Goal: Transaction & Acquisition: Purchase product/service

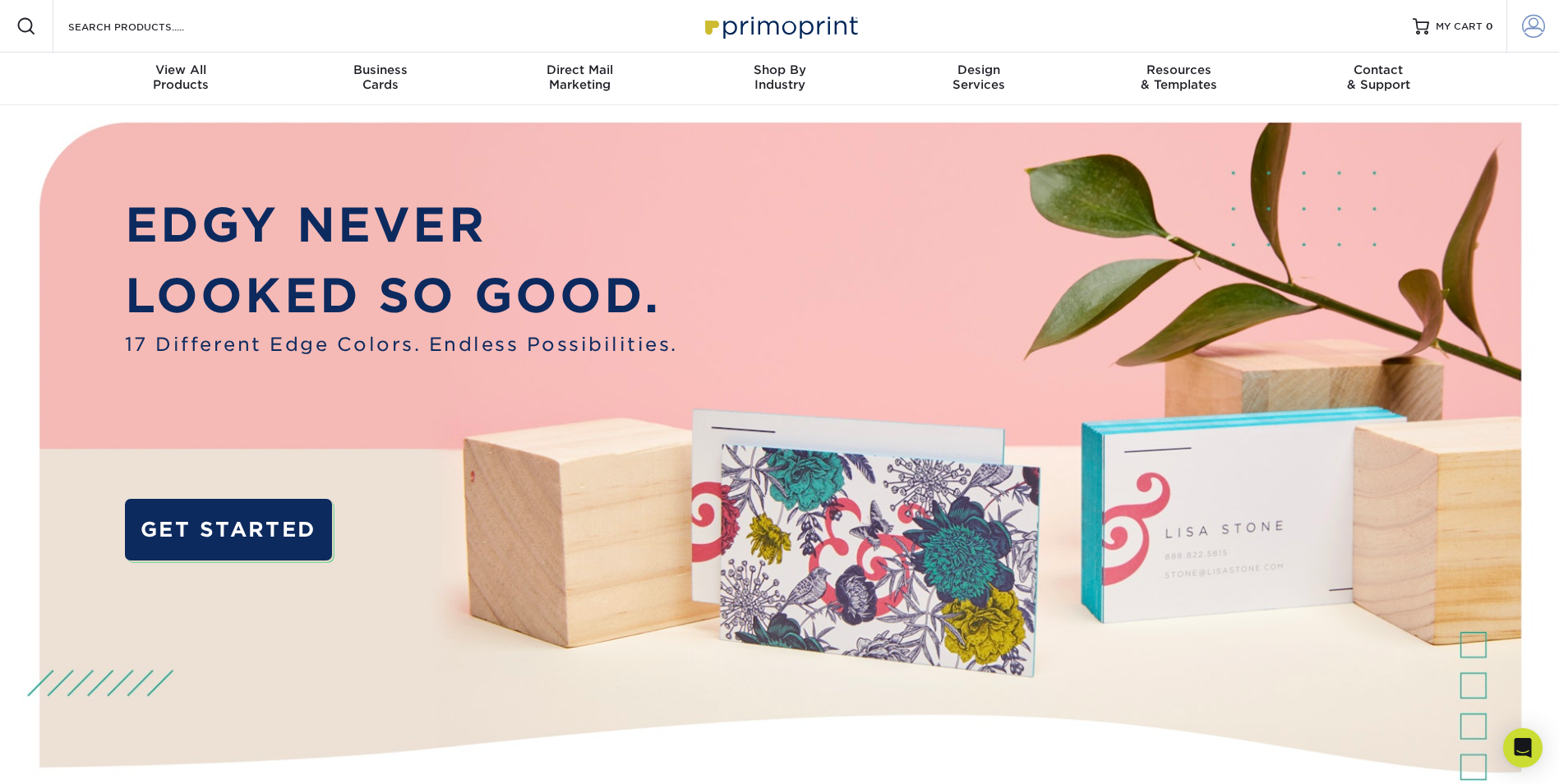
click at [1543, 27] on span at bounding box center [1534, 27] width 23 height 23
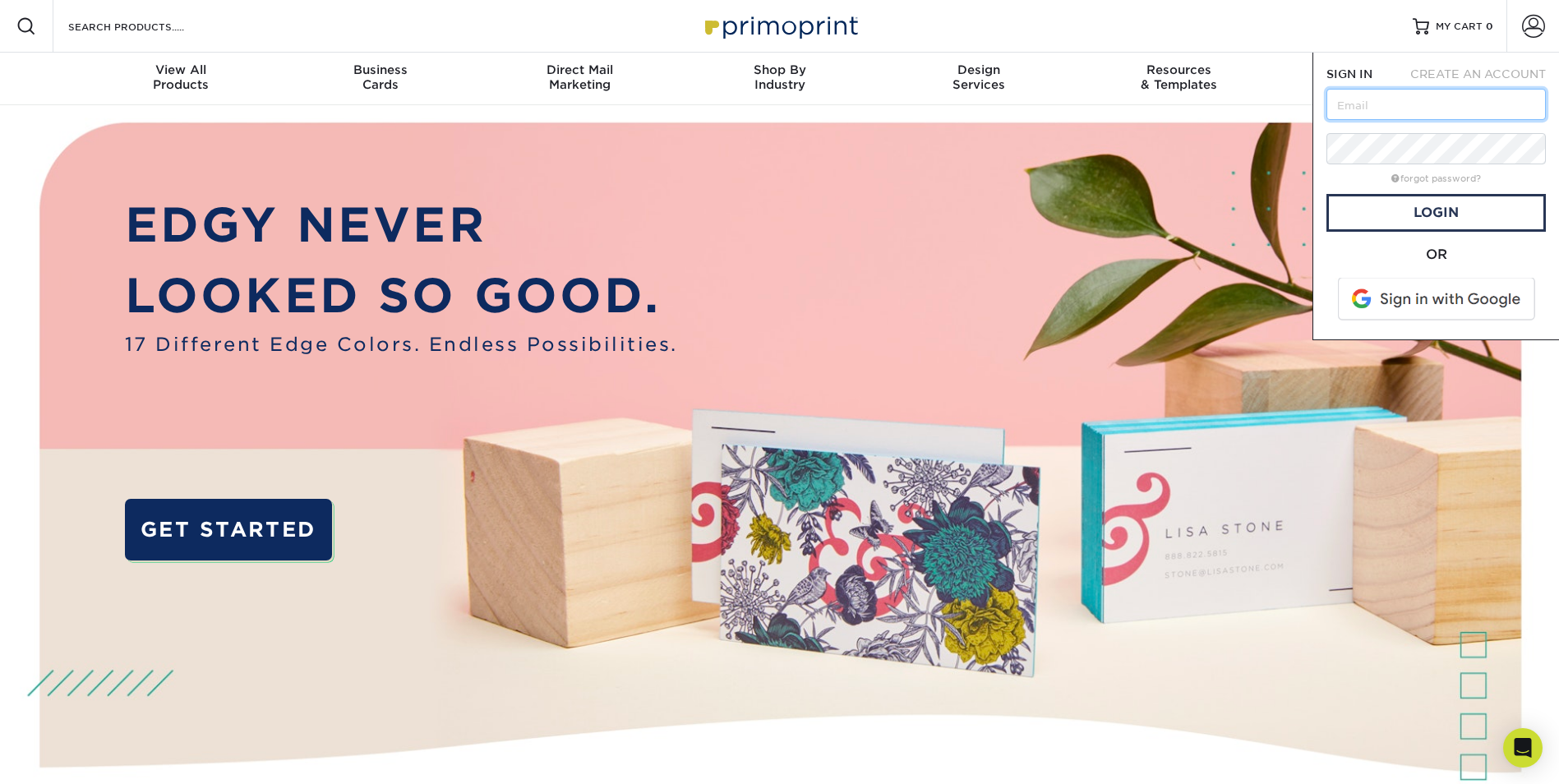
click at [1409, 109] on input "text" at bounding box center [1436, 104] width 220 height 31
type input "rob@martinauction.com"
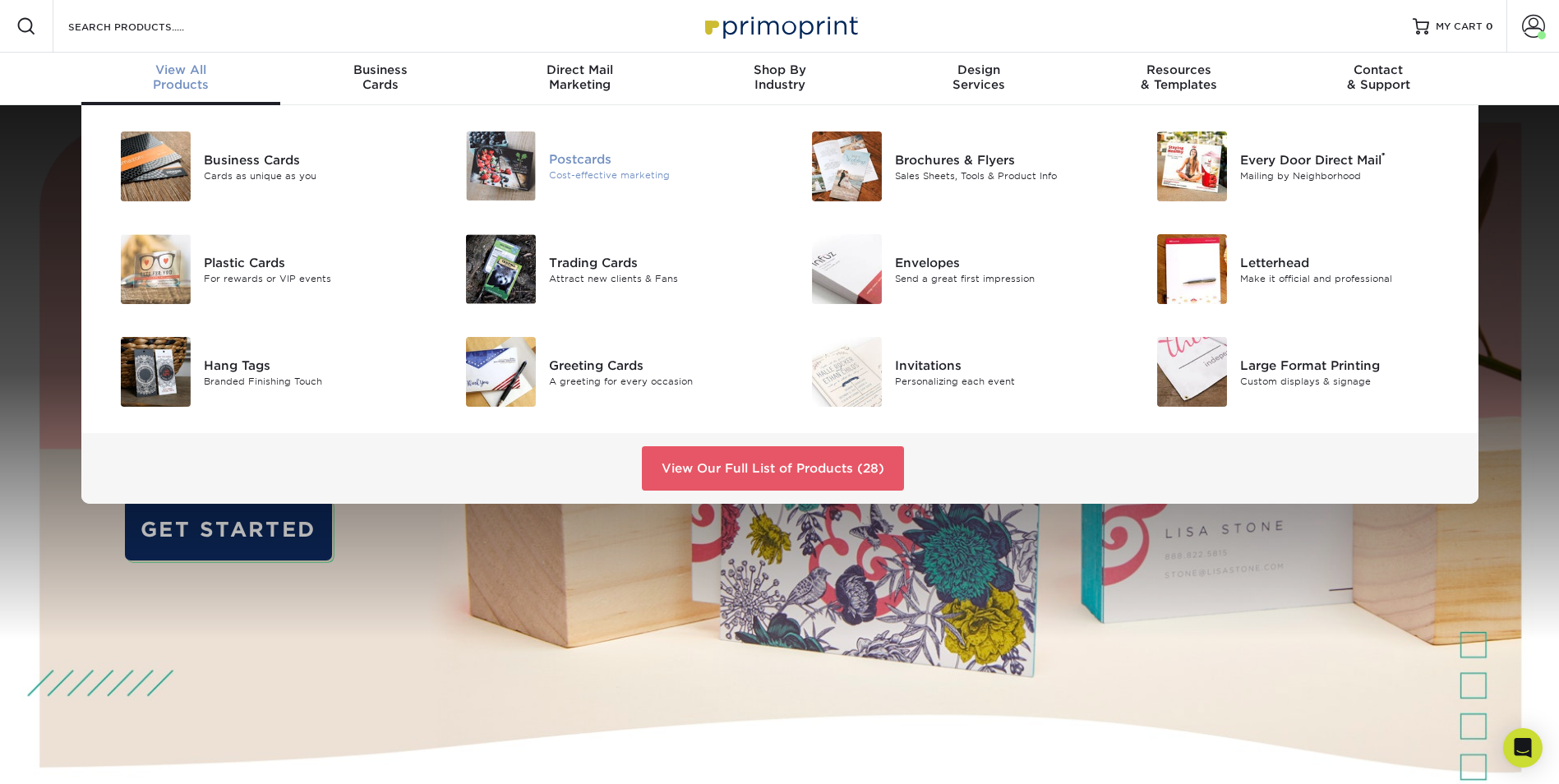
click at [588, 169] on div "Cost-effective marketing" at bounding box center [658, 176] width 218 height 14
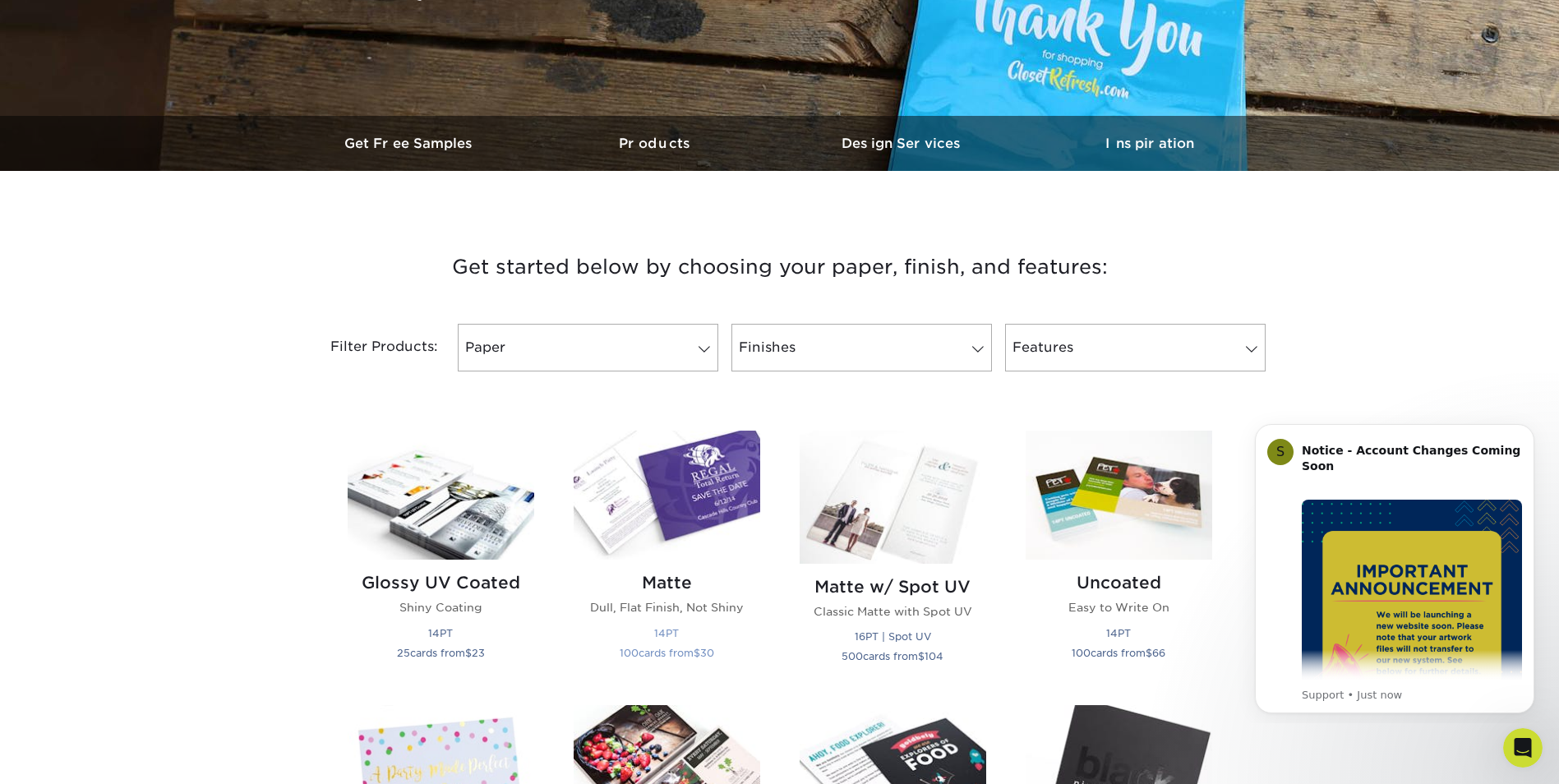
scroll to position [411, 0]
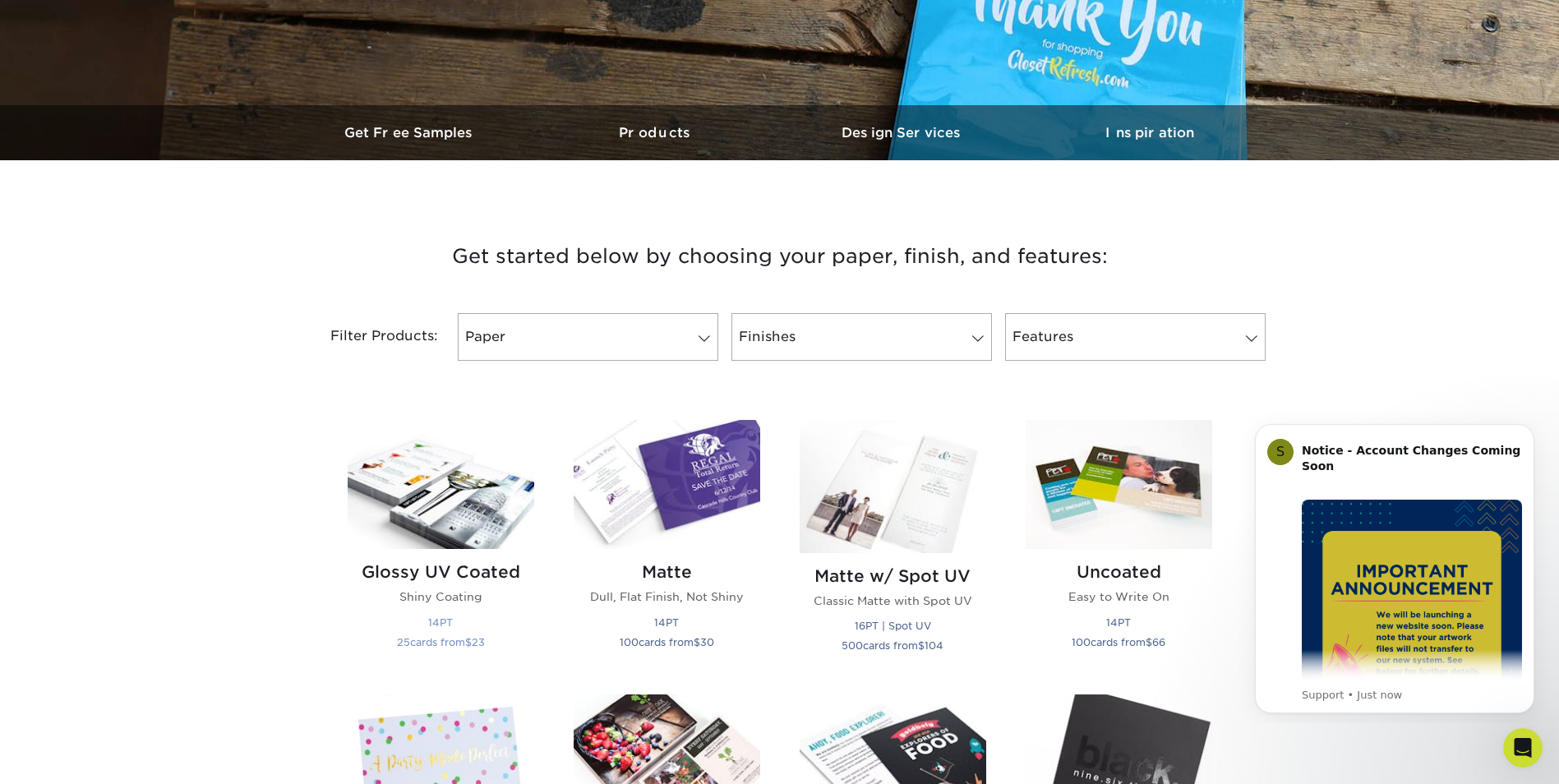
click at [456, 527] on img at bounding box center [441, 484] width 186 height 129
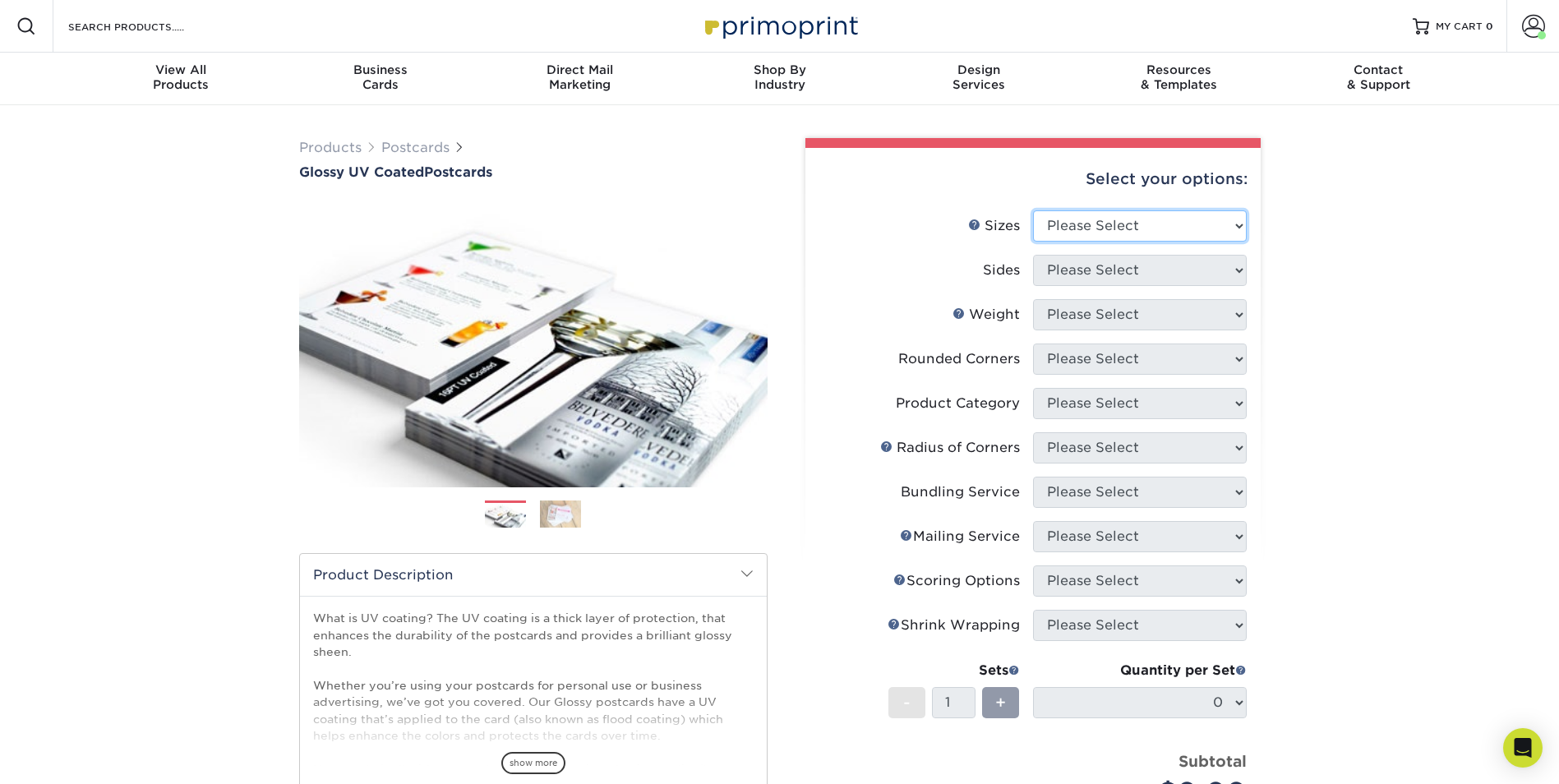
click at [1199, 227] on select "Please Select 1.5" x 7" 2" x 4" 2" x 6" 2" x 7" 2" x 8" 2.12" x 5.5" 2.12" x 5.…" at bounding box center [1140, 226] width 214 height 31
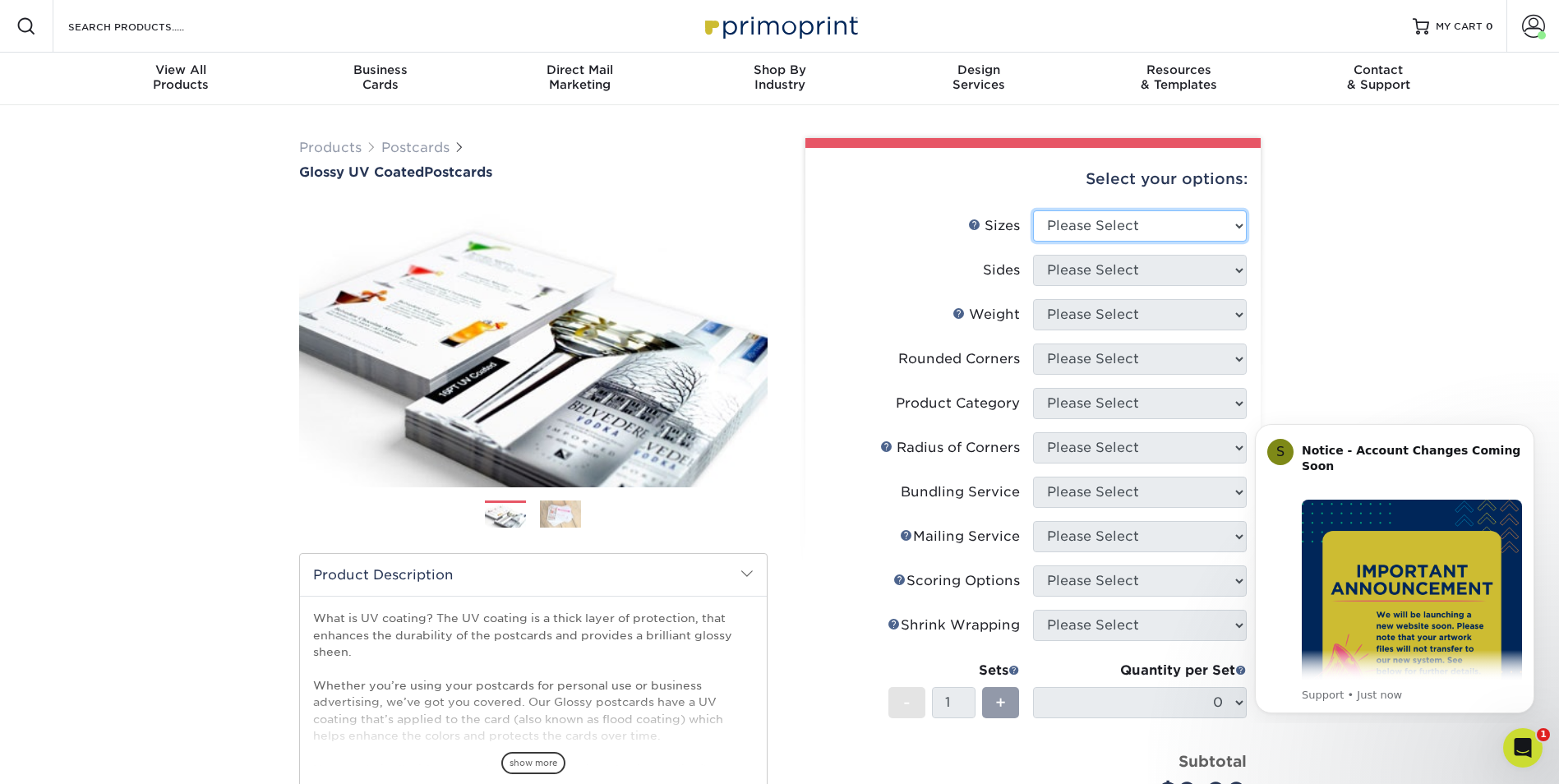
select select "5.50x8.50"
click at [1033, 211] on select "Please Select 1.5" x 7" 2" x 4" 2" x 6" 2" x 7" 2" x 8" 2.12" x 5.5" 2.12" x 5.…" at bounding box center [1140, 226] width 214 height 31
click at [1122, 273] on select "Please Select Print Both Sides Print Front Only" at bounding box center [1140, 270] width 214 height 31
select select "13abbda7-1d64-4f25-8bb2-c179b224825d"
click at [1033, 255] on select "Please Select Print Both Sides Print Front Only" at bounding box center [1140, 270] width 214 height 31
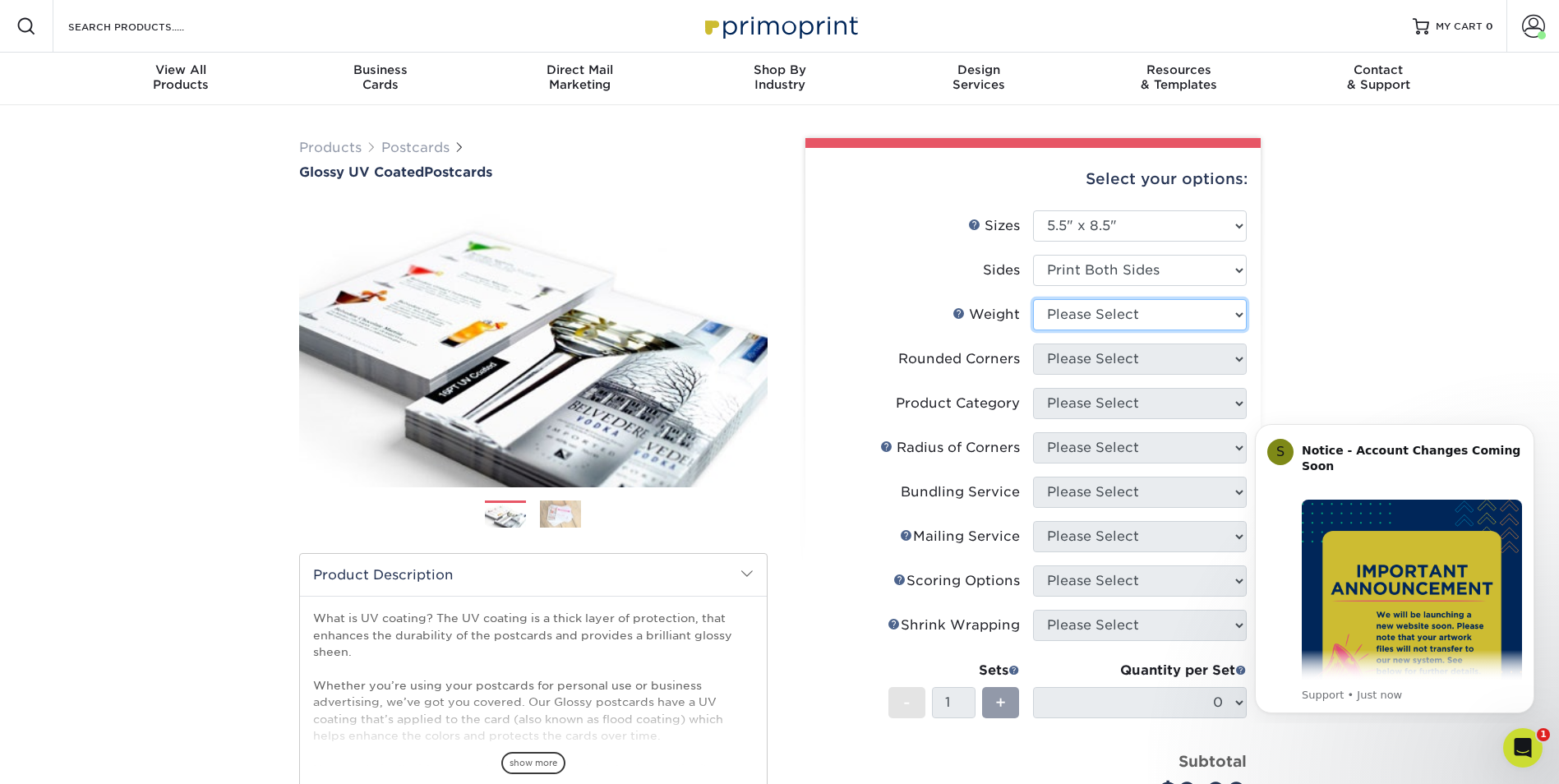
click at [1100, 323] on select "Please Select 16PT 18PT C1S 14PT" at bounding box center [1140, 314] width 214 height 31
select select "18PTC1S"
click at [1033, 299] on select "Please Select 16PT 18PT C1S 14PT" at bounding box center [1140, 314] width 214 height 31
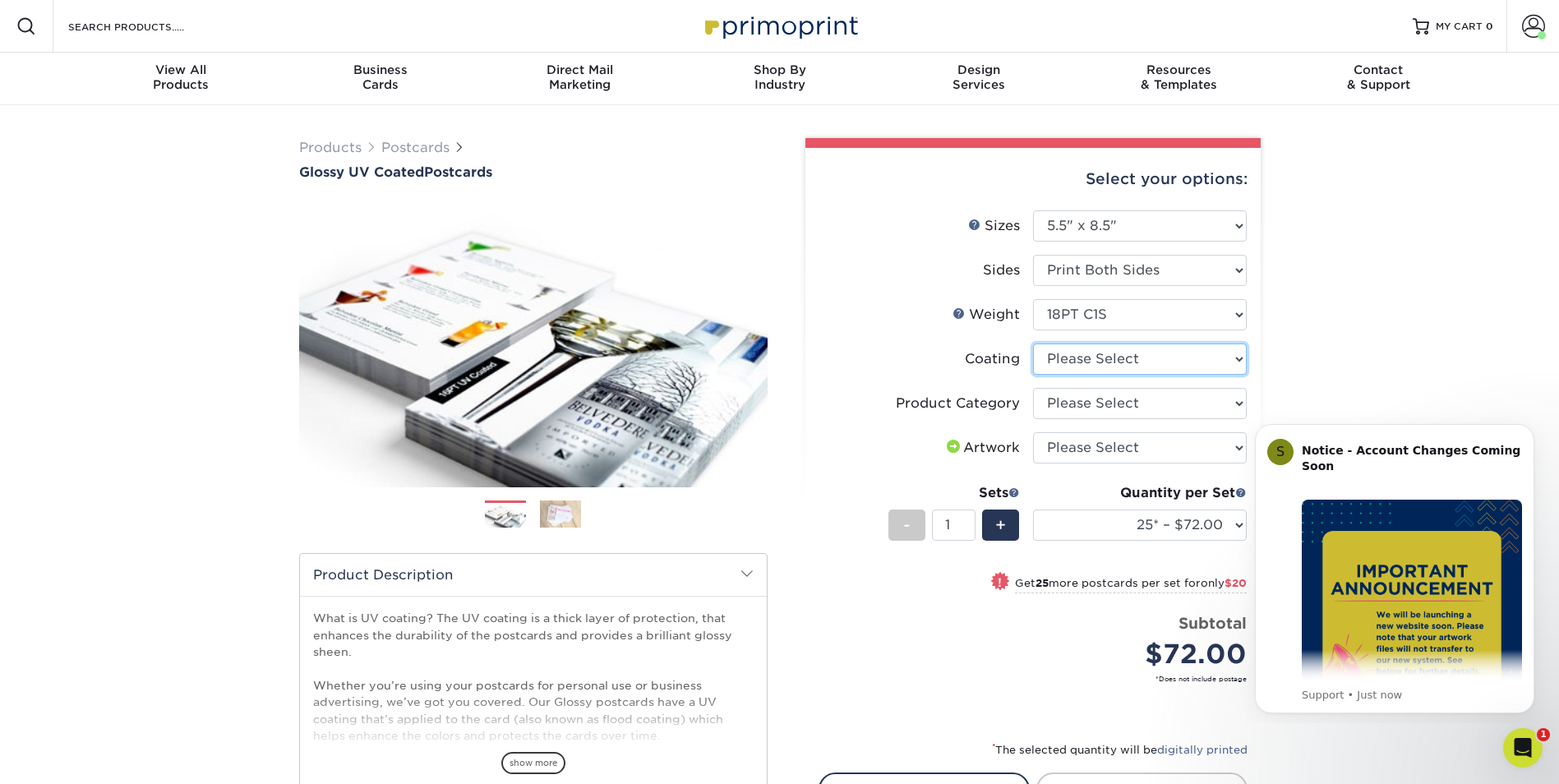
click at [1190, 360] on select at bounding box center [1140, 359] width 214 height 31
select select "1e8116af-acfc-44b1-83dc-8181aa338834"
click at [1033, 344] on select at bounding box center [1140, 359] width 214 height 31
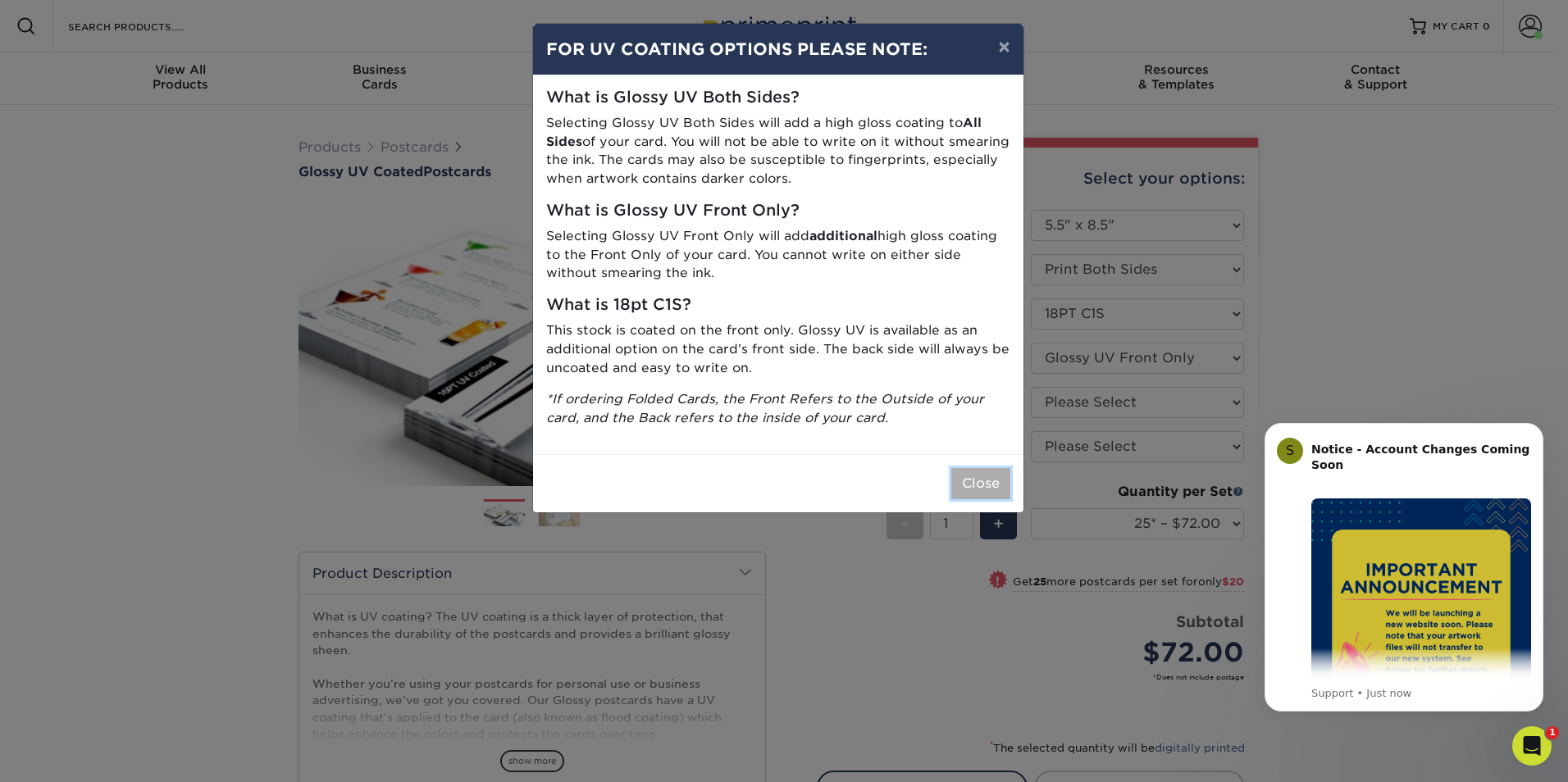
click at [993, 491] on button "Close" at bounding box center [981, 483] width 59 height 31
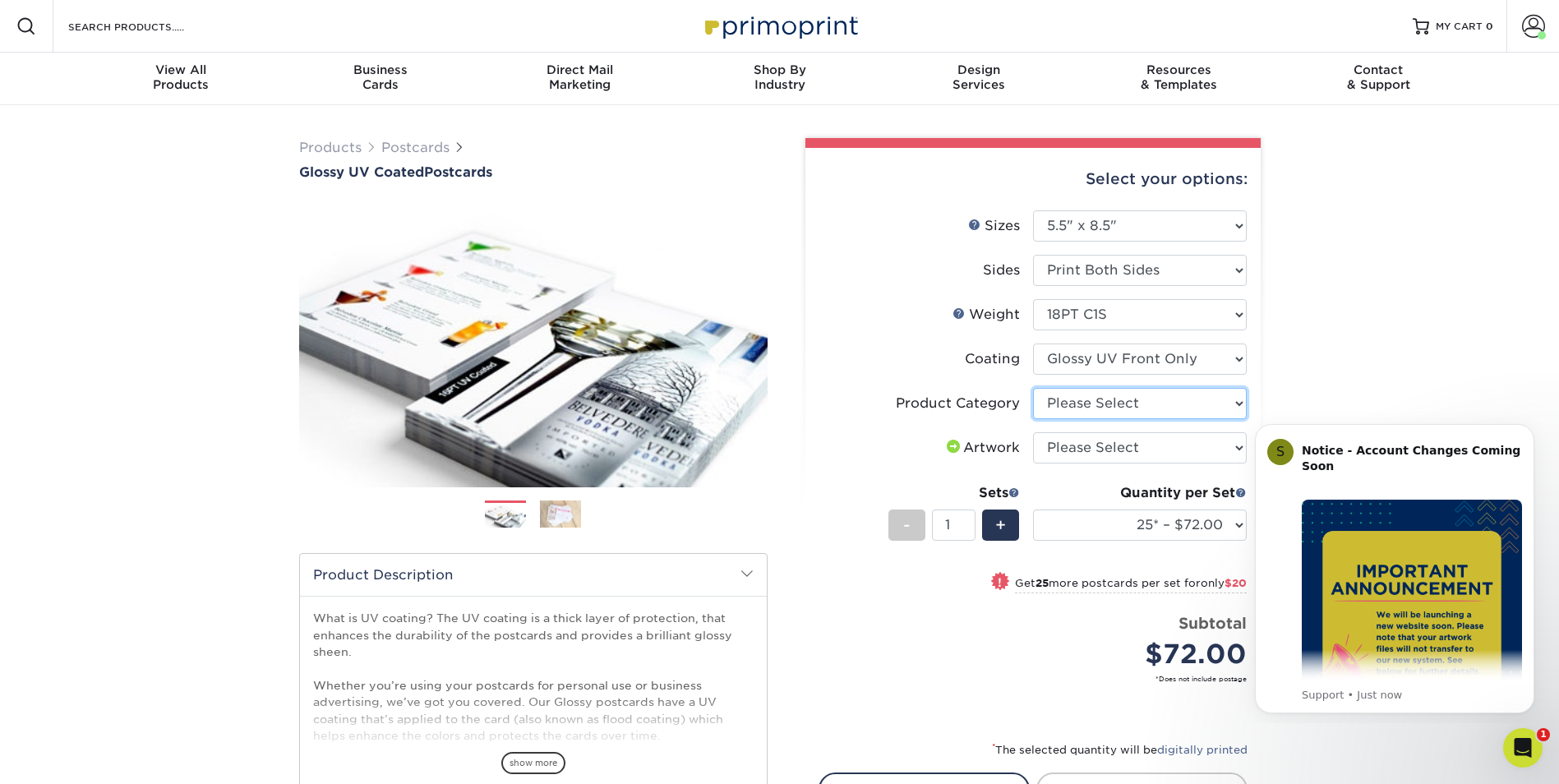
click at [1164, 405] on select "Please Select Postcards" at bounding box center [1140, 403] width 214 height 31
select select "9b7272e0-d6c8-4c3c-8e97-d3a1bcdab858"
click at [1033, 388] on select "Please Select Postcards" at bounding box center [1140, 403] width 214 height 31
click at [1114, 453] on select "Please Select I will upload files I need a design - $150" at bounding box center [1140, 447] width 214 height 31
select select "upload"
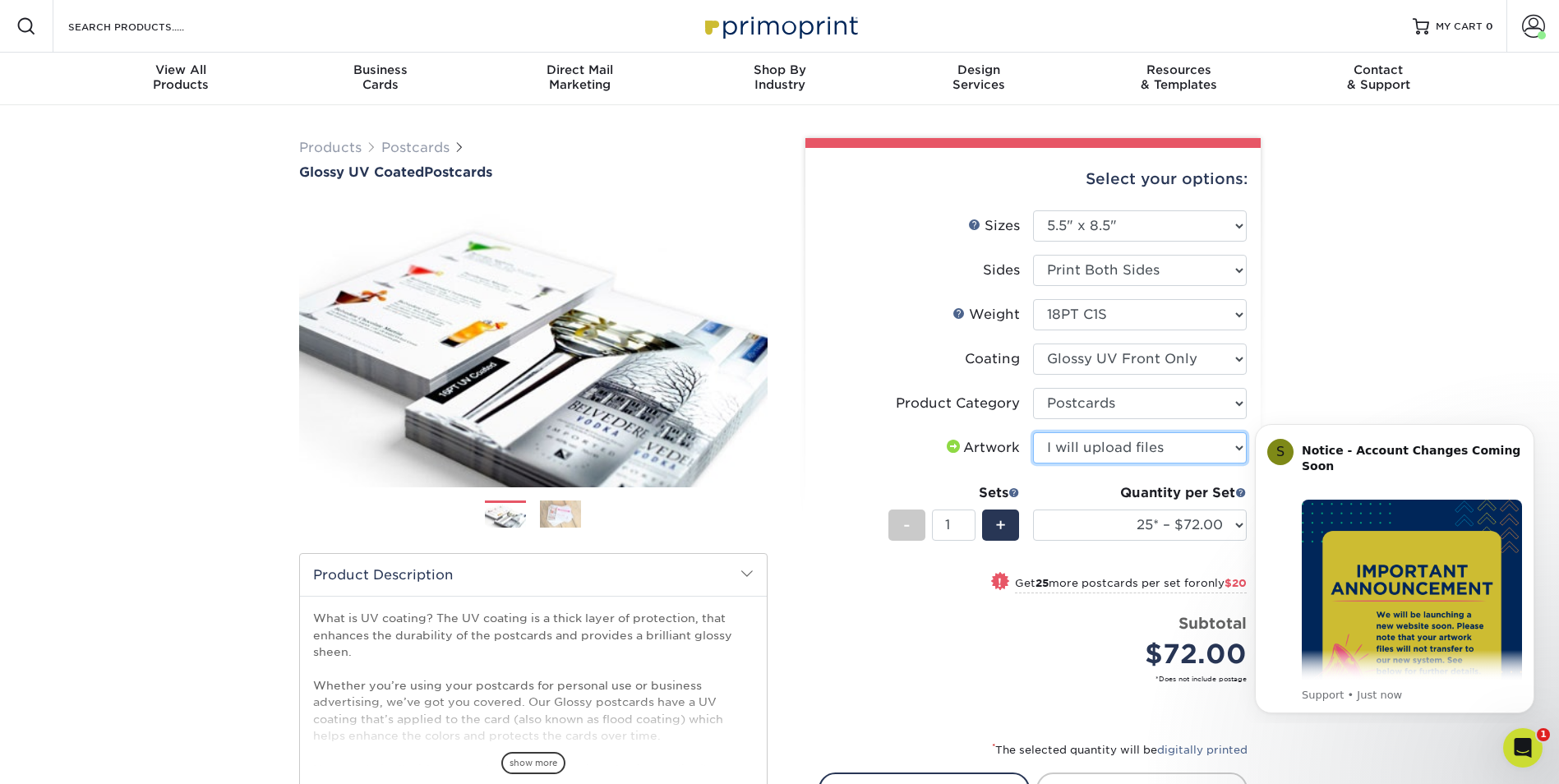
click at [1033, 432] on select "Please Select I will upload files I need a design - $150" at bounding box center [1140, 447] width 214 height 31
click at [1163, 526] on select "25* – $72.00 50* – $92.00 75* – $107.00 100* – $115.00 250* – $209.00 500 – $21…" at bounding box center [1140, 525] width 214 height 31
select select "2000 – $360.00"
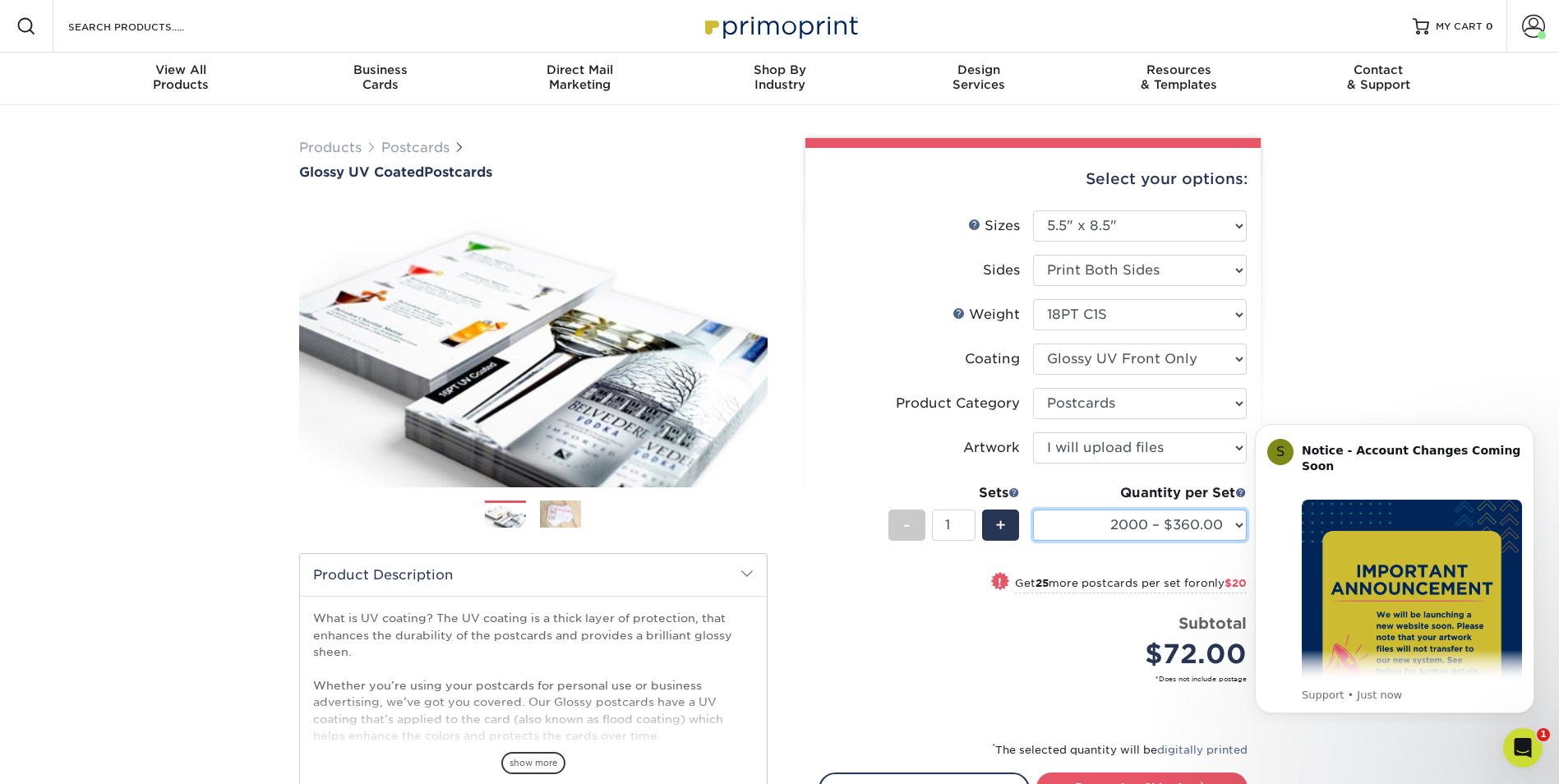
click at [1033, 510] on select "25* – $72.00 50* – $92.00 75* – $107.00 100* – $115.00 250* – $209.00 500 – $21…" at bounding box center [1140, 525] width 214 height 31
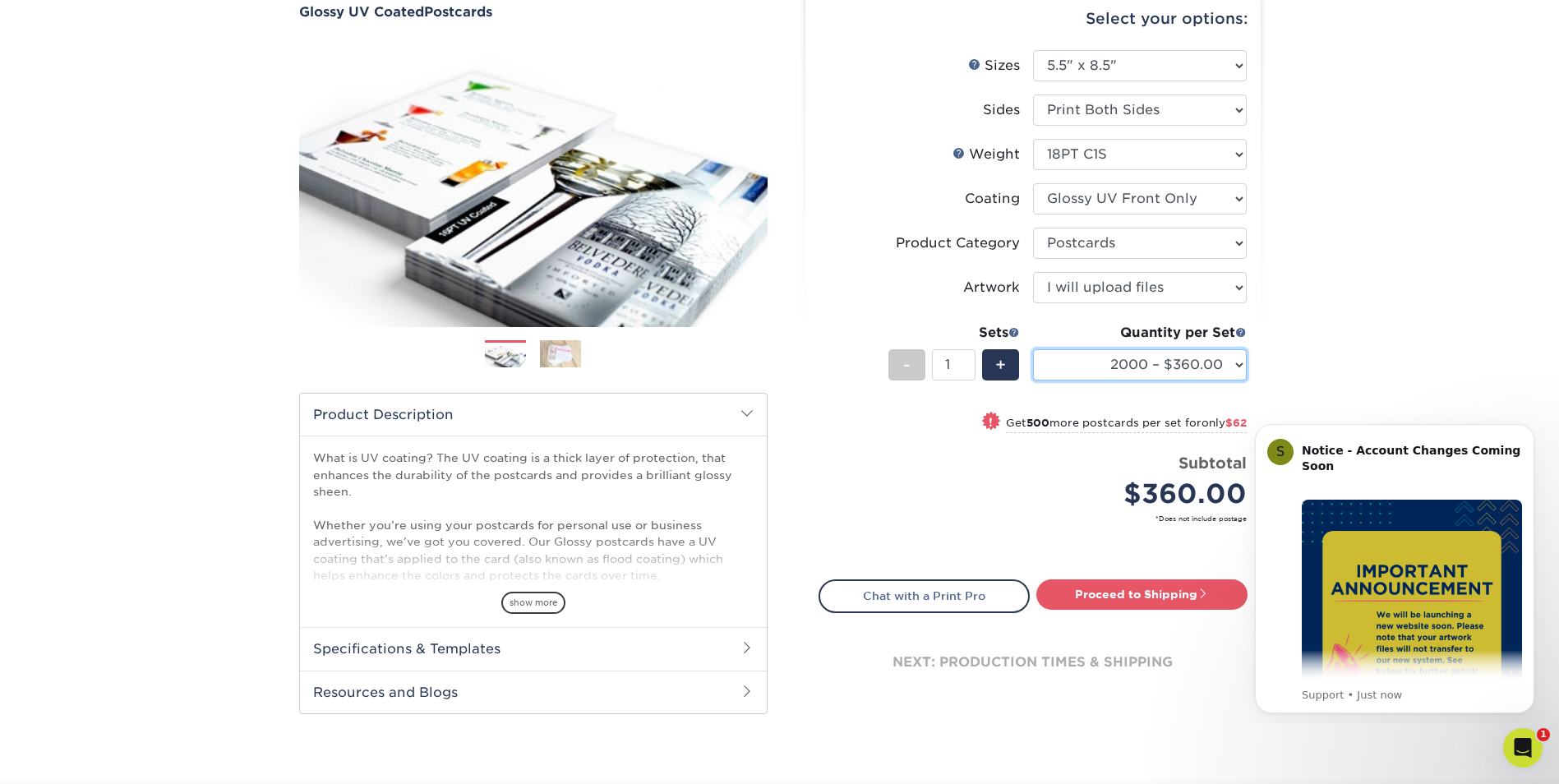
scroll to position [247, 0]
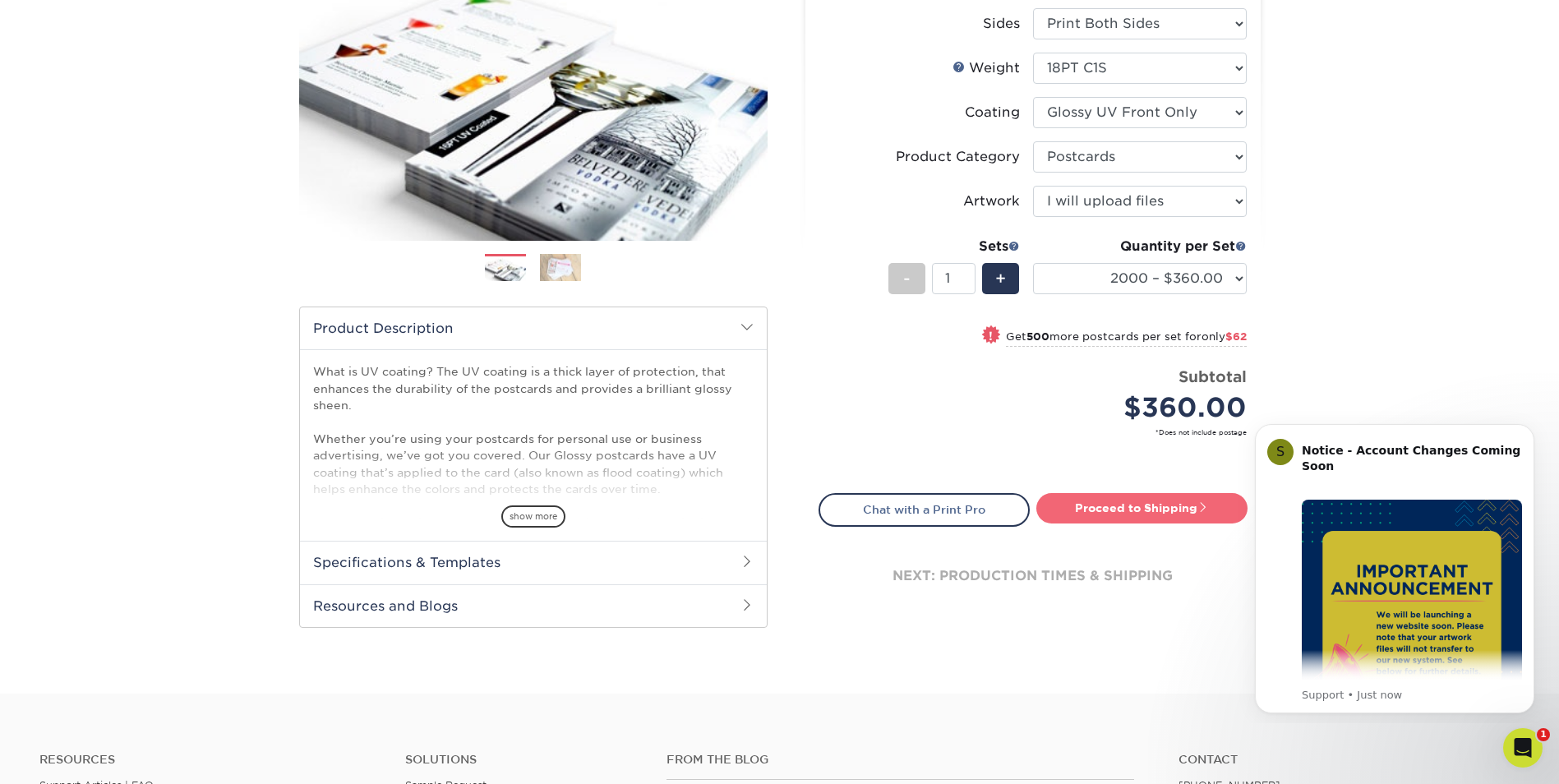
click at [1160, 507] on link "Proceed to Shipping" at bounding box center [1142, 507] width 211 height 29
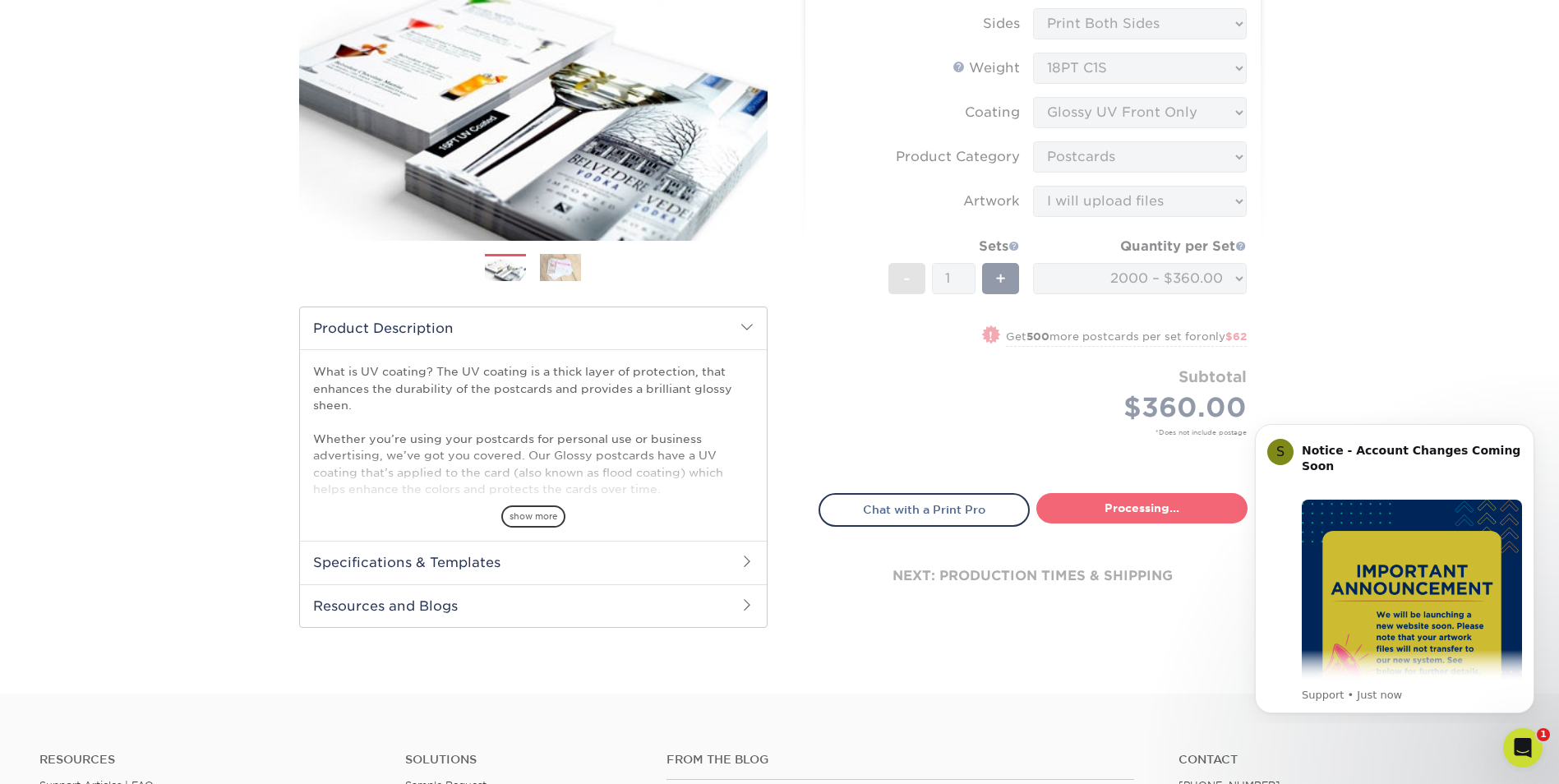
type input "Set 1"
select select "8dd2610b-df4e-4058-a536-92f7b9319112"
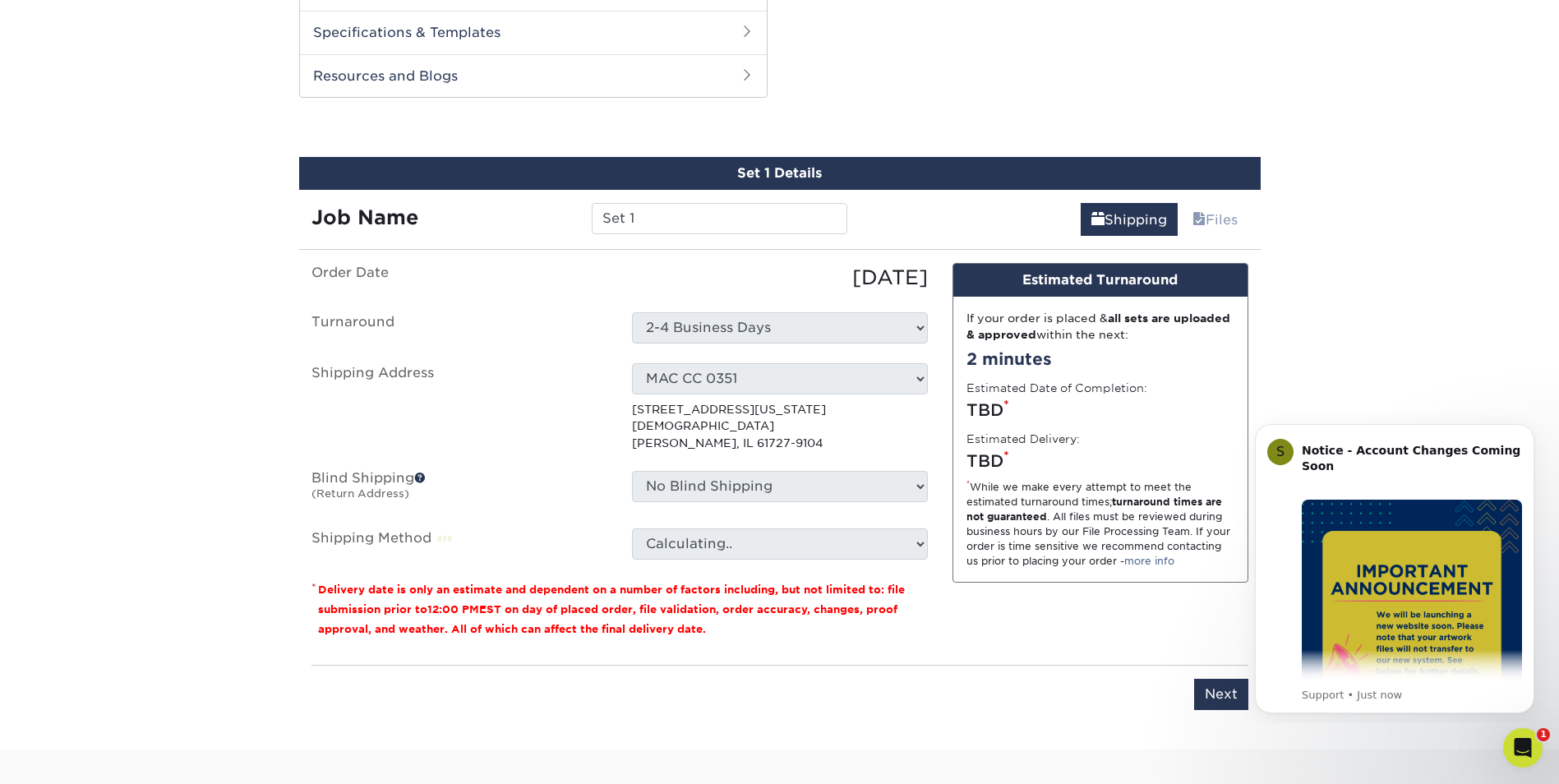
scroll to position [794, 0]
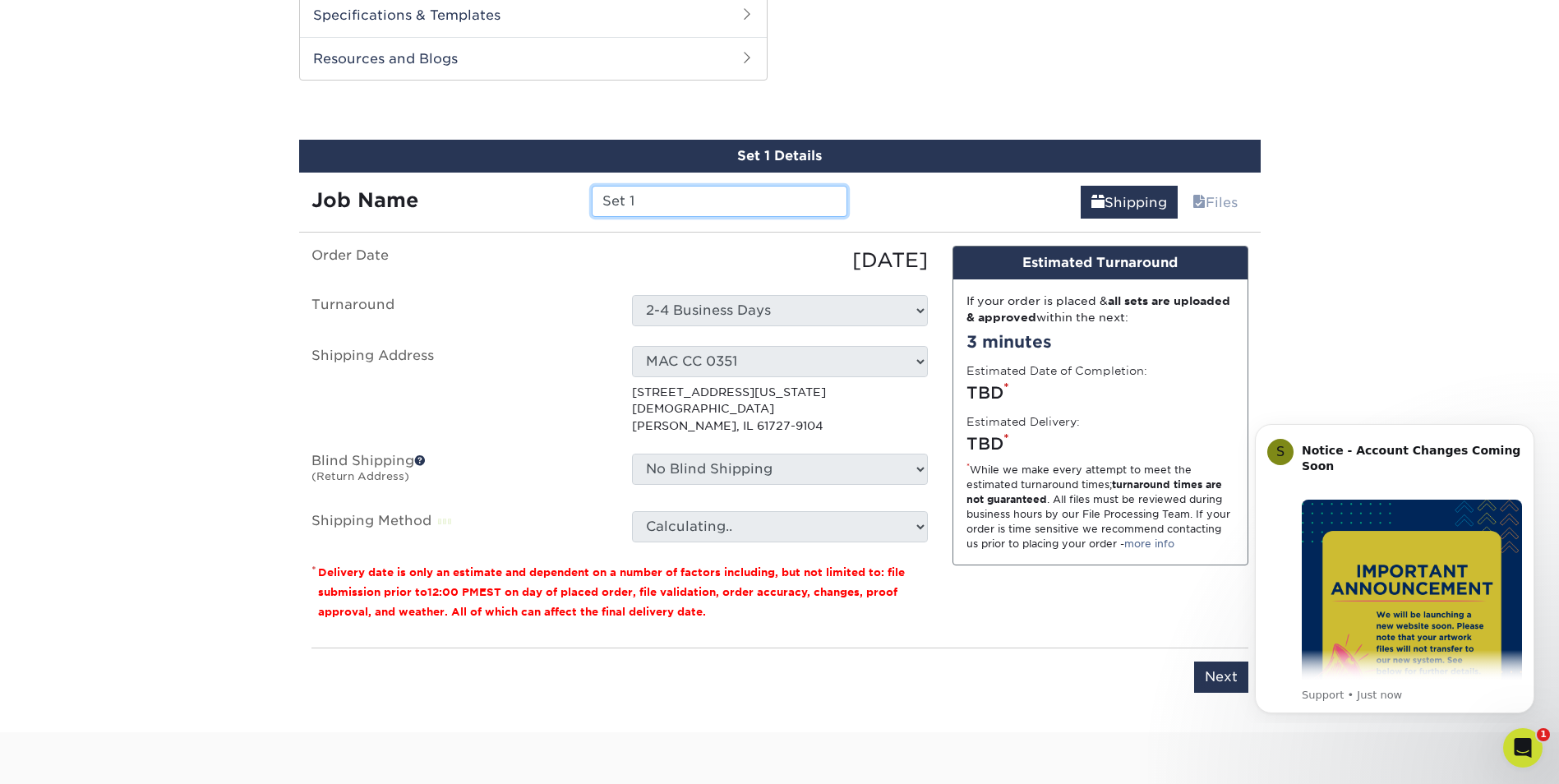
click at [705, 202] on input "Set 1" at bounding box center [720, 201] width 256 height 31
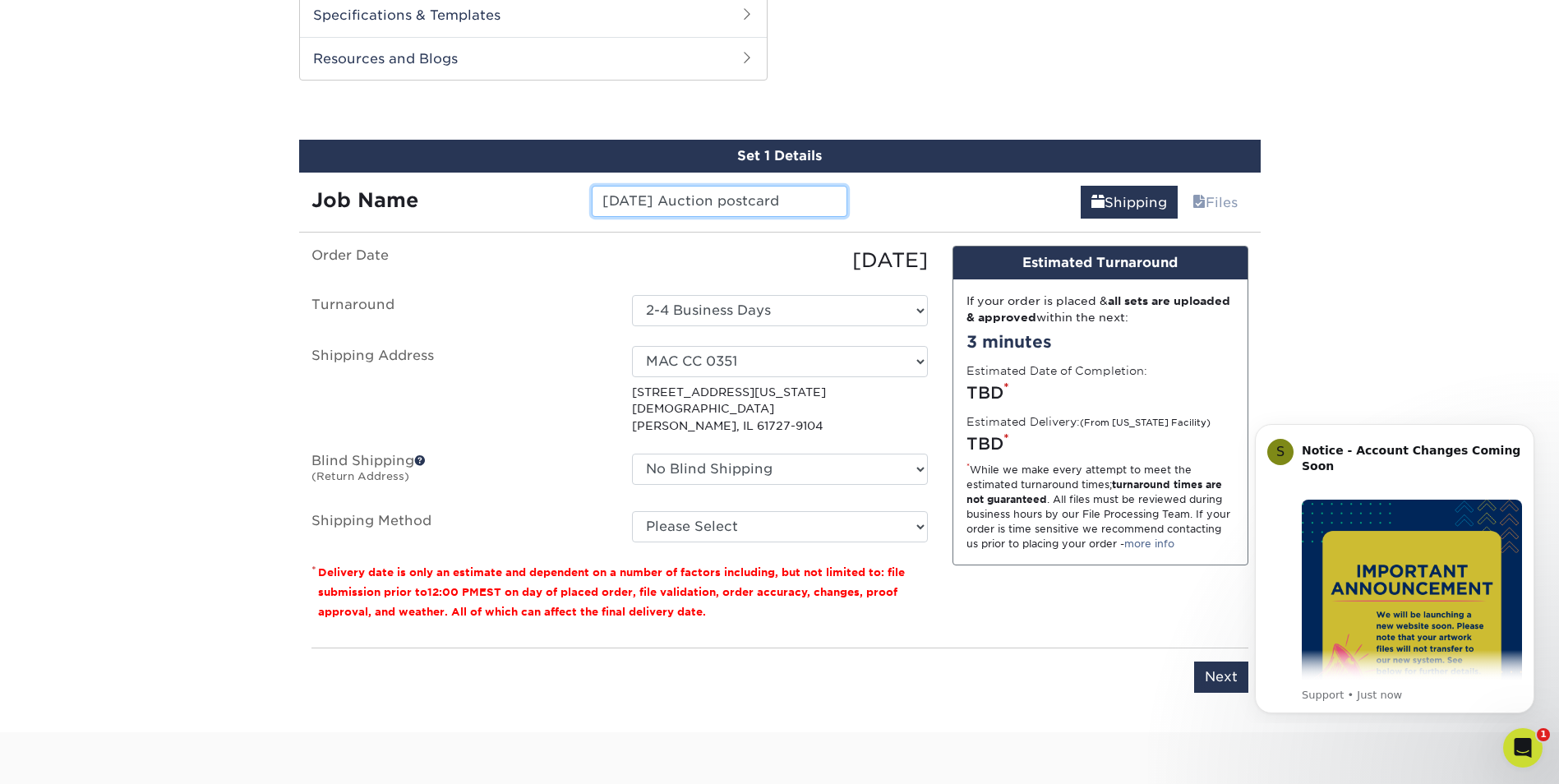
type input "11 8 2025 Auction postcard"
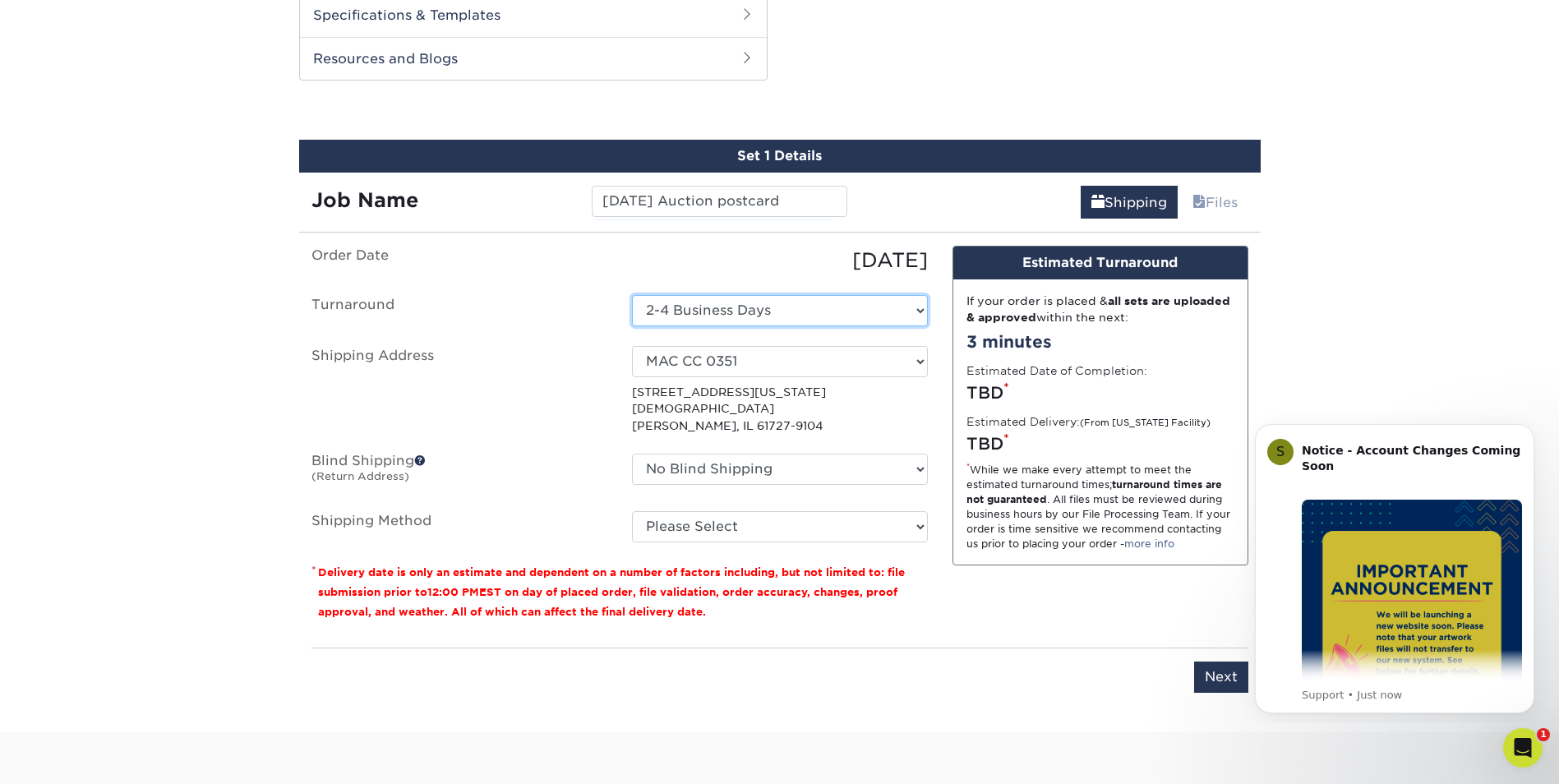
click at [787, 314] on select "Select One 2-4 Business Days" at bounding box center [780, 310] width 296 height 31
click at [632, 295] on select "Select One 2-4 Business Days" at bounding box center [780, 310] width 296 height 31
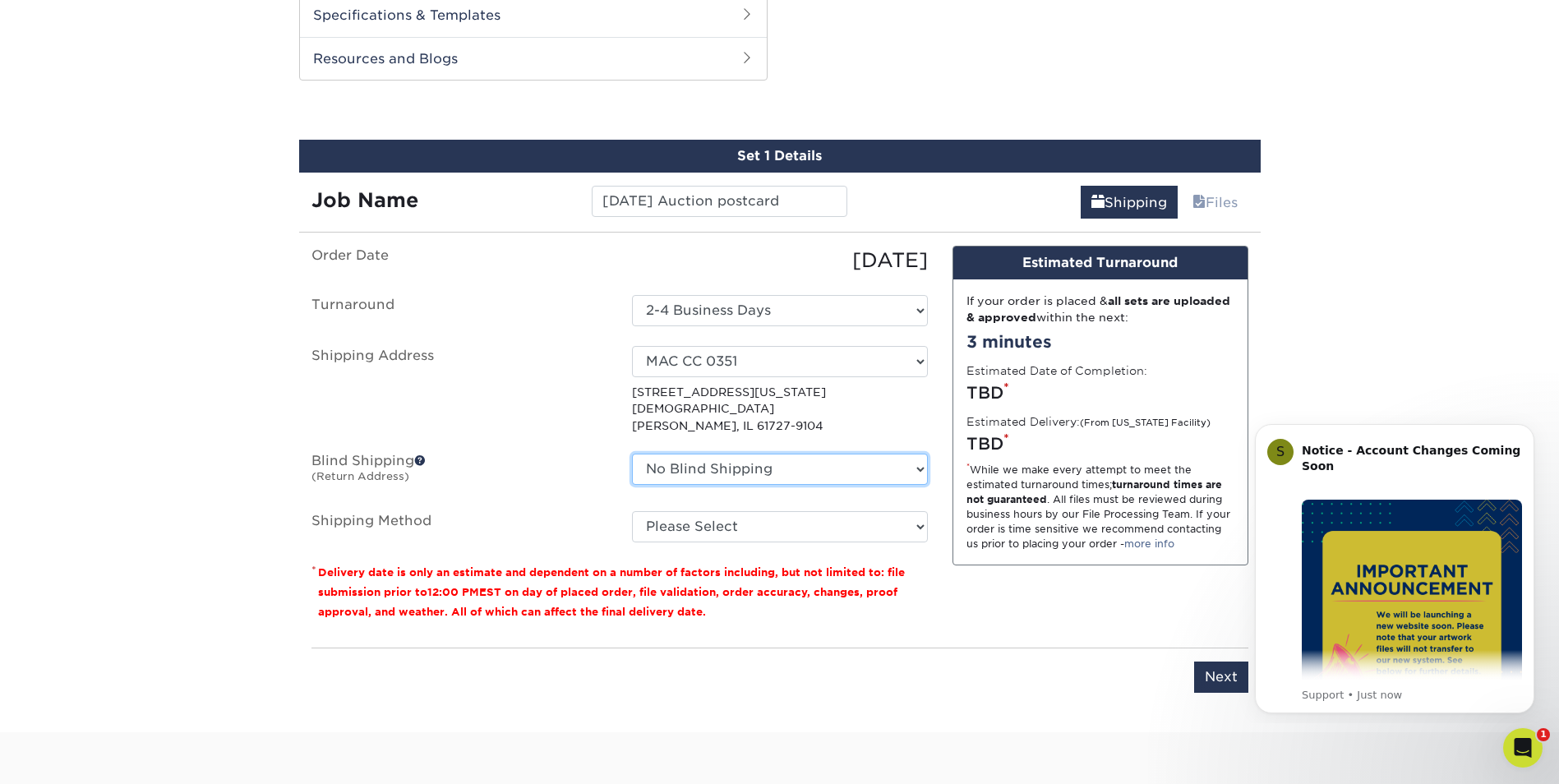
click at [727, 454] on select "No Blind Shipping MAC CC 0351 + Add New Address" at bounding box center [780, 469] width 296 height 31
select select "3232"
click at [632, 454] on select "No Blind Shipping MAC CC 0351 + Add New Address" at bounding box center [780, 469] width 296 height 31
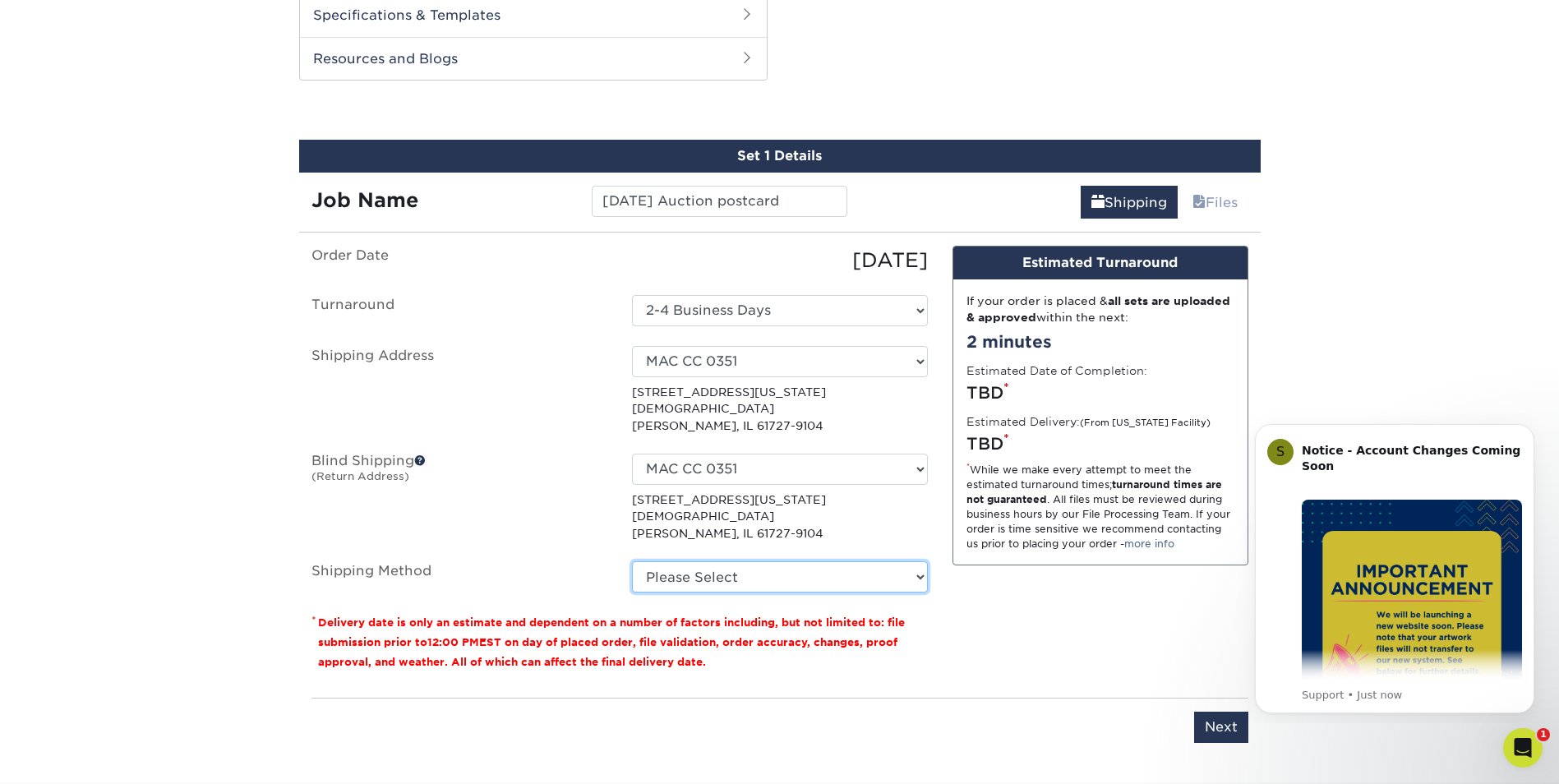
click at [790, 562] on select "Please Select Ground Shipping (+$51.13) 3 Day Shipping Service (+$76.14) 2 Day …" at bounding box center [780, 577] width 296 height 31
select select "03"
click at [632, 562] on select "Please Select Ground Shipping (+$51.13) 3 Day Shipping Service (+$76.14) 2 Day …" at bounding box center [780, 577] width 296 height 31
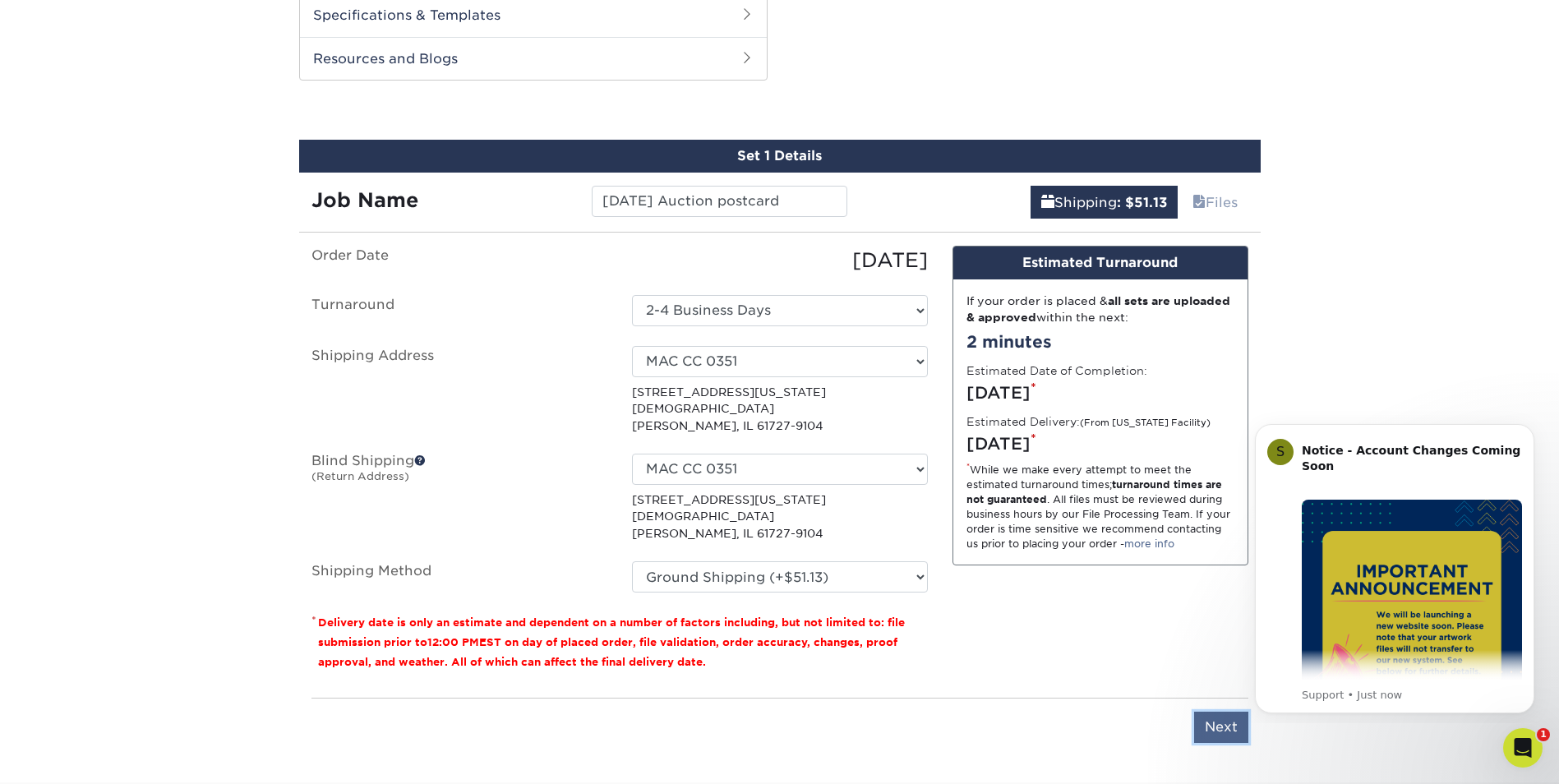
click at [1220, 711] on input "Next" at bounding box center [1221, 726] width 54 height 31
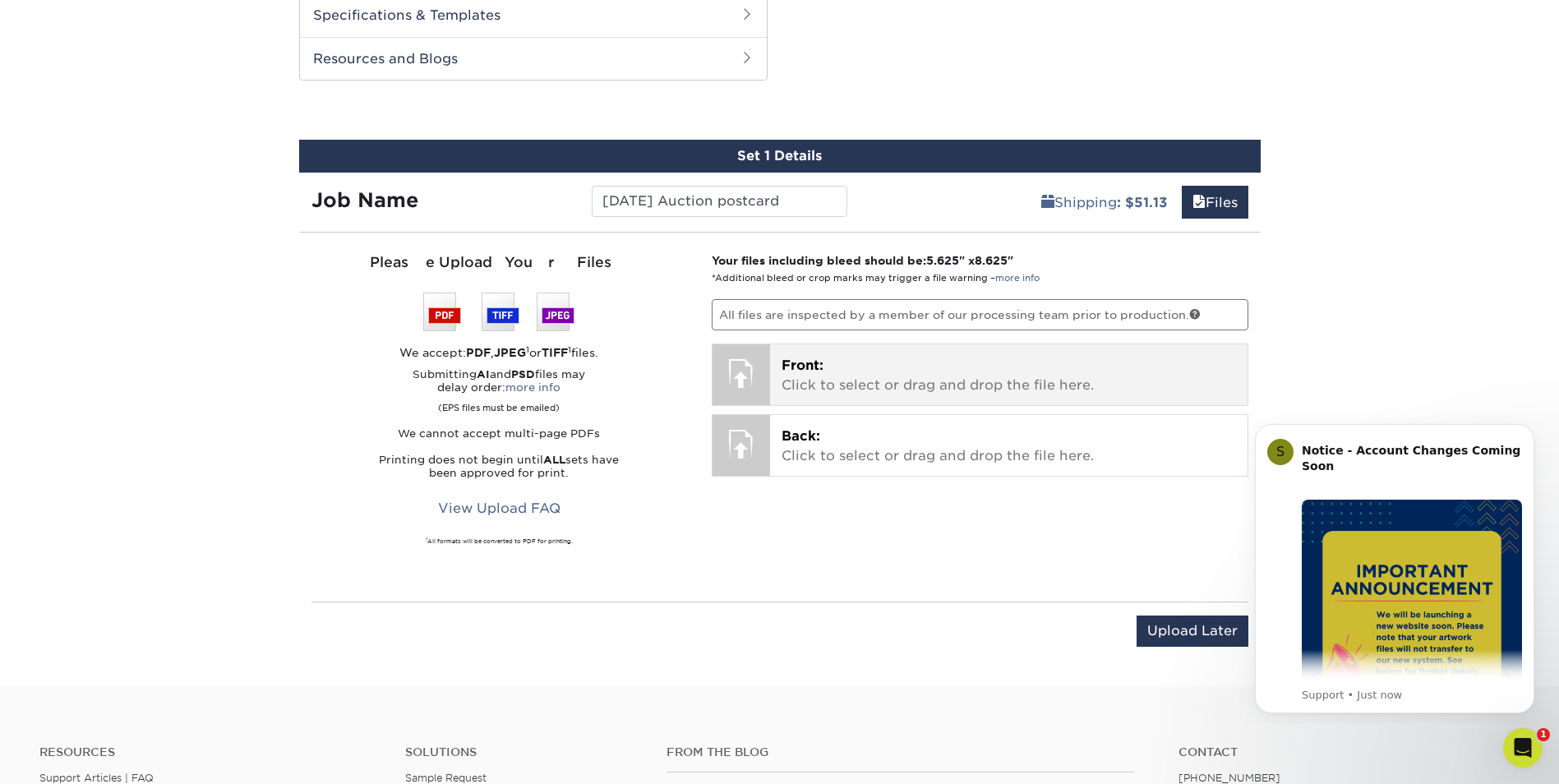
click at [871, 369] on p "Front: Click to select or drag and drop the file here." at bounding box center [1009, 375] width 455 height 39
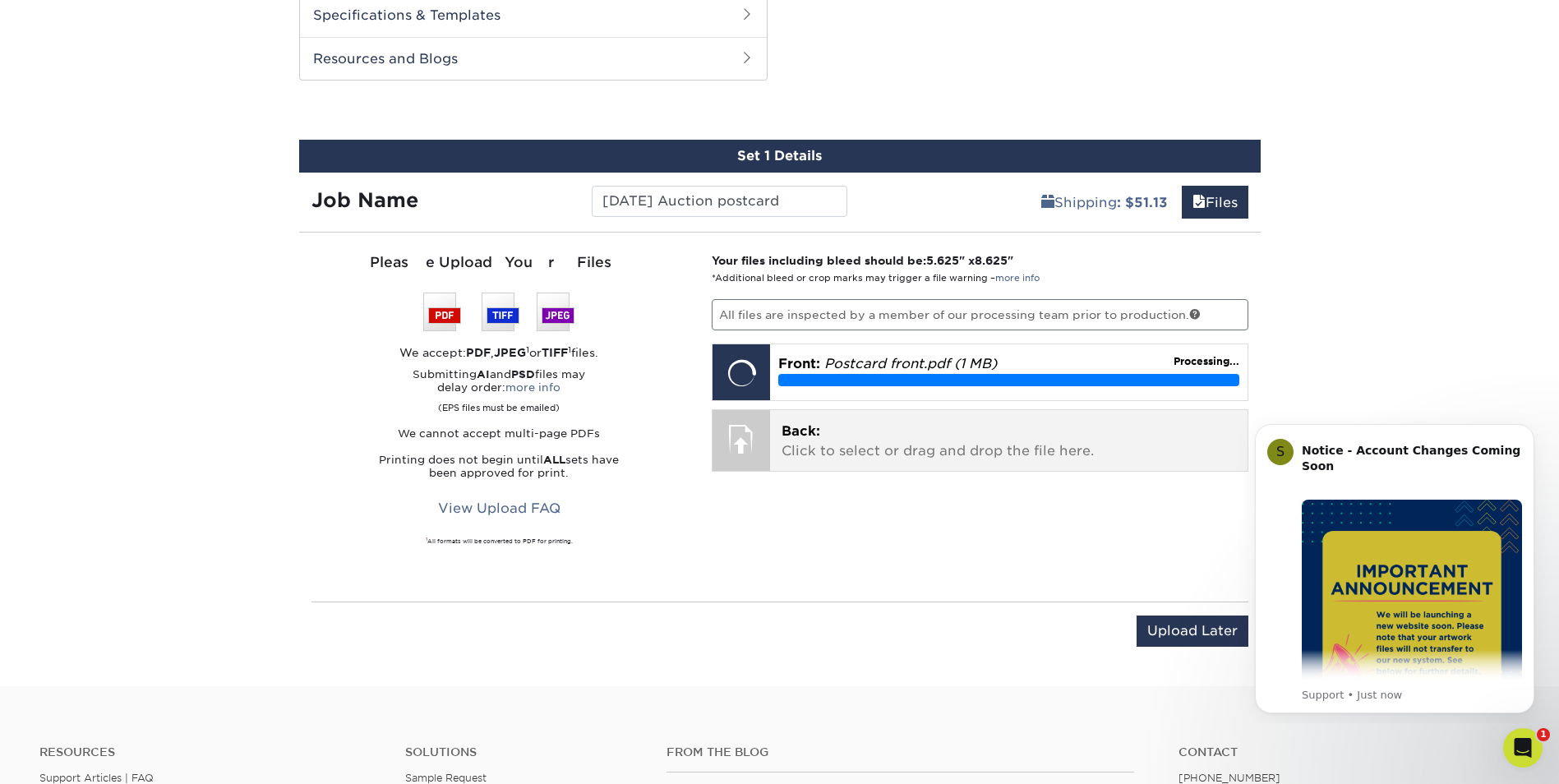
click at [869, 449] on p "Back: Click to select or drag and drop the file here." at bounding box center [1009, 440] width 455 height 39
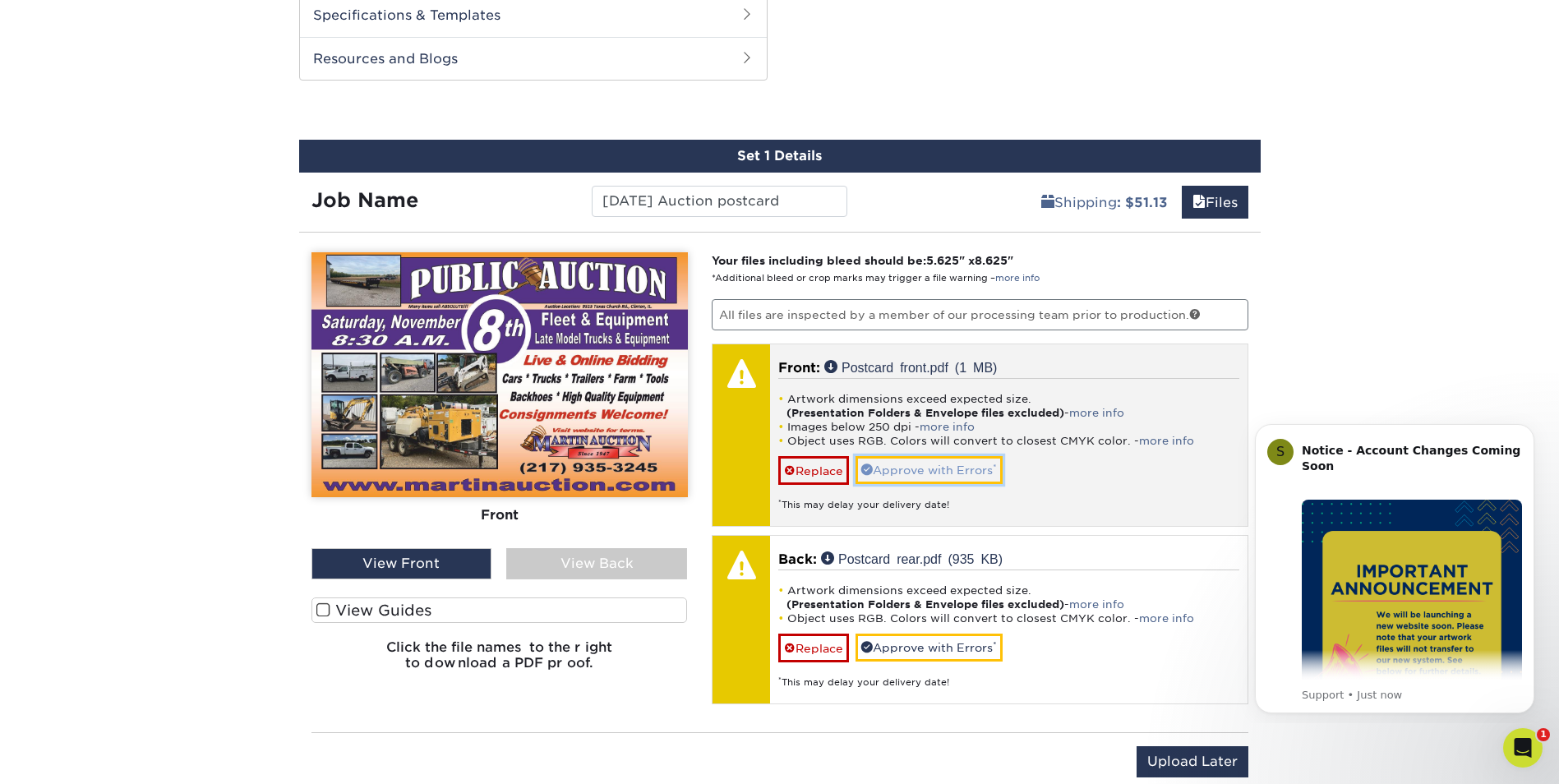
click at [941, 477] on link "Approve with Errors *" at bounding box center [930, 470] width 147 height 28
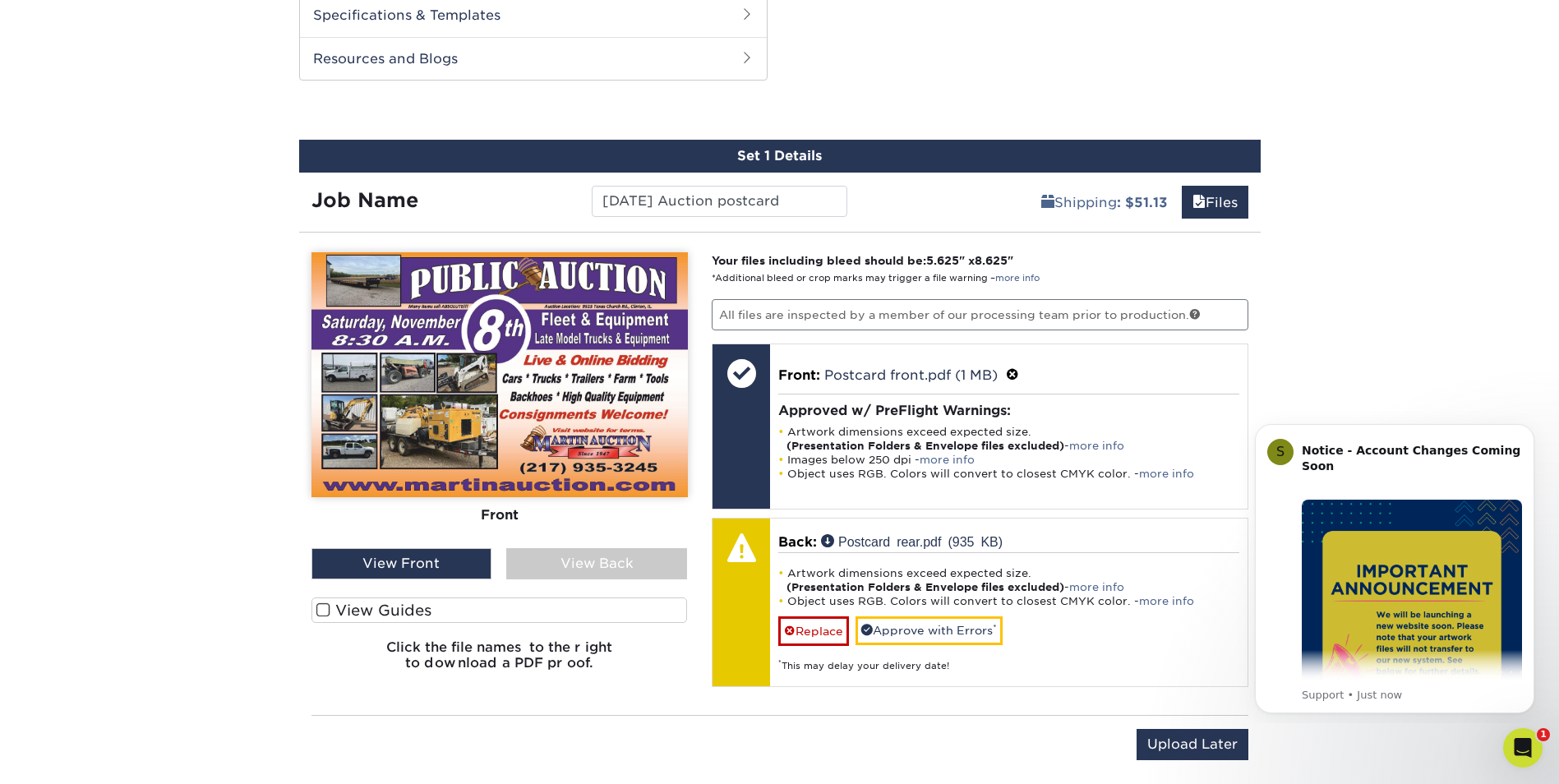
click at [601, 570] on div "View Back" at bounding box center [597, 563] width 181 height 31
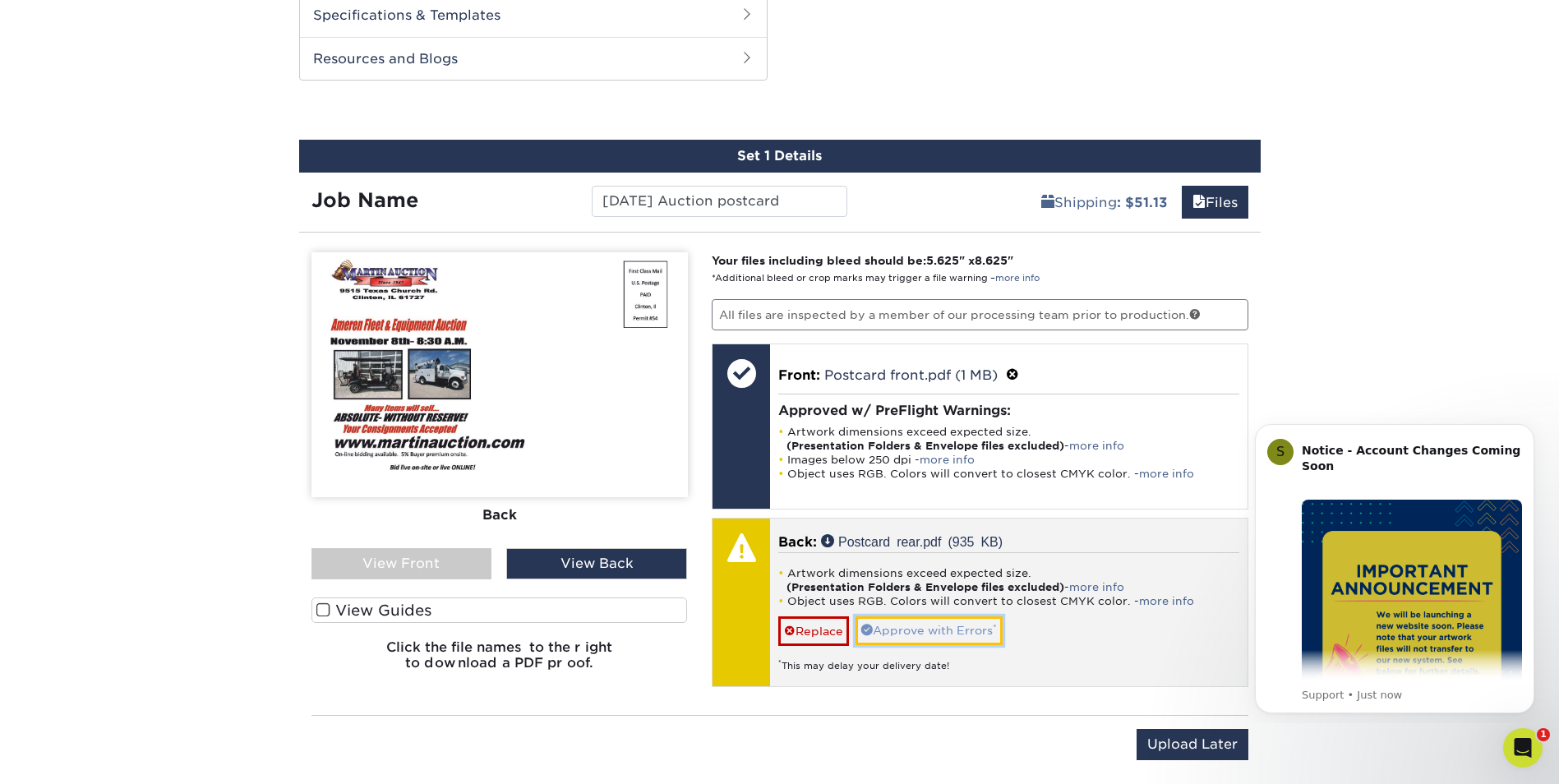
click at [943, 633] on link "Approve with Errors *" at bounding box center [930, 629] width 147 height 28
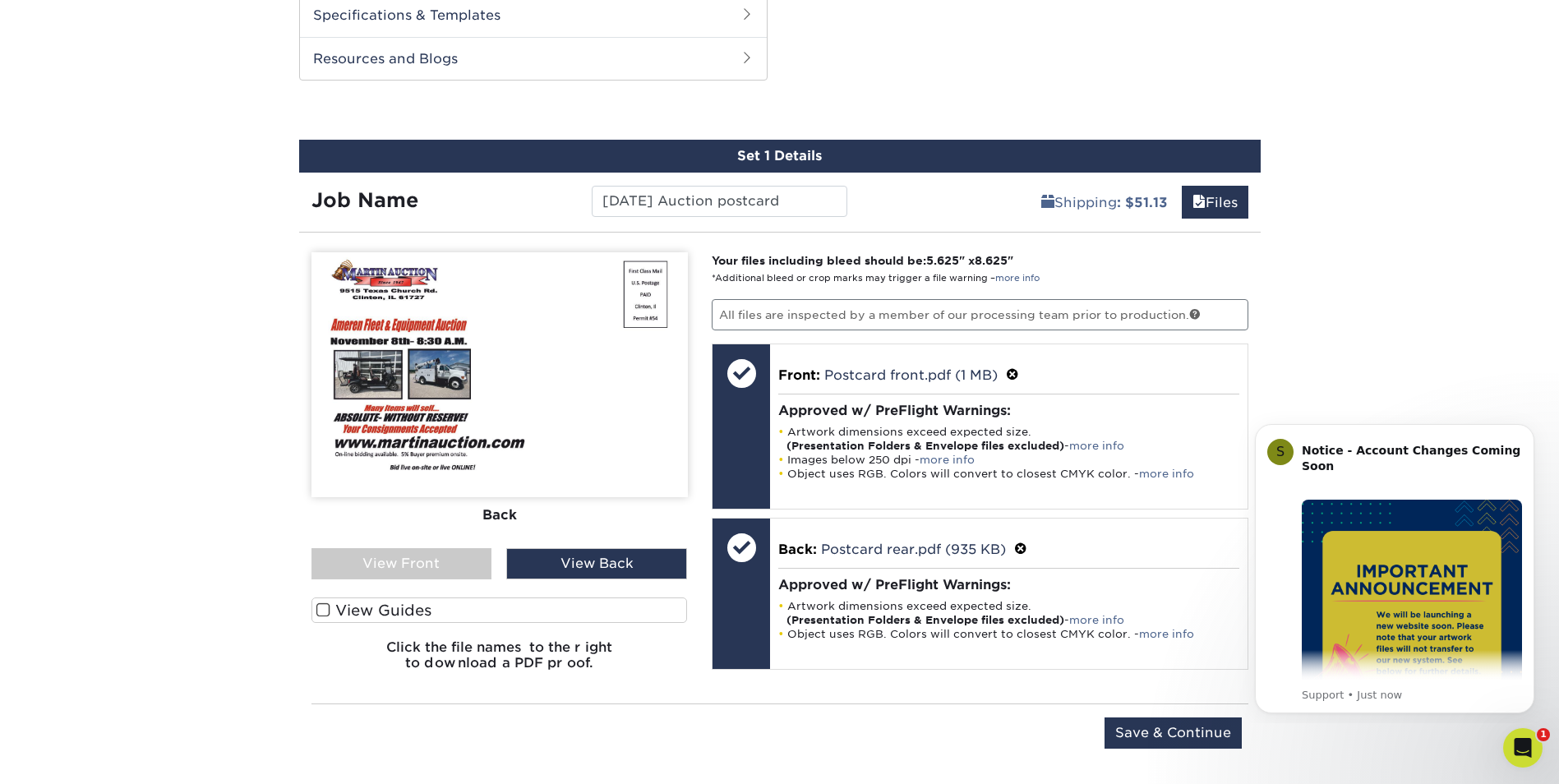
click at [318, 607] on span at bounding box center [324, 610] width 14 height 16
click at [0, 0] on input "View Guides" at bounding box center [0, 0] width 0 height 0
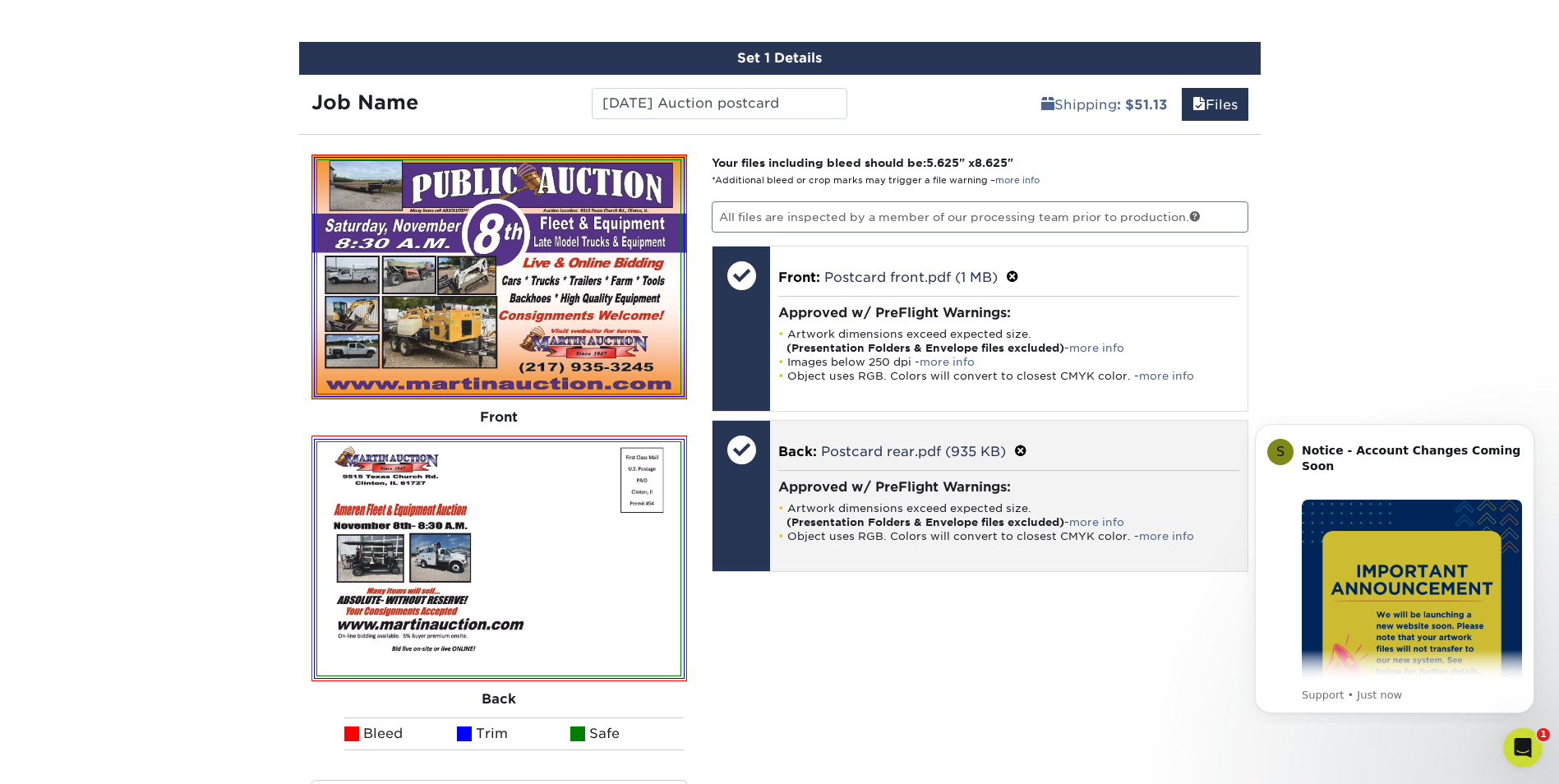
scroll to position [1123, 0]
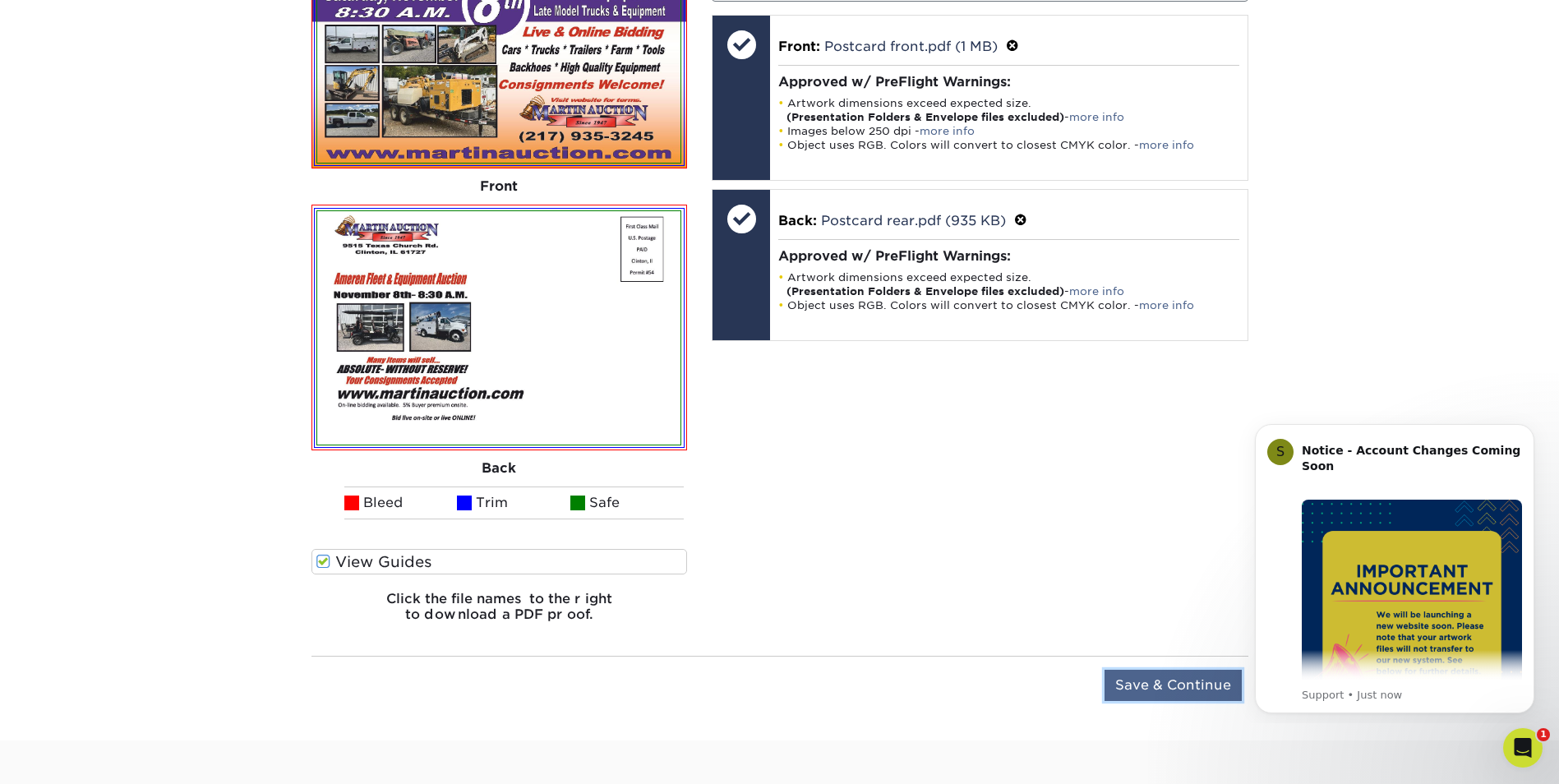
click at [1186, 690] on input "Save & Continue" at bounding box center [1173, 685] width 137 height 31
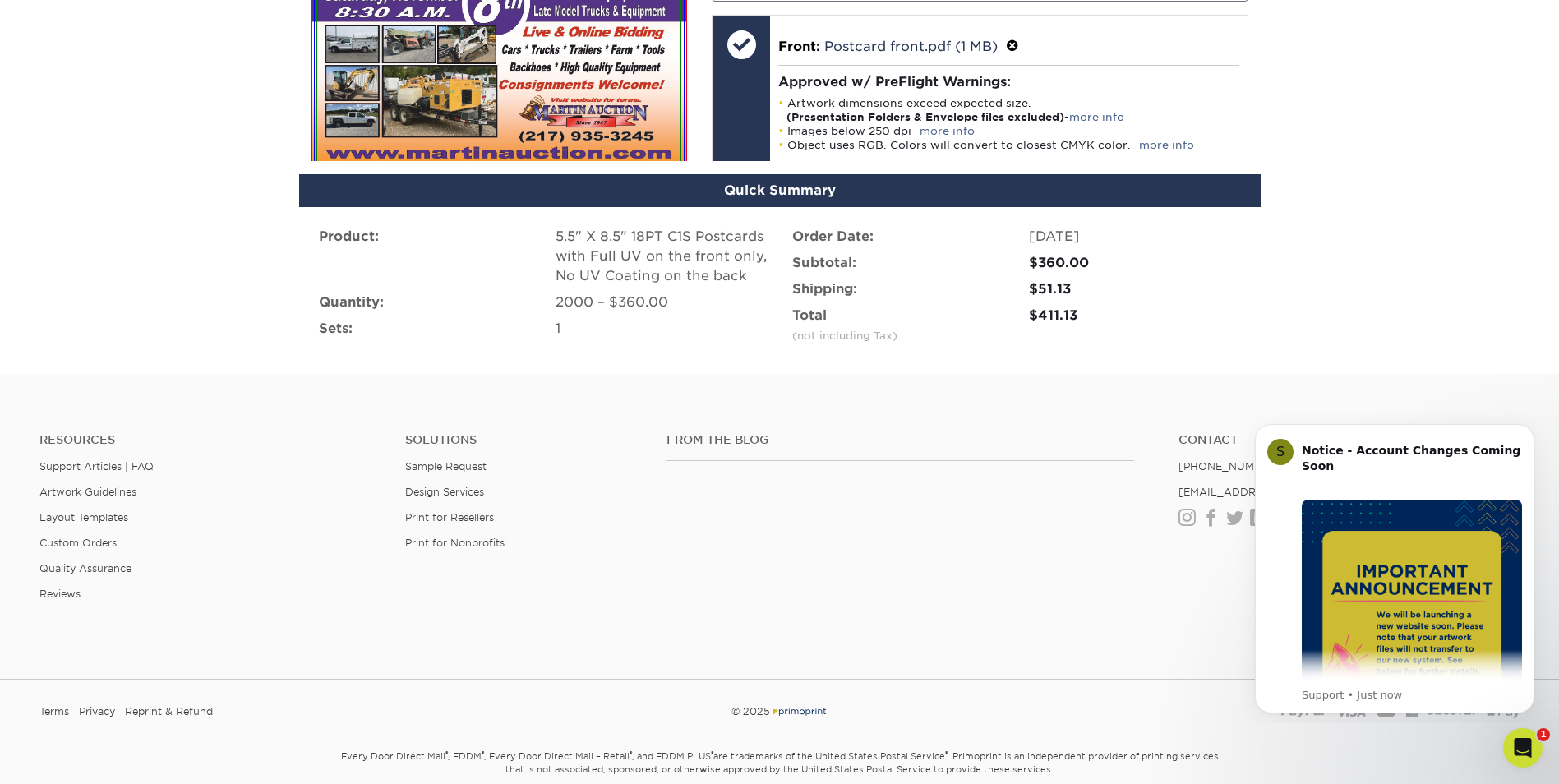
scroll to position [1025, 0]
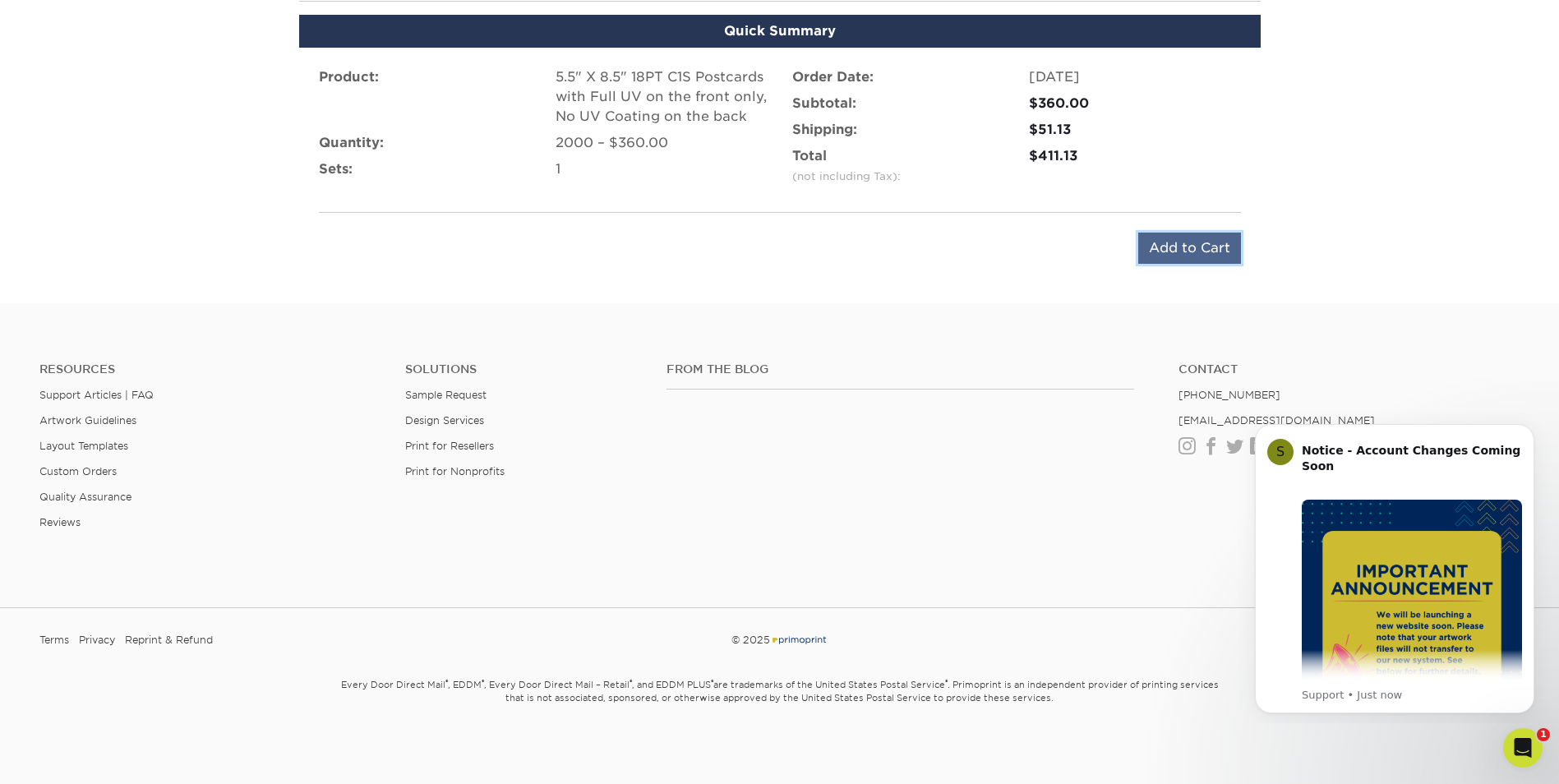
click at [1197, 245] on input "Add to Cart" at bounding box center [1190, 247] width 103 height 31
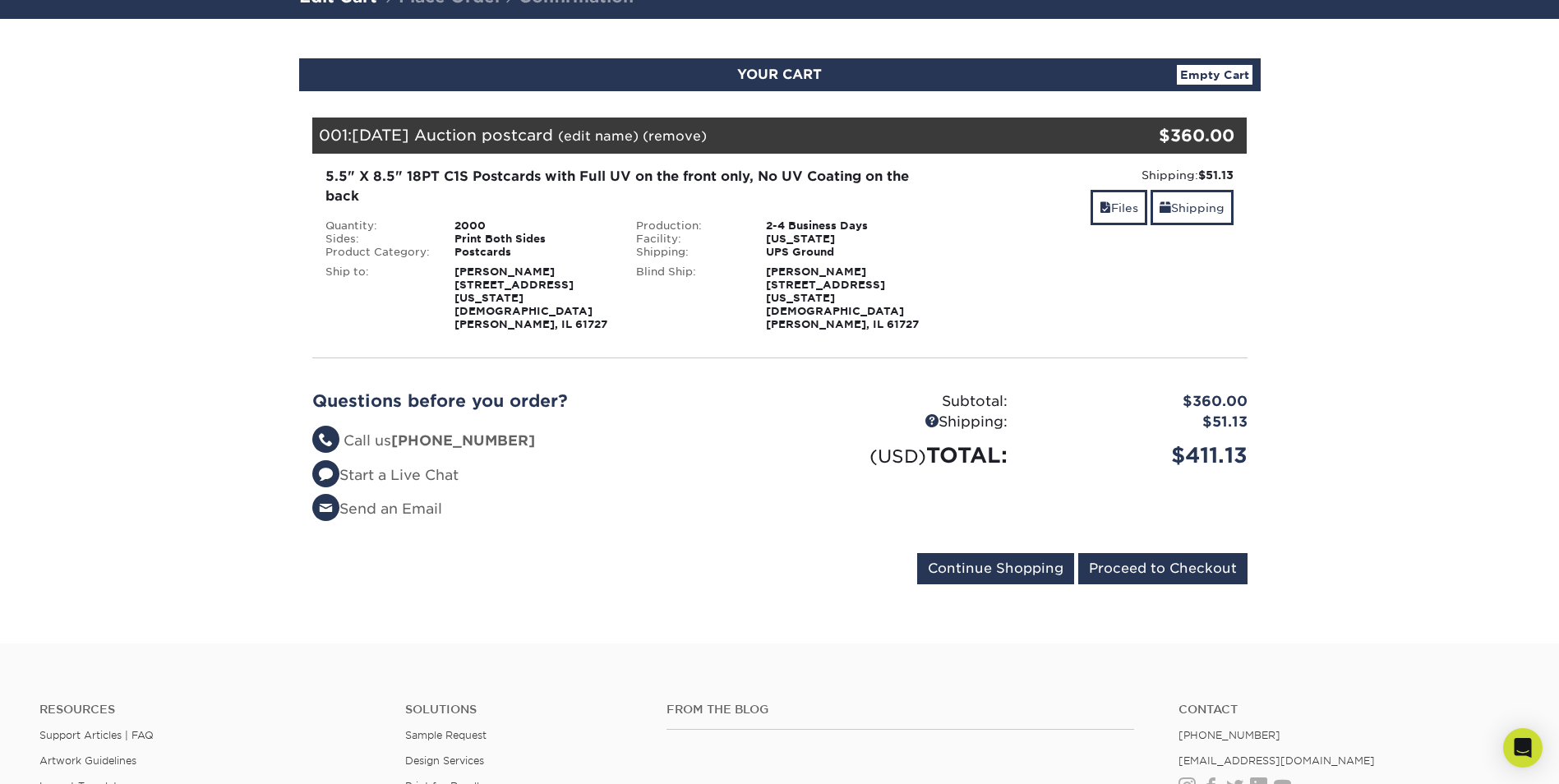
scroll to position [165, 0]
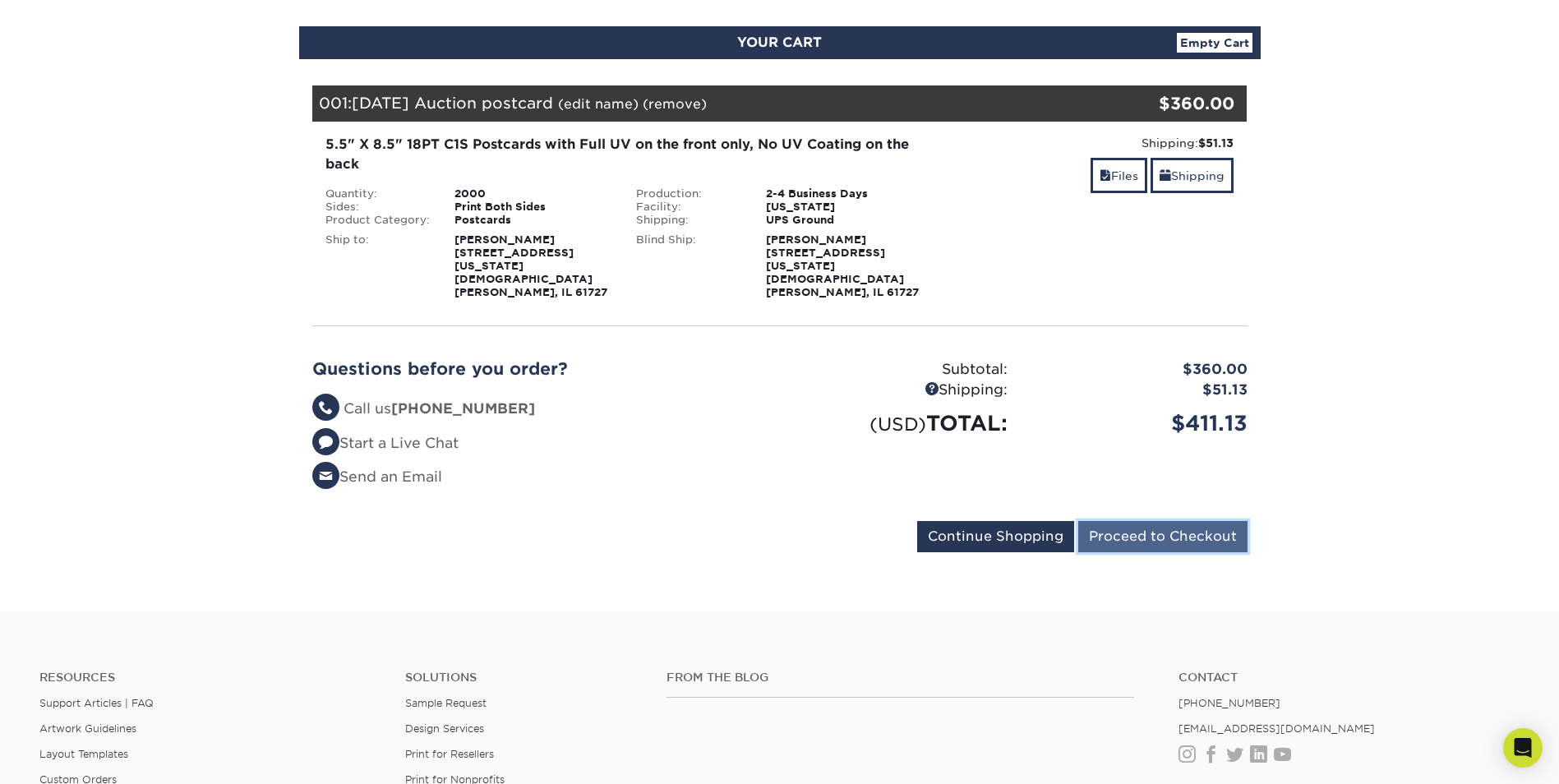
click at [1160, 521] on input "Proceed to Checkout" at bounding box center [1163, 536] width 170 height 31
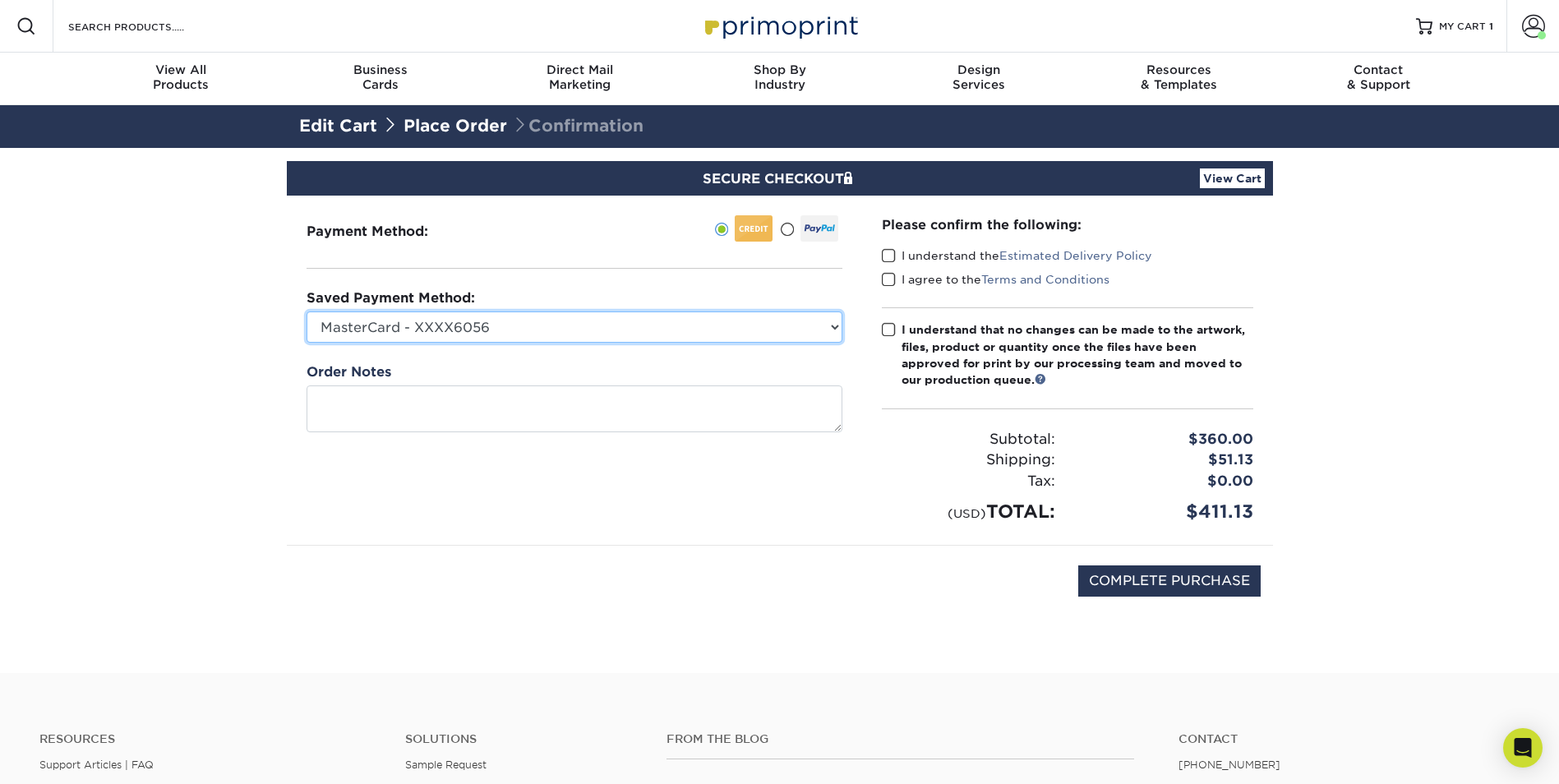
click at [466, 321] on select "MasterCard - XXXX6056 MasterCard - XXXX8150 New Credit Card" at bounding box center [574, 327] width 536 height 31
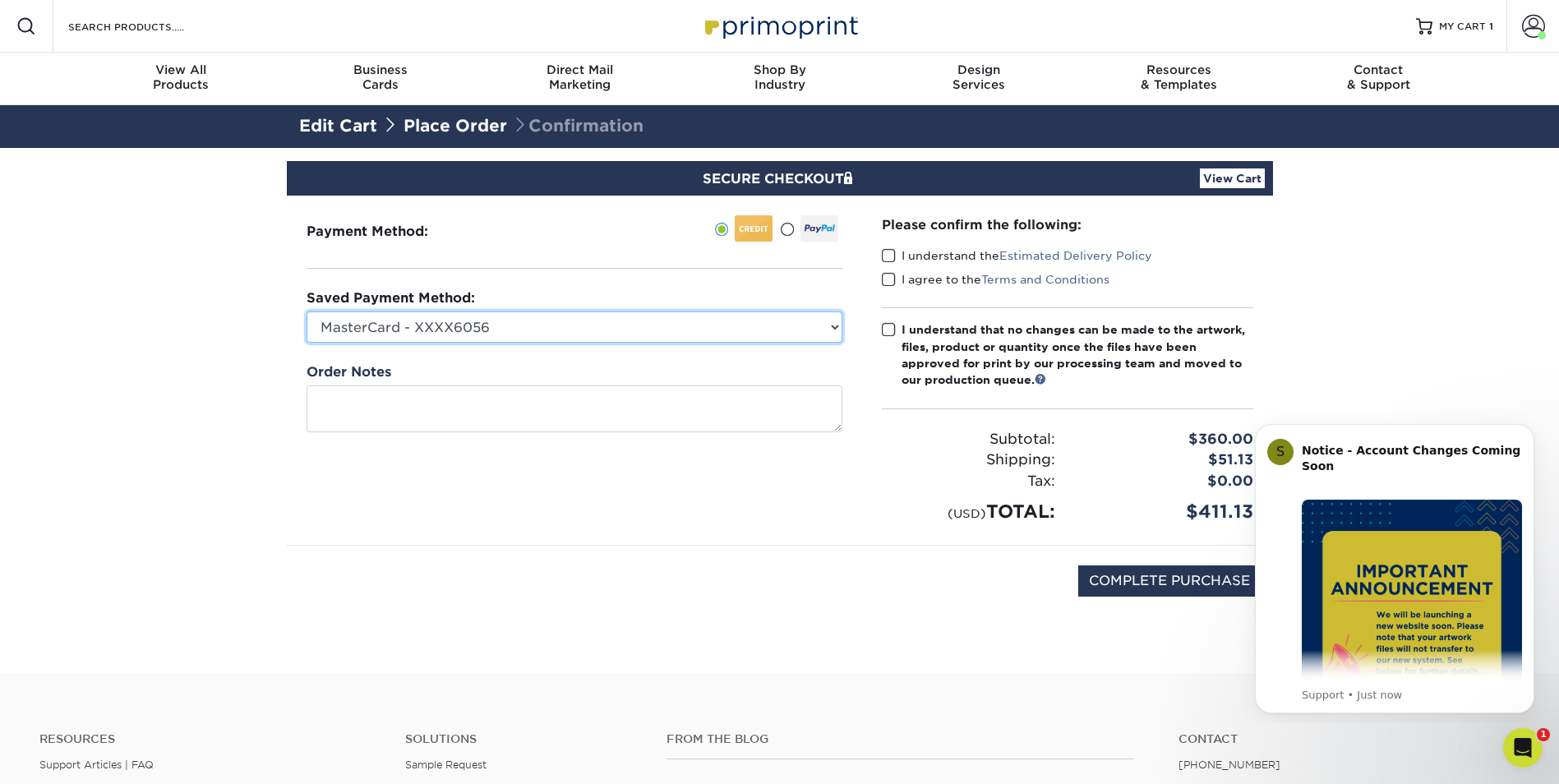
select select "25269"
click at [307, 312] on select "MasterCard - XXXX6056 MasterCard - XXXX8150 New Credit Card" at bounding box center [574, 327] width 536 height 31
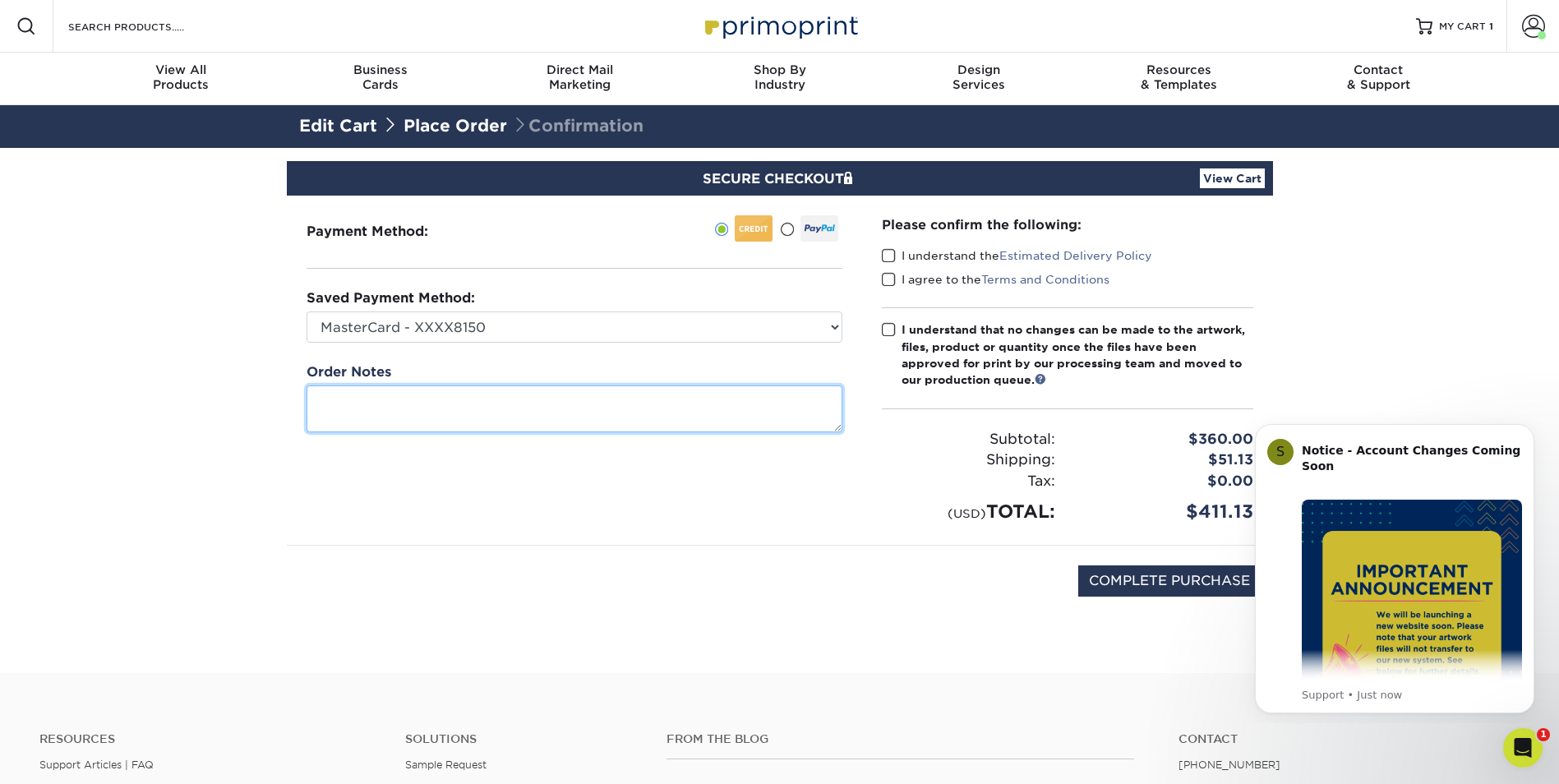
click at [477, 404] on textarea at bounding box center [574, 409] width 536 height 47
click at [813, 410] on textarea "please let me know if you see anything that may need changed. thanks!" at bounding box center [574, 409] width 536 height 47
type textarea "please let me know if you see anything that may need changed. thanks! Rob"
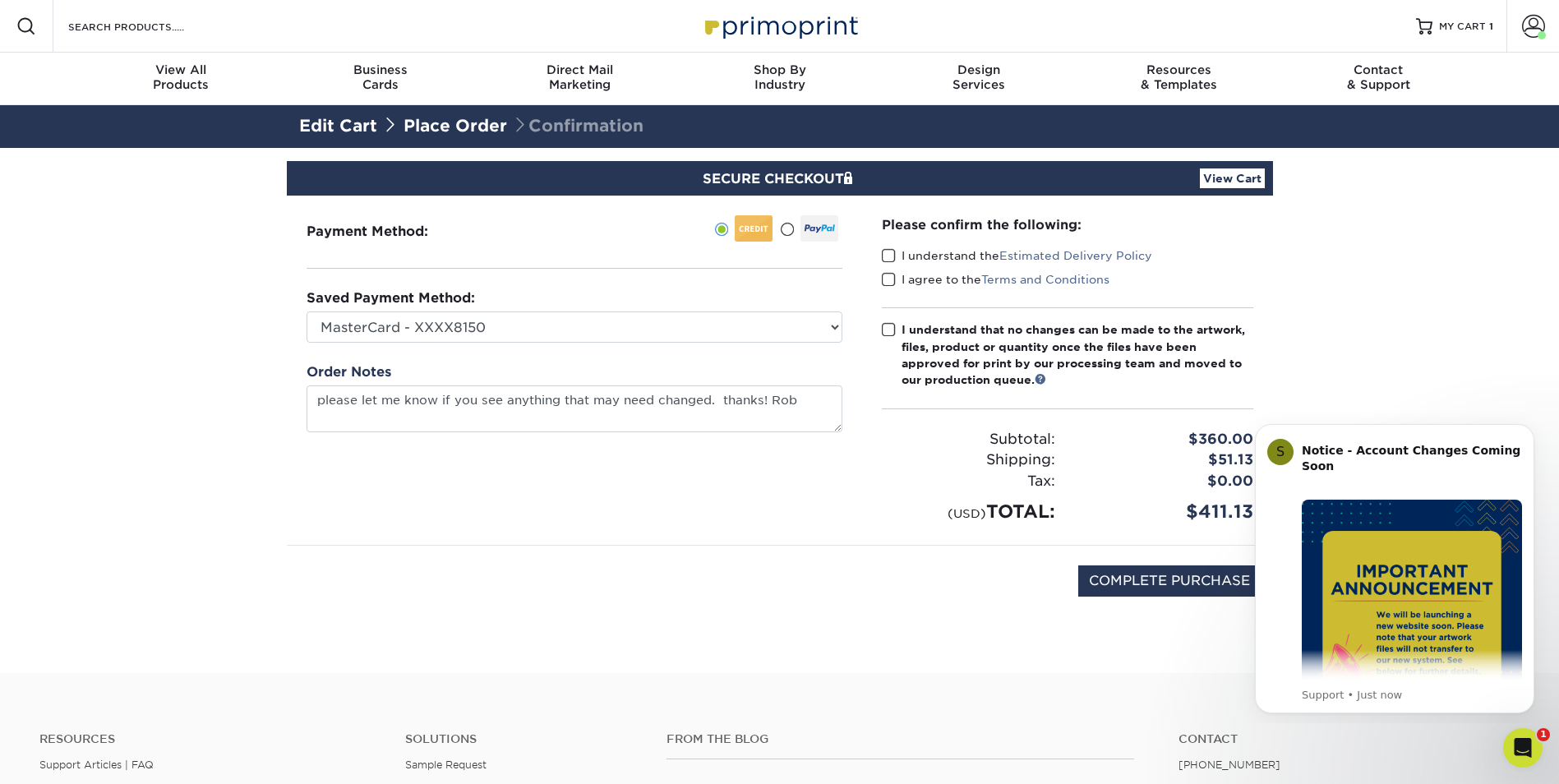
click at [891, 255] on span at bounding box center [889, 256] width 14 height 16
click at [0, 0] on input "I understand the Estimated Delivery Policy" at bounding box center [0, 0] width 0 height 0
click at [891, 280] on span at bounding box center [889, 279] width 14 height 16
click at [0, 0] on input "I agree to the Terms and Conditions" at bounding box center [0, 0] width 0 height 0
click at [885, 333] on span at bounding box center [889, 329] width 14 height 16
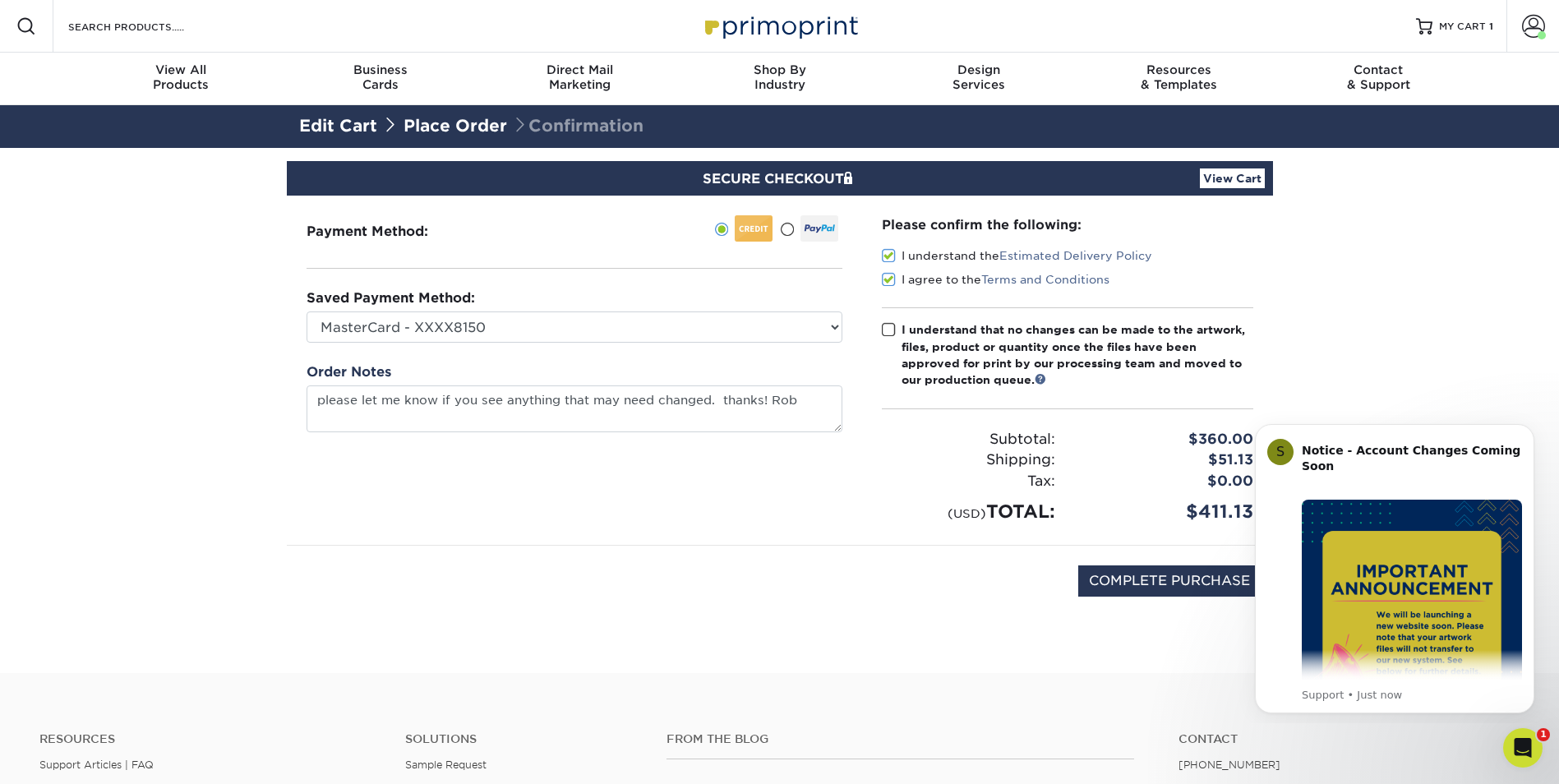
click at [0, 0] on input "I understand that no changes can be made to the artwork, files, product or quan…" at bounding box center [0, 0] width 0 height 0
click at [1195, 578] on input "COMPLETE PURCHASE" at bounding box center [1169, 580] width 182 height 31
type input "PROCESSING, PLEASE WAIT..."
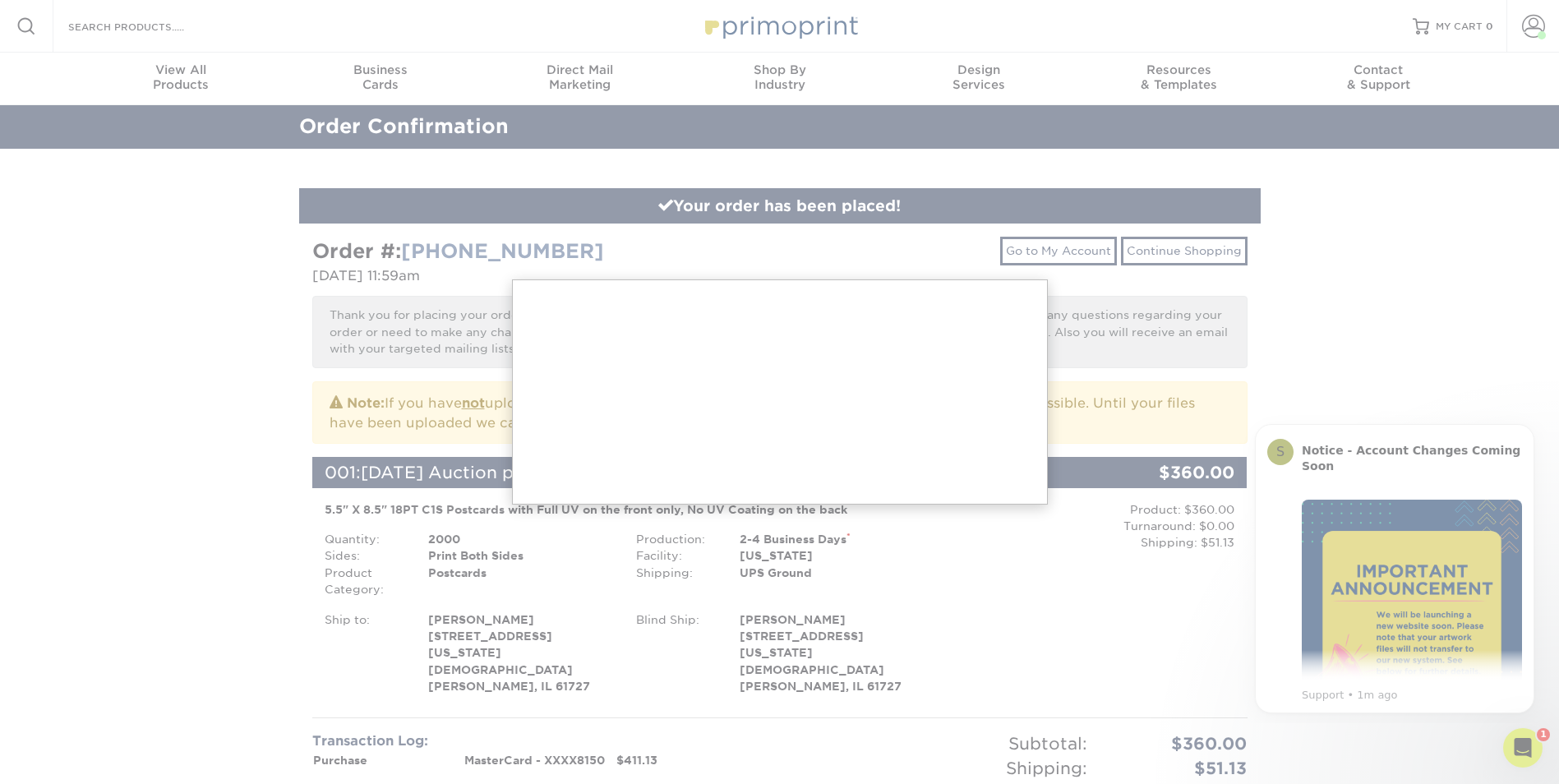
click at [1477, 459] on div at bounding box center [779, 724] width 1559 height 1448
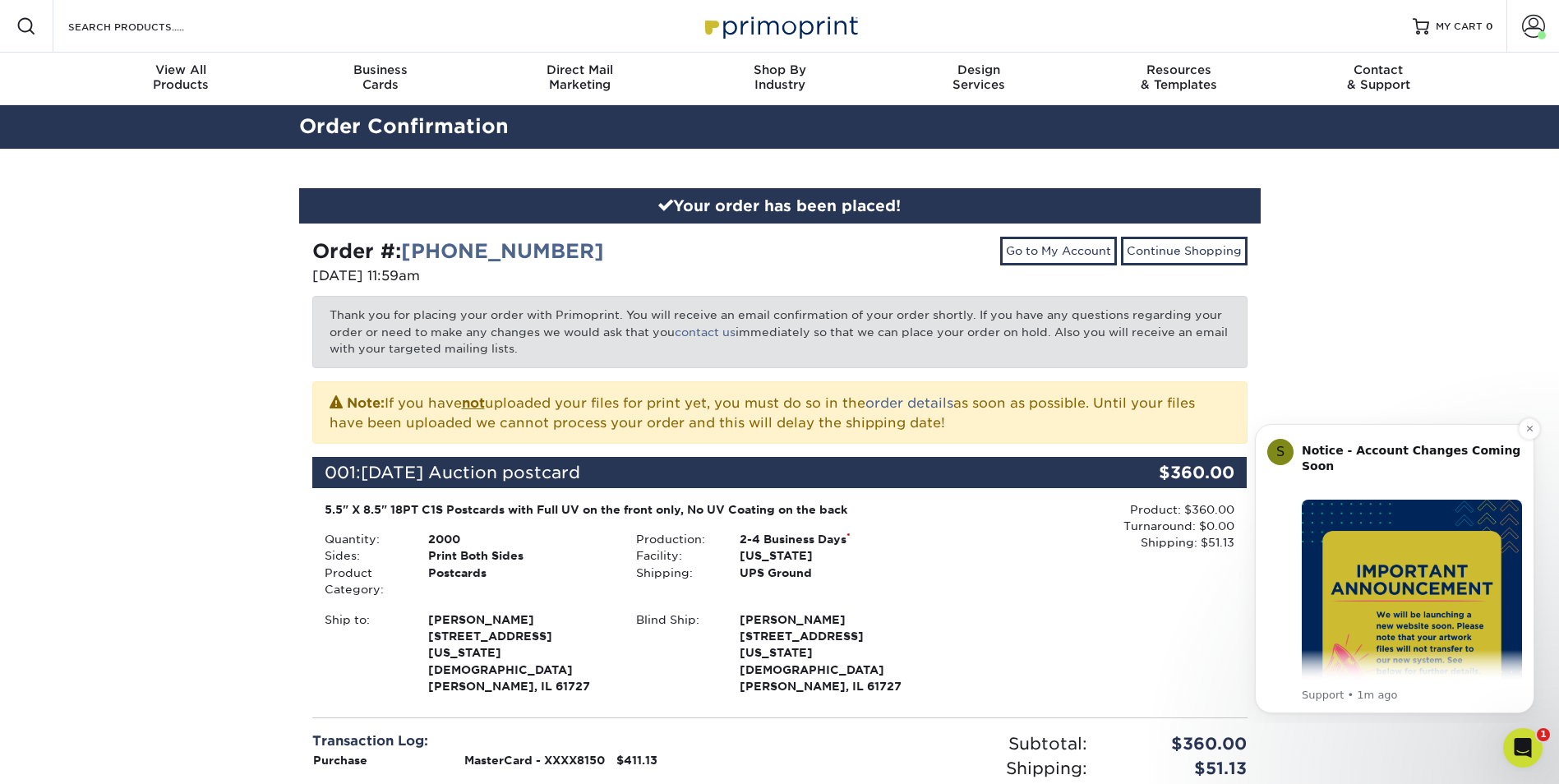
click at [1377, 465] on div "Notice - Account Changes Coming Soon ​" at bounding box center [1411, 467] width 220 height 48
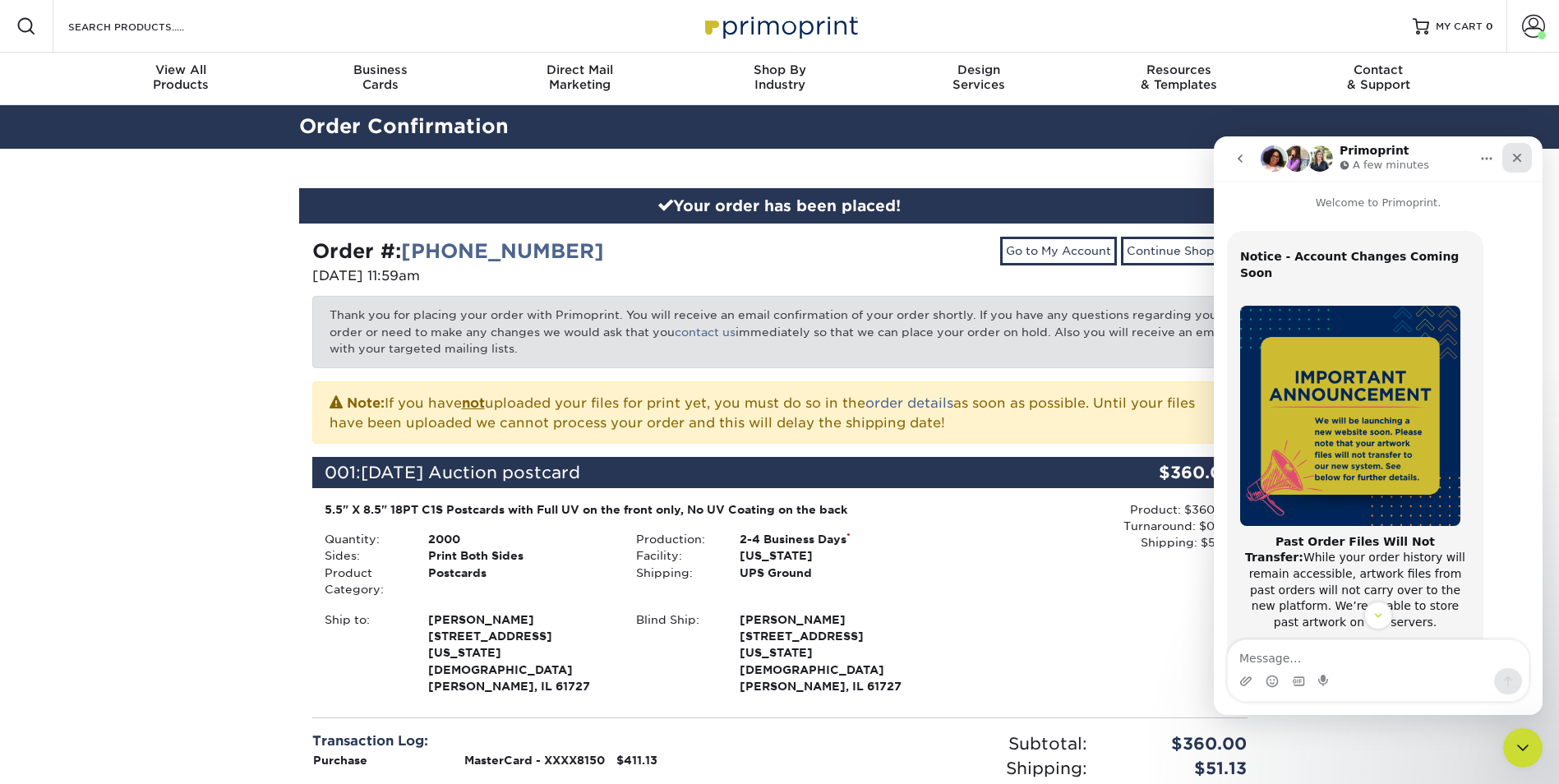
click at [1516, 164] on icon "Close" at bounding box center [1517, 158] width 13 height 13
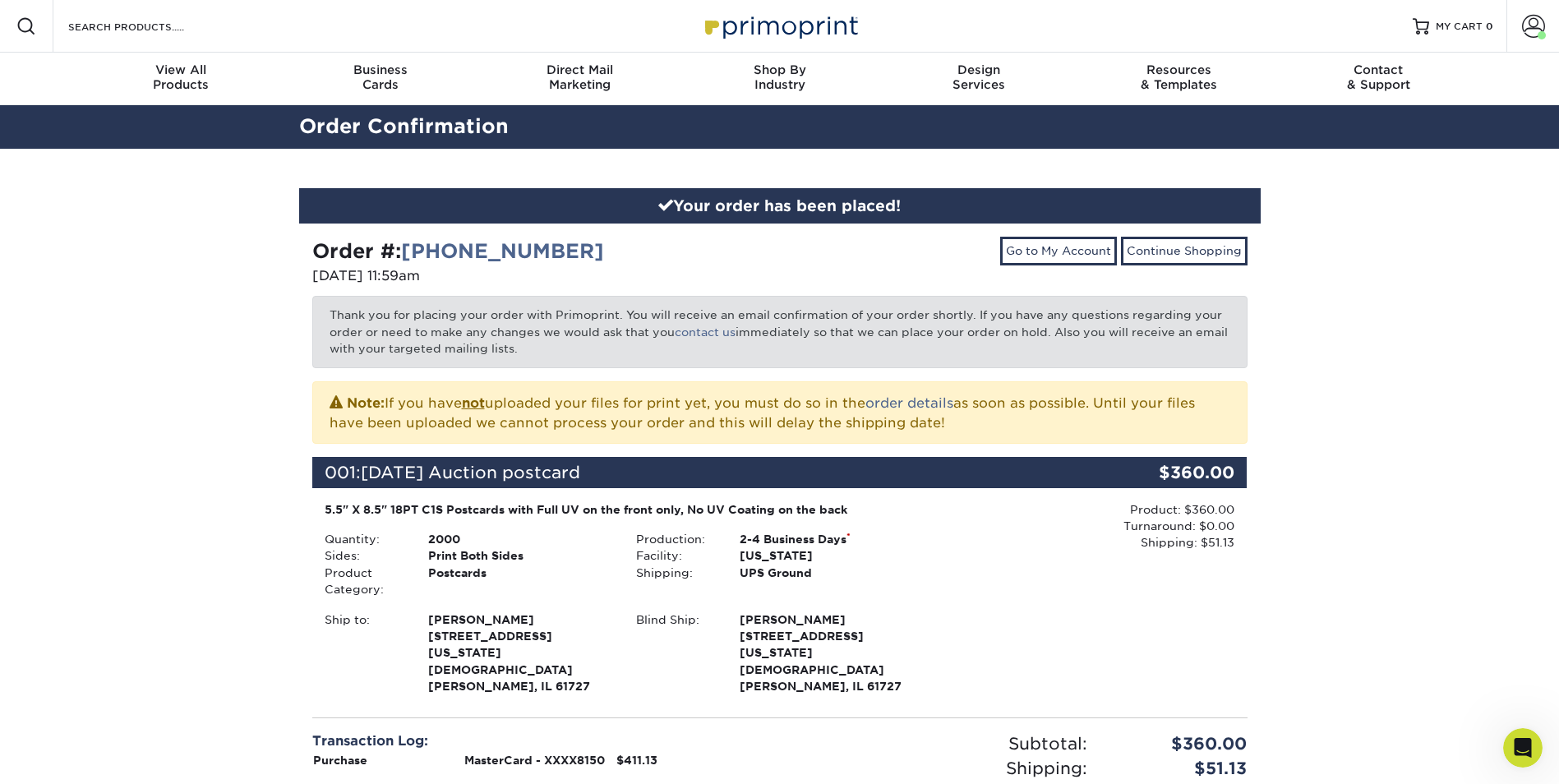
scroll to position [411, 0]
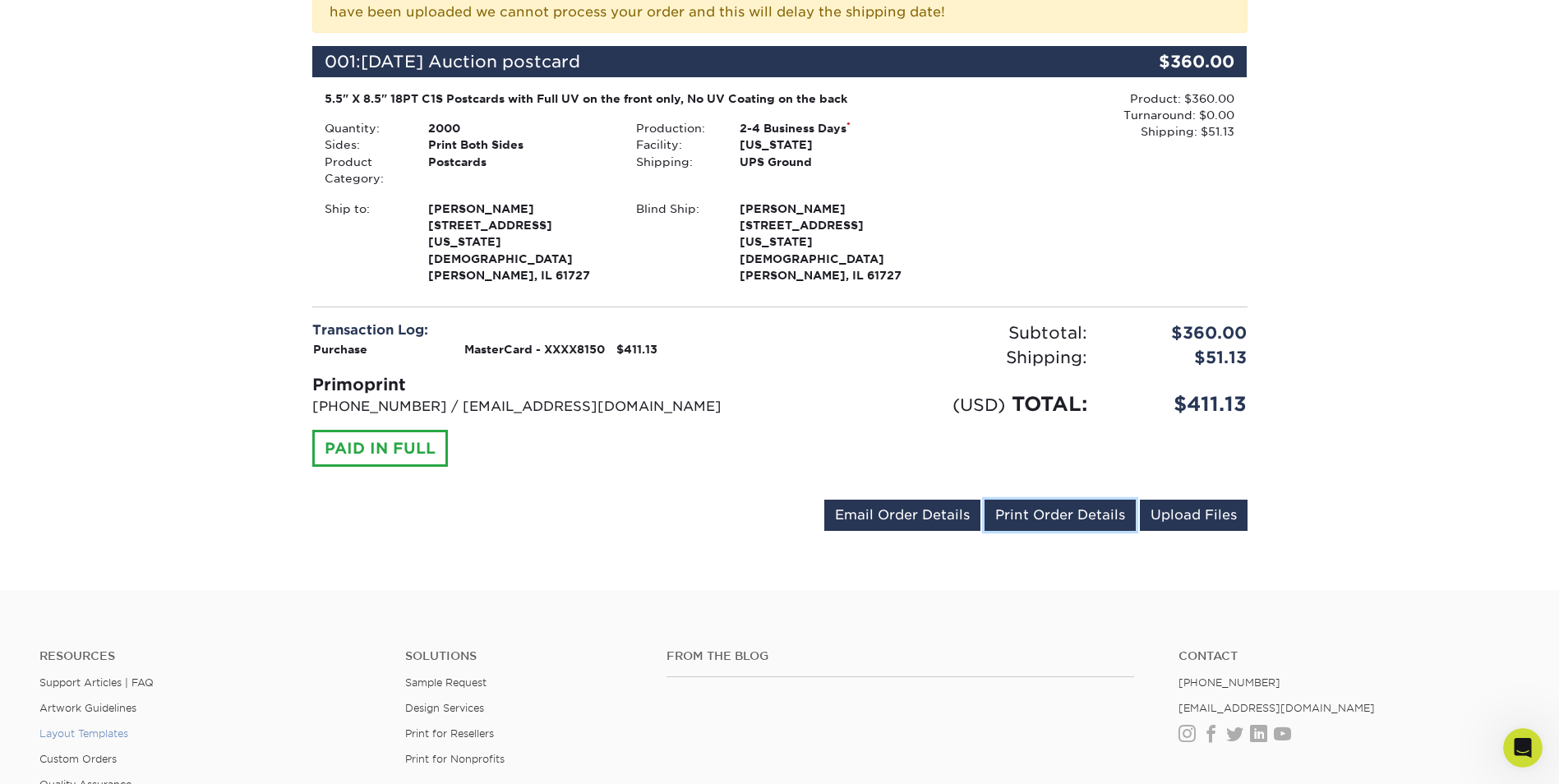
drag, startPoint x: 1052, startPoint y: 481, endPoint x: 122, endPoint y: 696, distance: 954.5
click at [1052, 500] on link "Print Order Details" at bounding box center [1060, 515] width 151 height 31
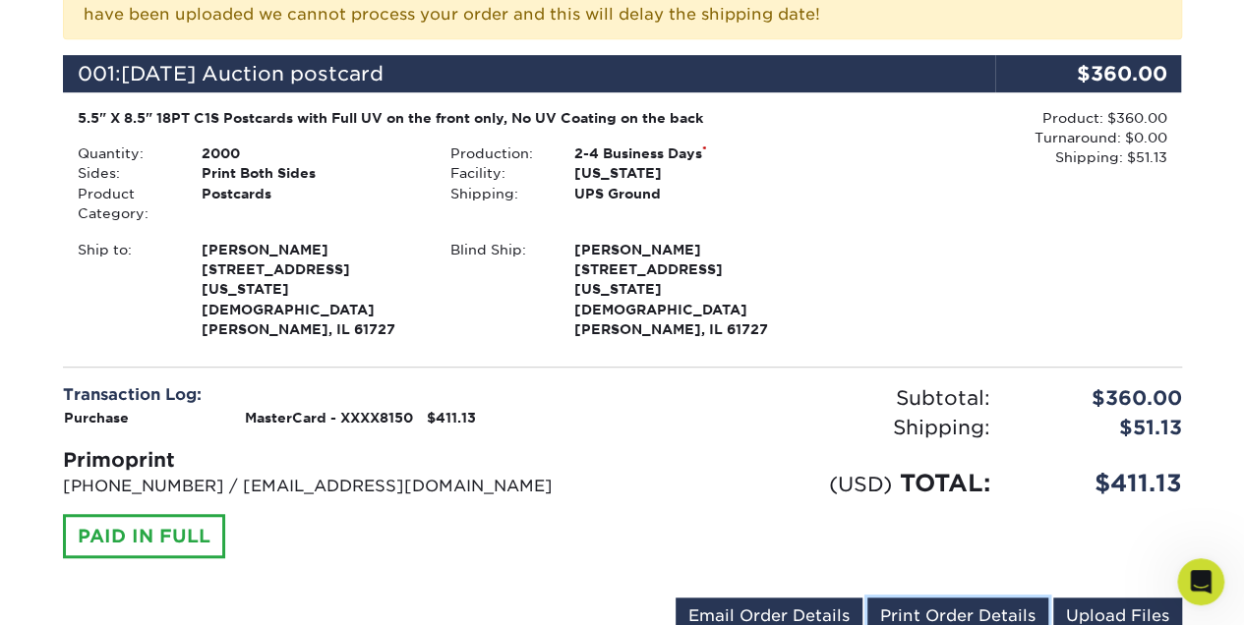
scroll to position [480, 0]
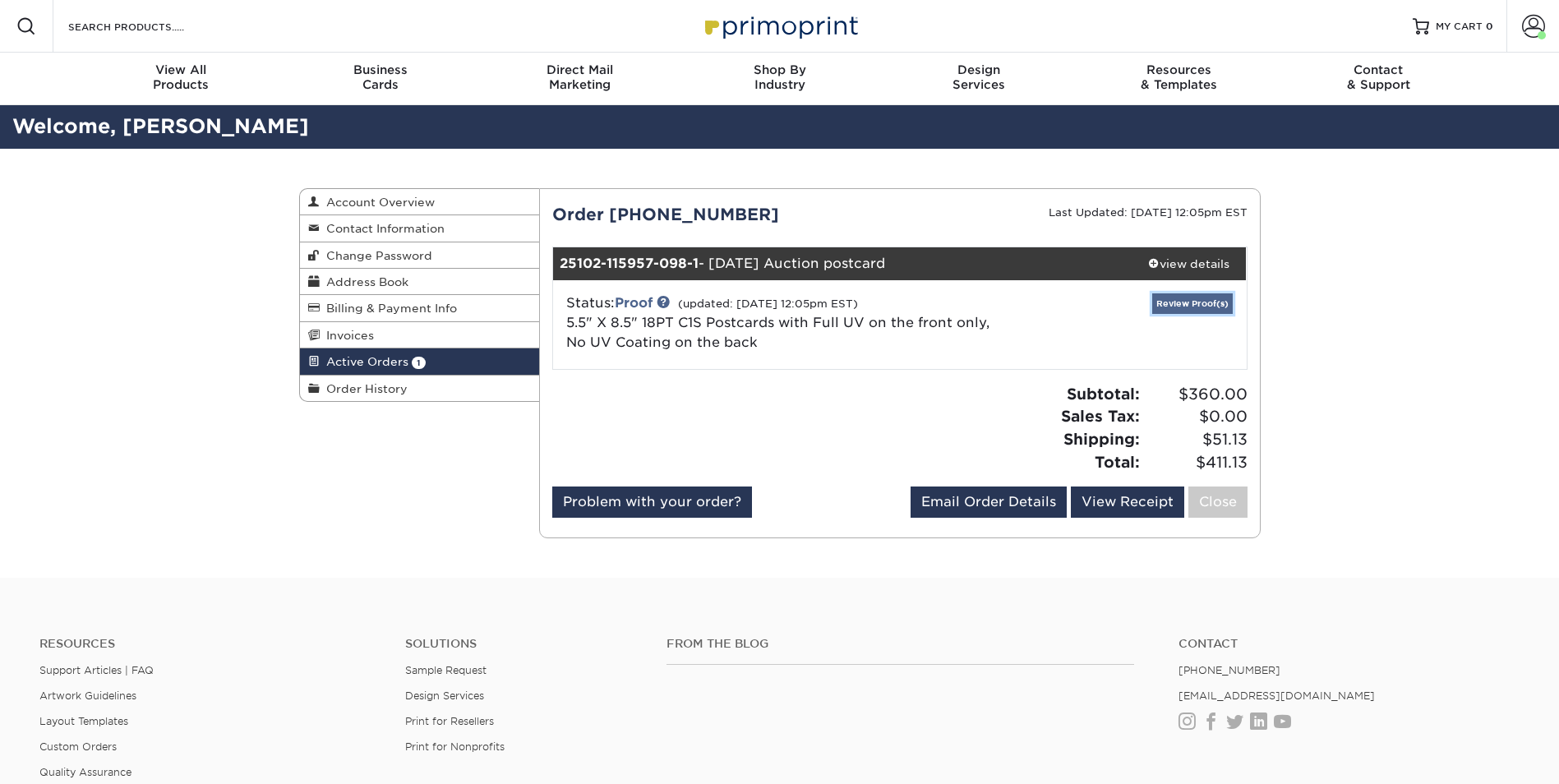
click at [1185, 301] on link "Review Proof(s)" at bounding box center [1192, 303] width 80 height 21
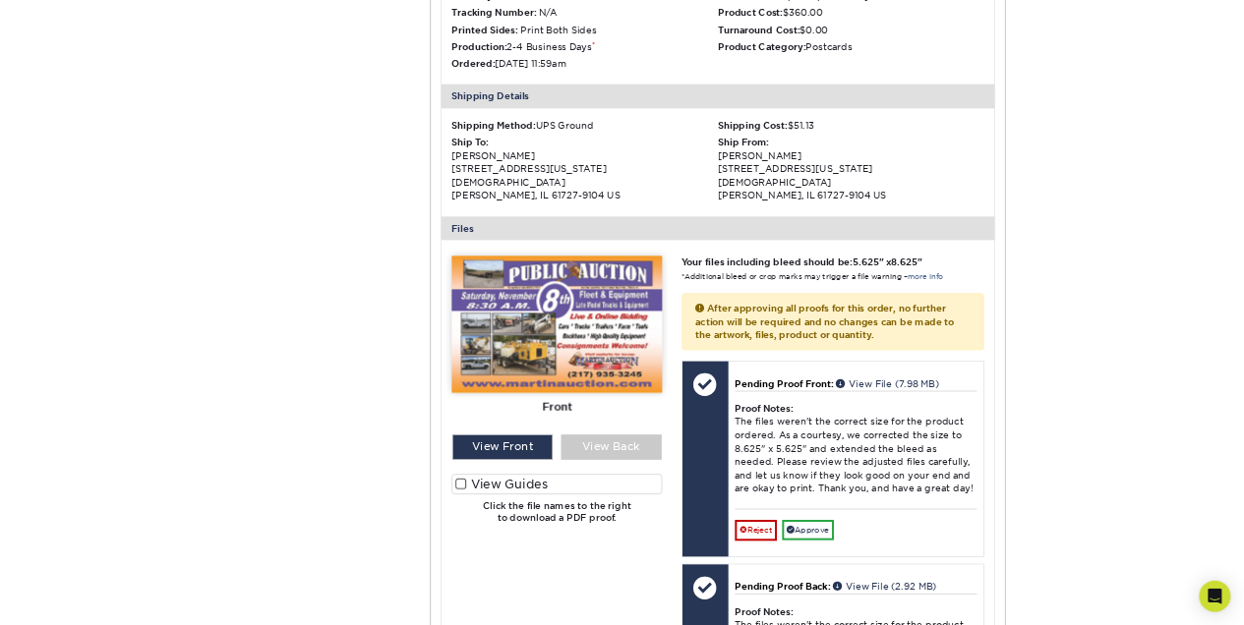
scroll to position [590, 0]
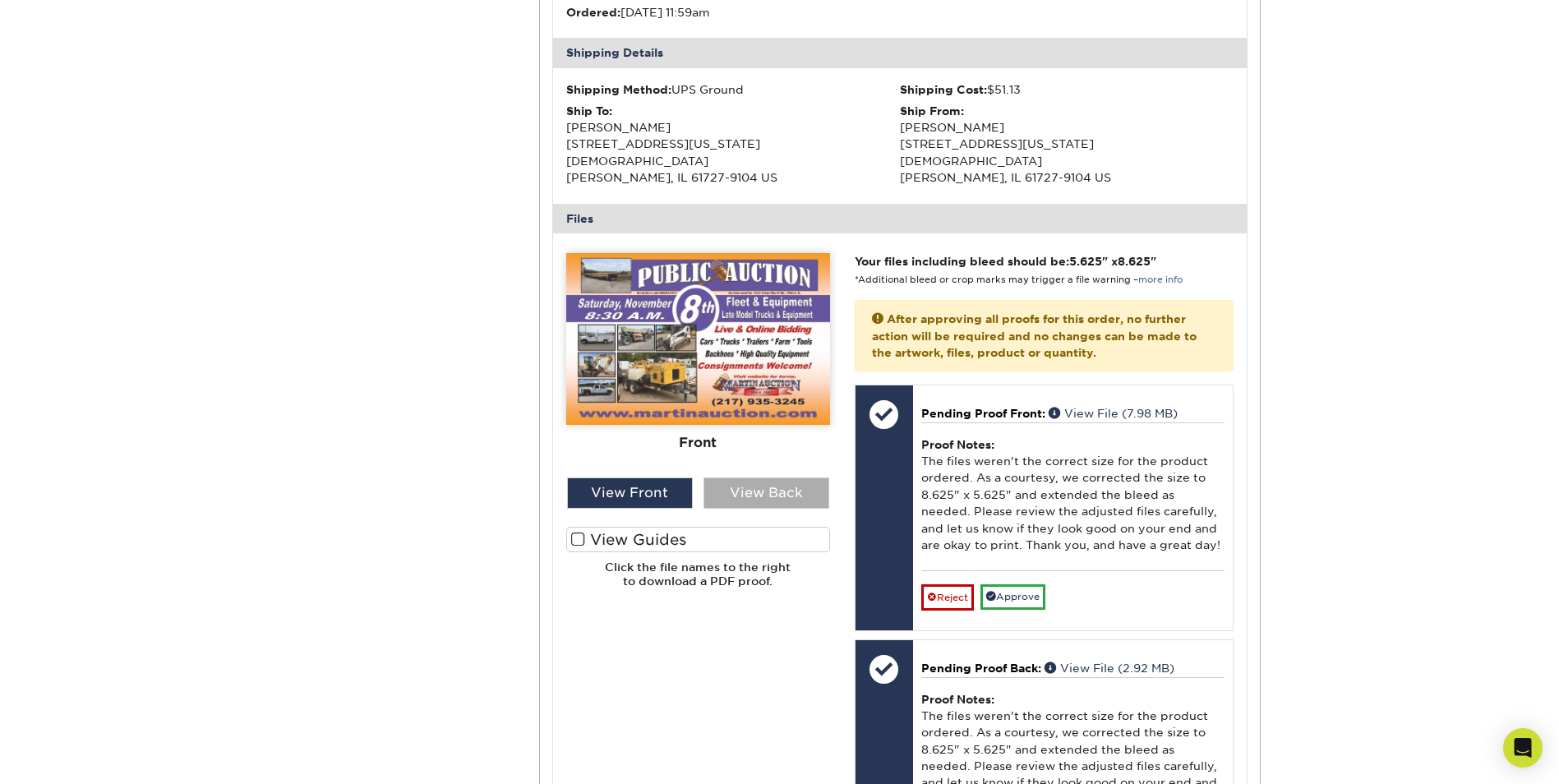
click at [780, 477] on div "View Back" at bounding box center [767, 492] width 125 height 31
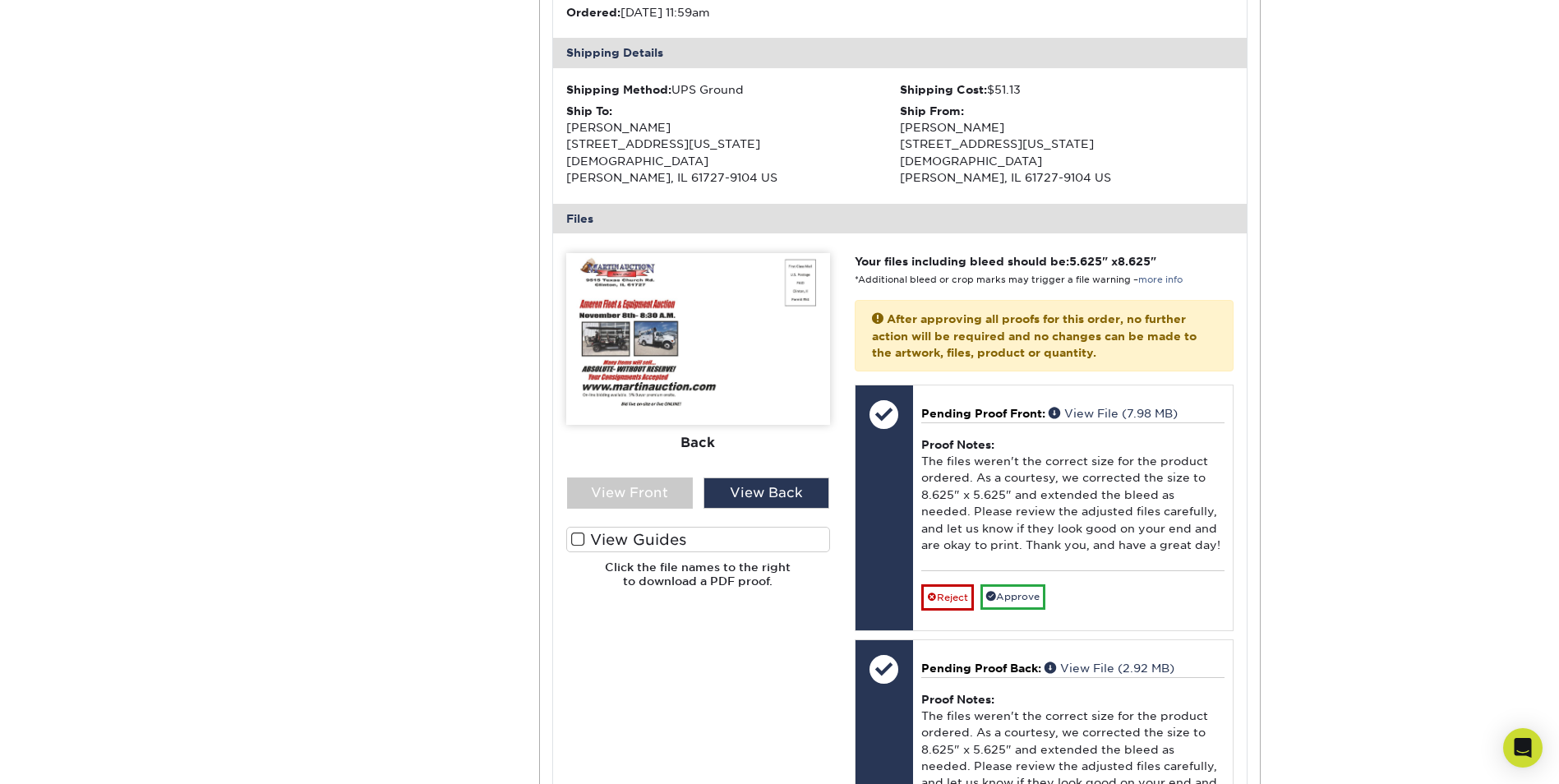
click at [630, 527] on label "View Guides" at bounding box center [698, 539] width 264 height 25
click at [0, 0] on input "View Guides" at bounding box center [0, 0] width 0 height 0
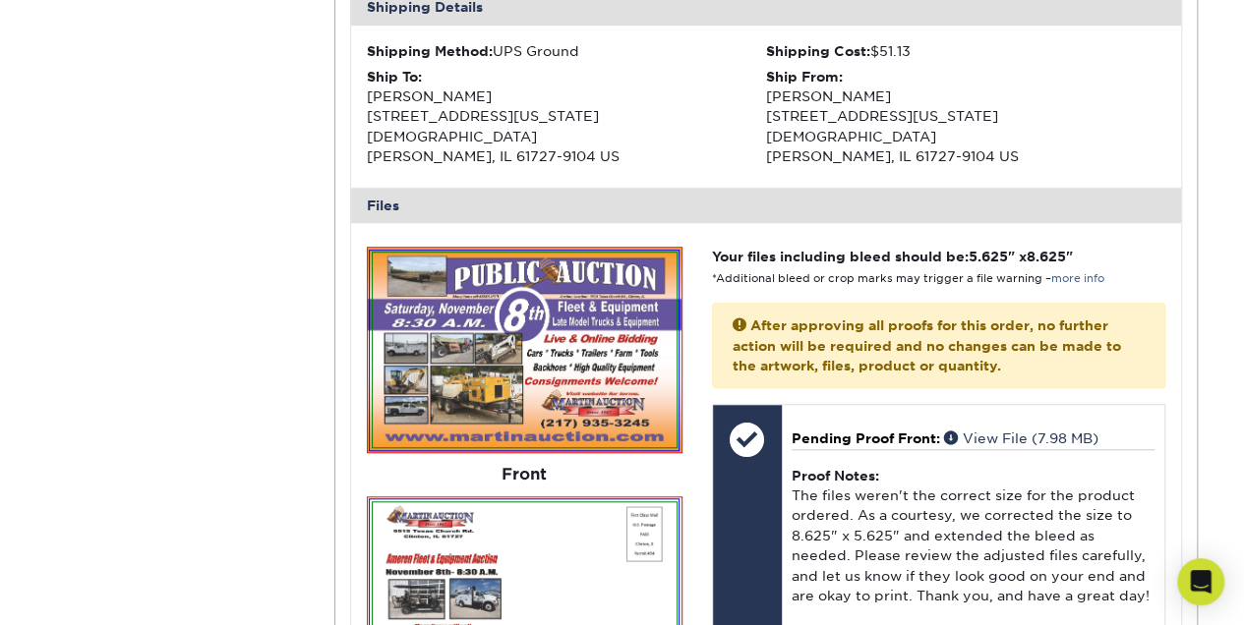
scroll to position [787, 0]
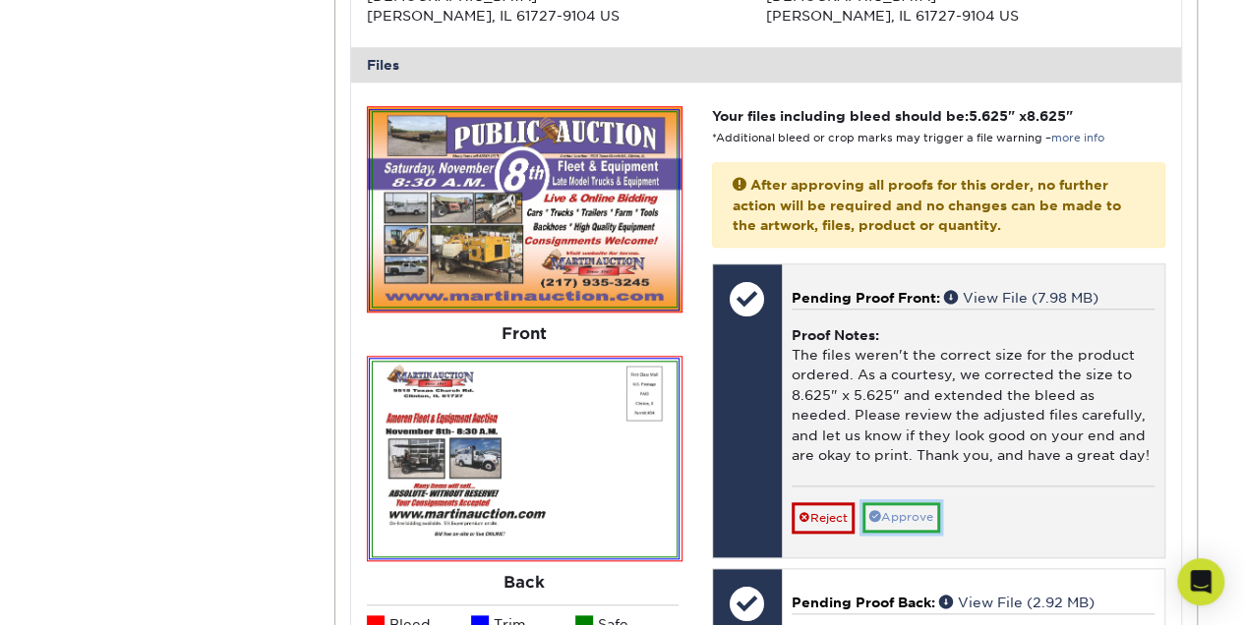
click at [907, 502] on link "Approve" at bounding box center [901, 517] width 78 height 30
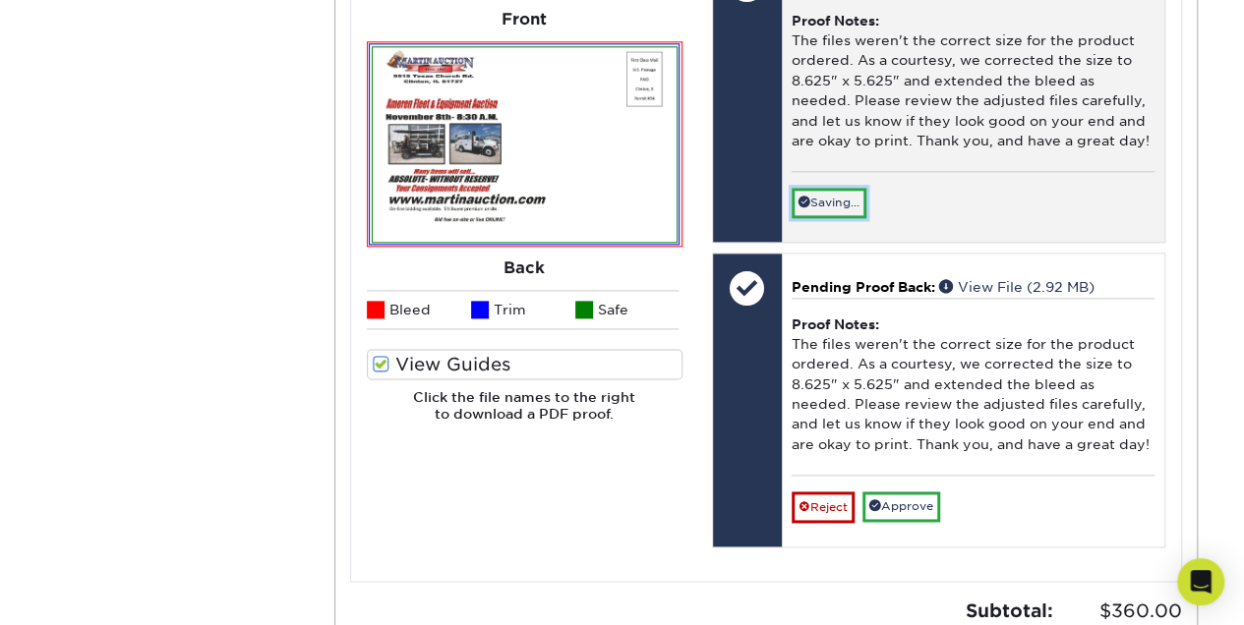
scroll to position [1114, 0]
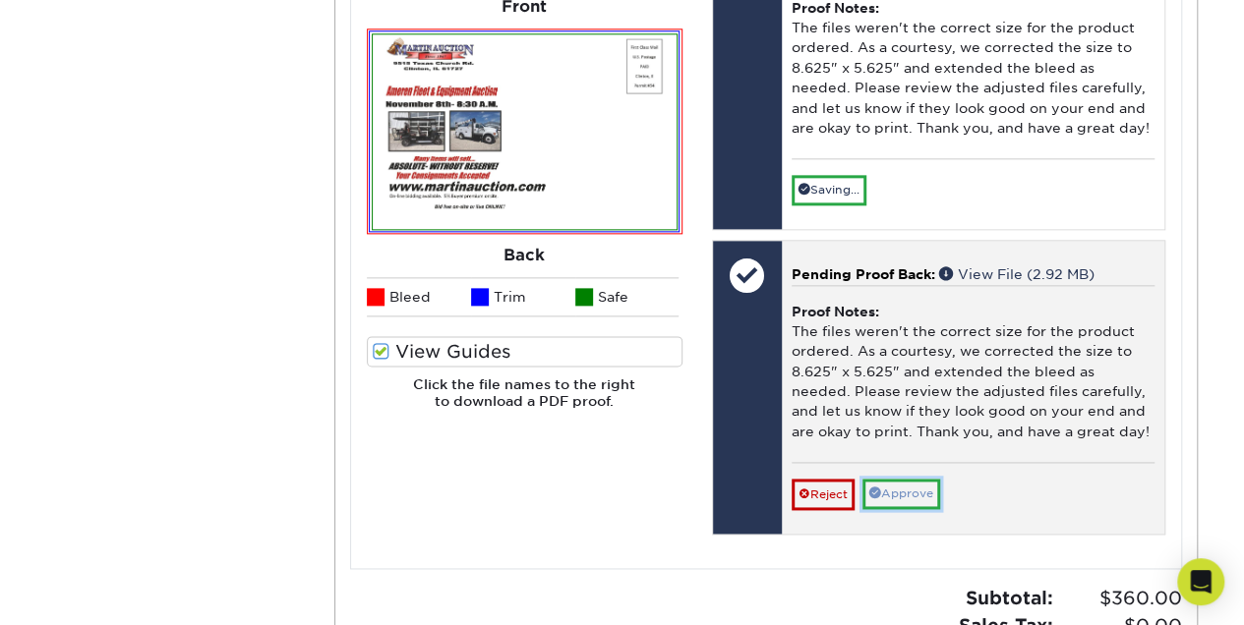
click at [912, 479] on link "Approve" at bounding box center [901, 494] width 78 height 30
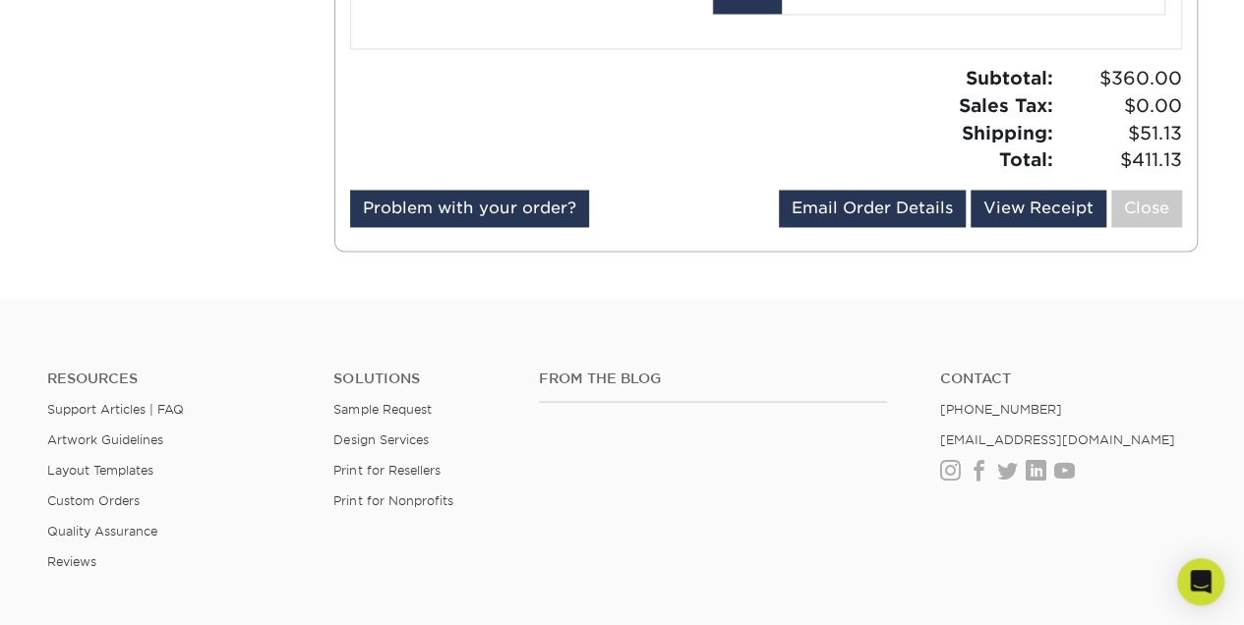
scroll to position [1573, 0]
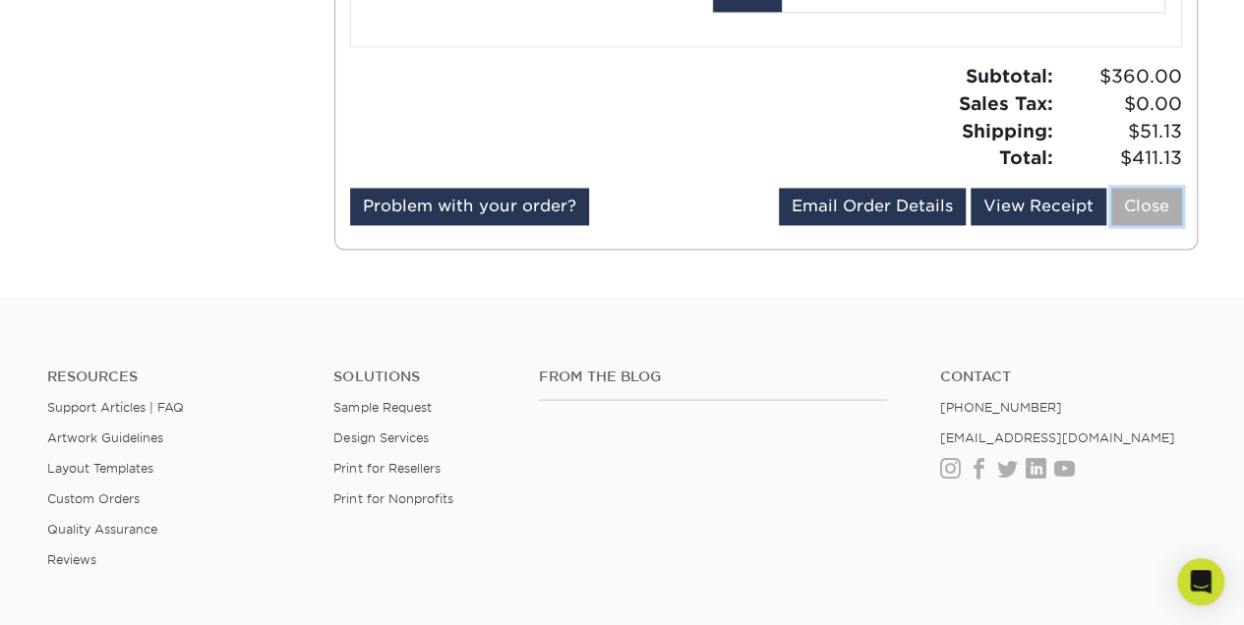
click at [1149, 188] on link "Close" at bounding box center [1146, 206] width 71 height 37
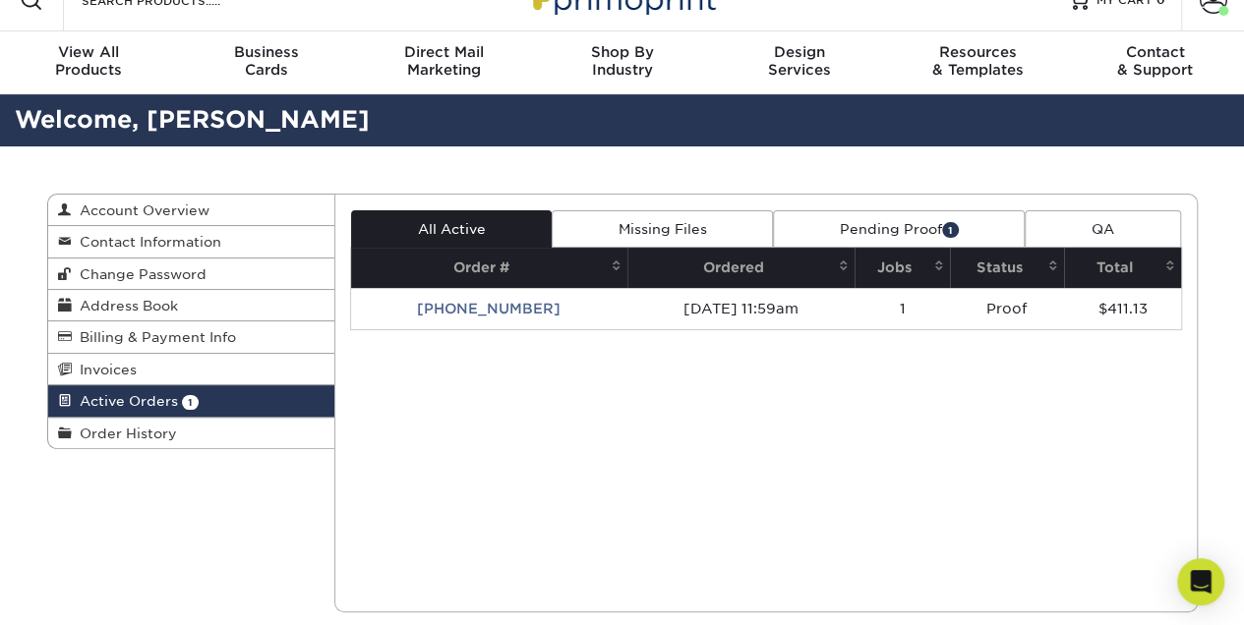
scroll to position [0, 0]
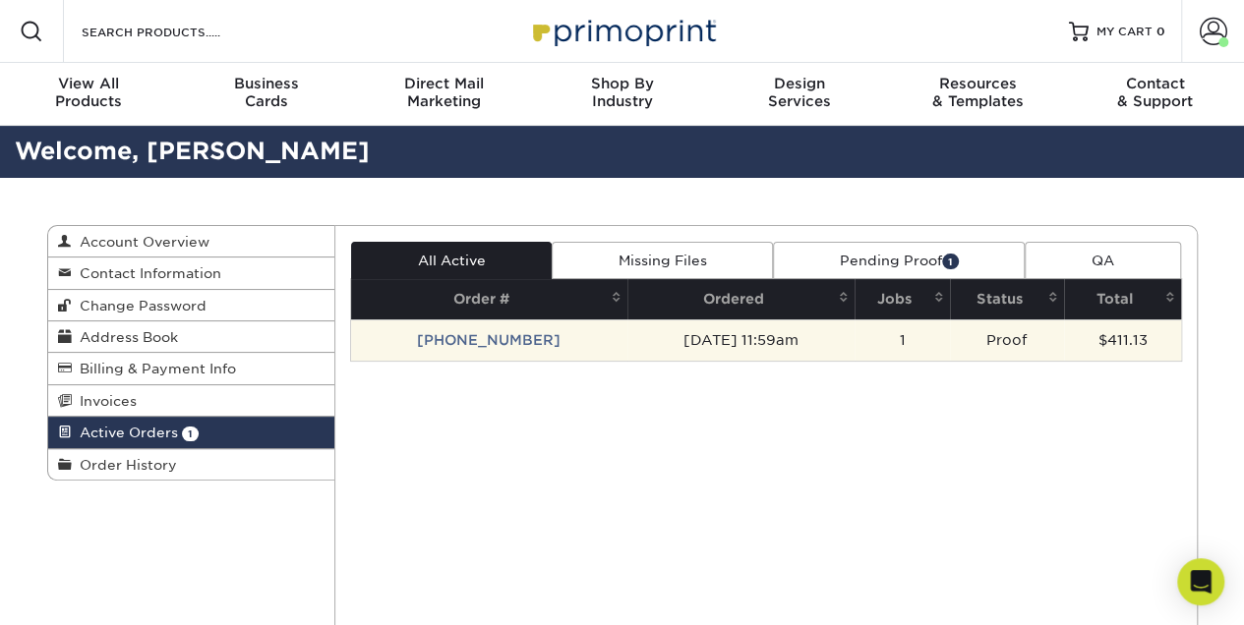
click at [507, 340] on td "[PHONE_NUMBER]" at bounding box center [489, 340] width 276 height 41
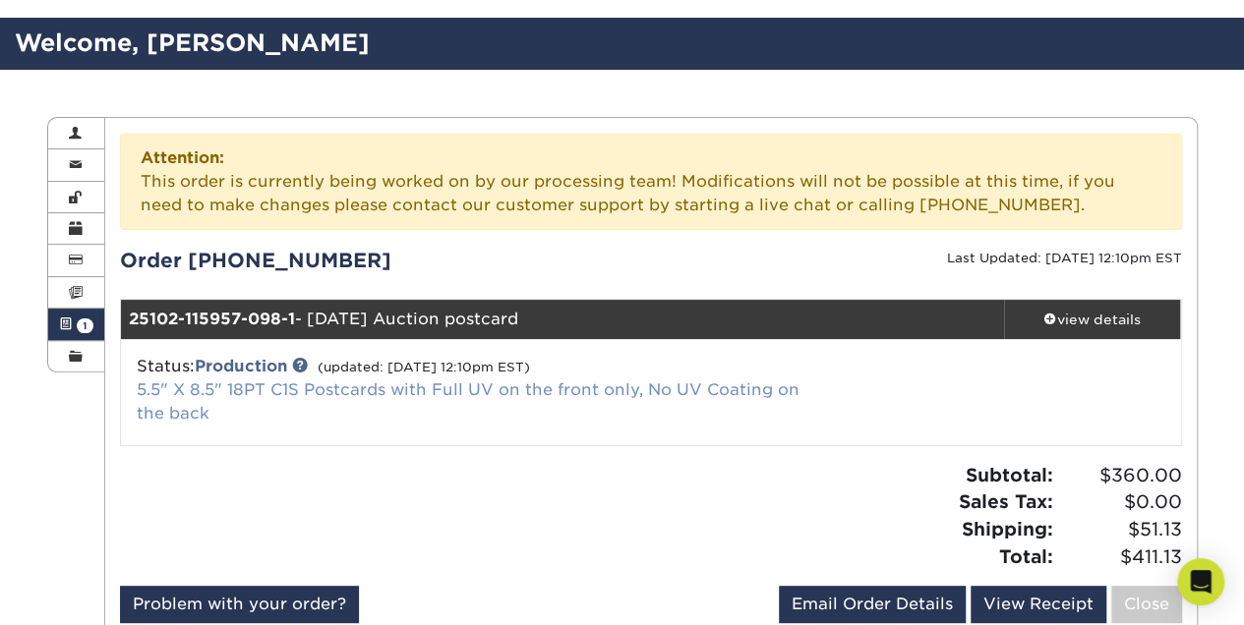
scroll to position [131, 0]
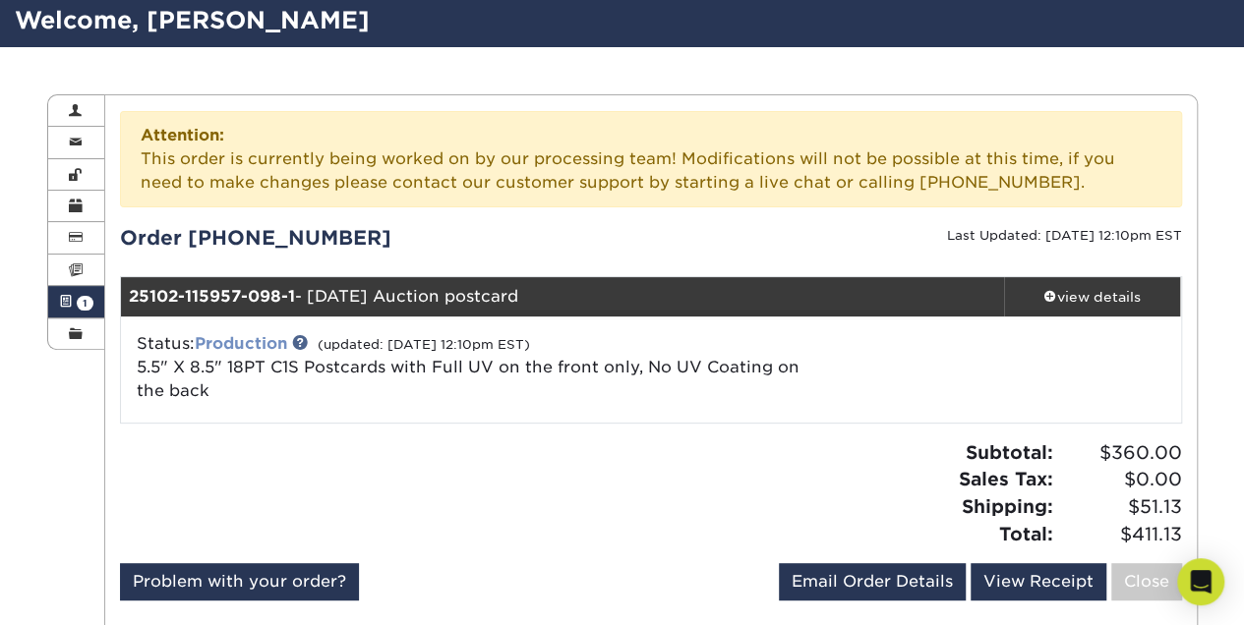
click at [253, 340] on link "Production" at bounding box center [241, 343] width 92 height 19
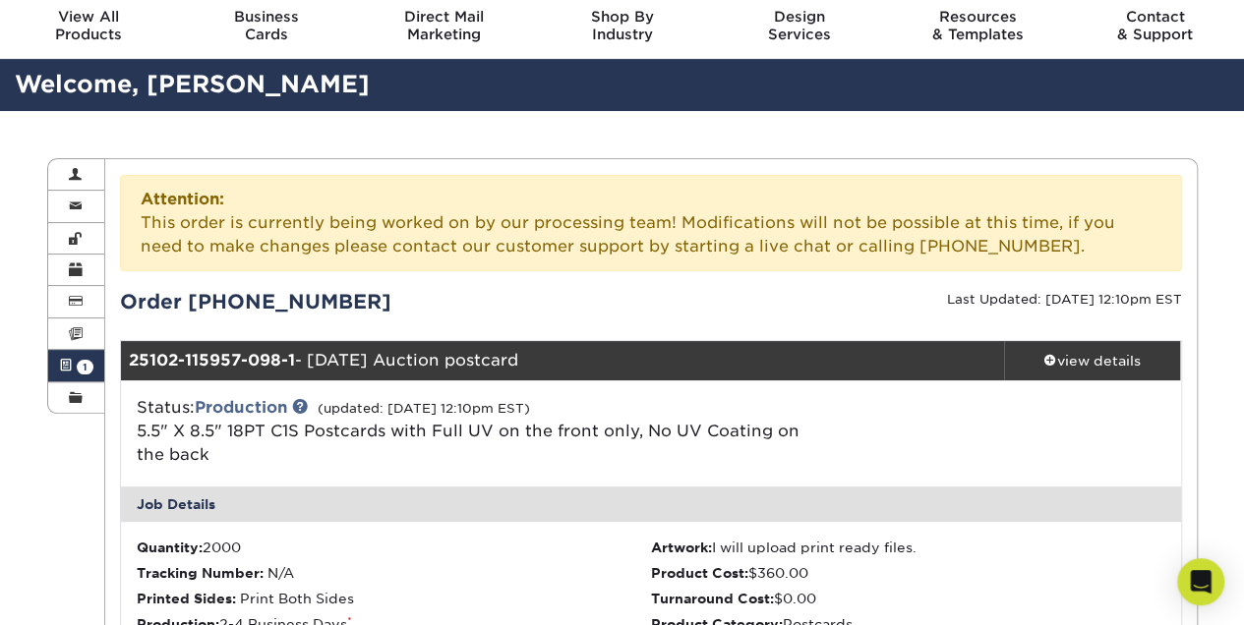
scroll to position [65, 0]
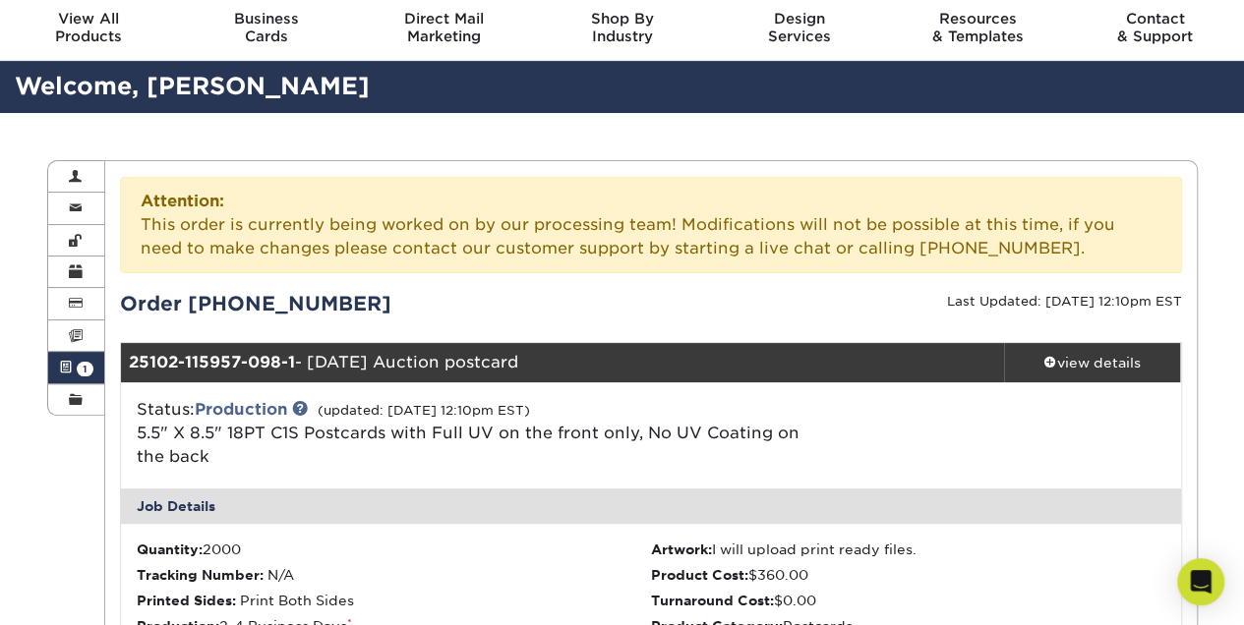
click at [67, 367] on span at bounding box center [66, 368] width 14 height 16
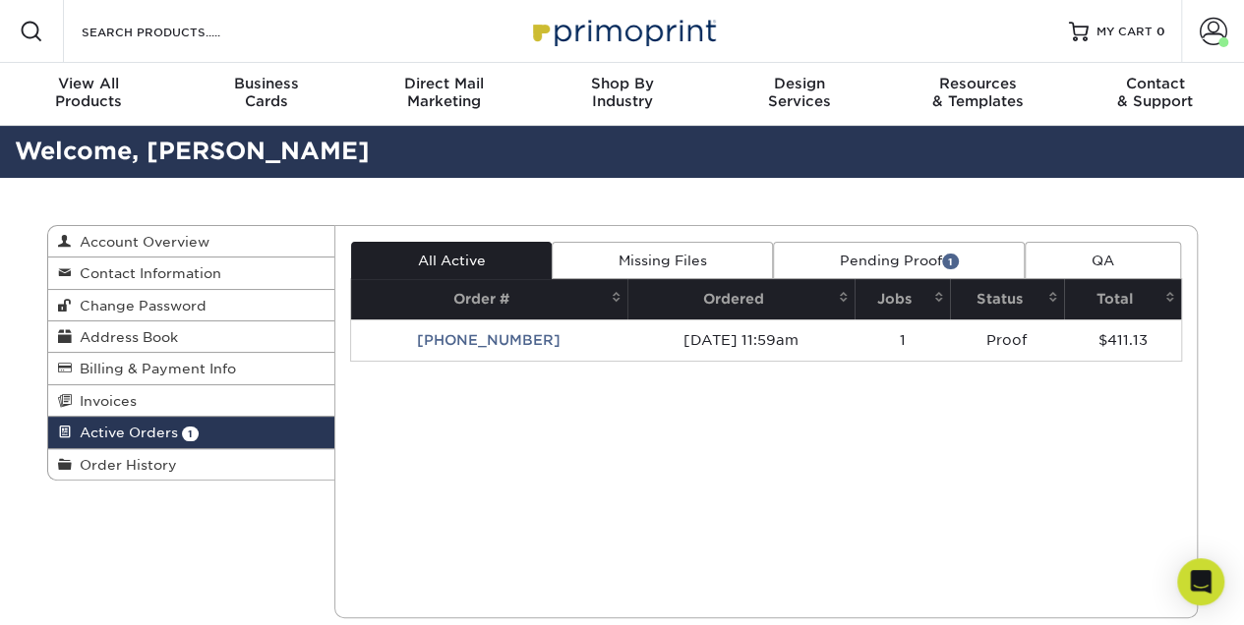
click at [952, 262] on span "1" at bounding box center [950, 261] width 17 height 15
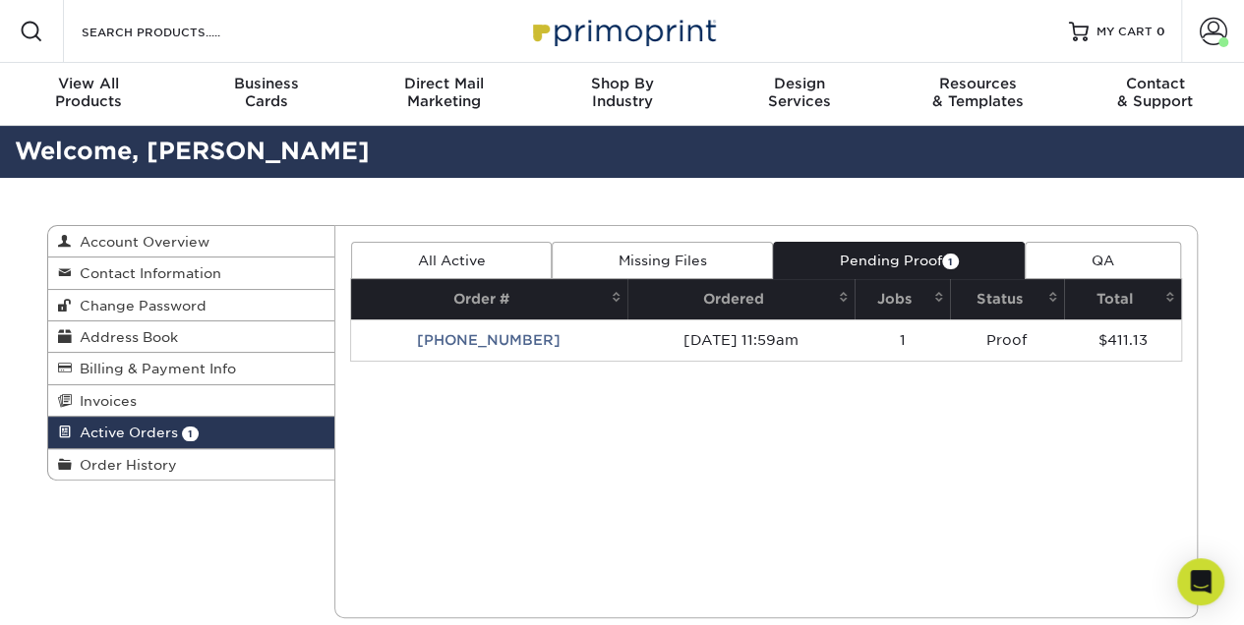
click at [860, 258] on link "Pending Proof 1" at bounding box center [899, 260] width 252 height 37
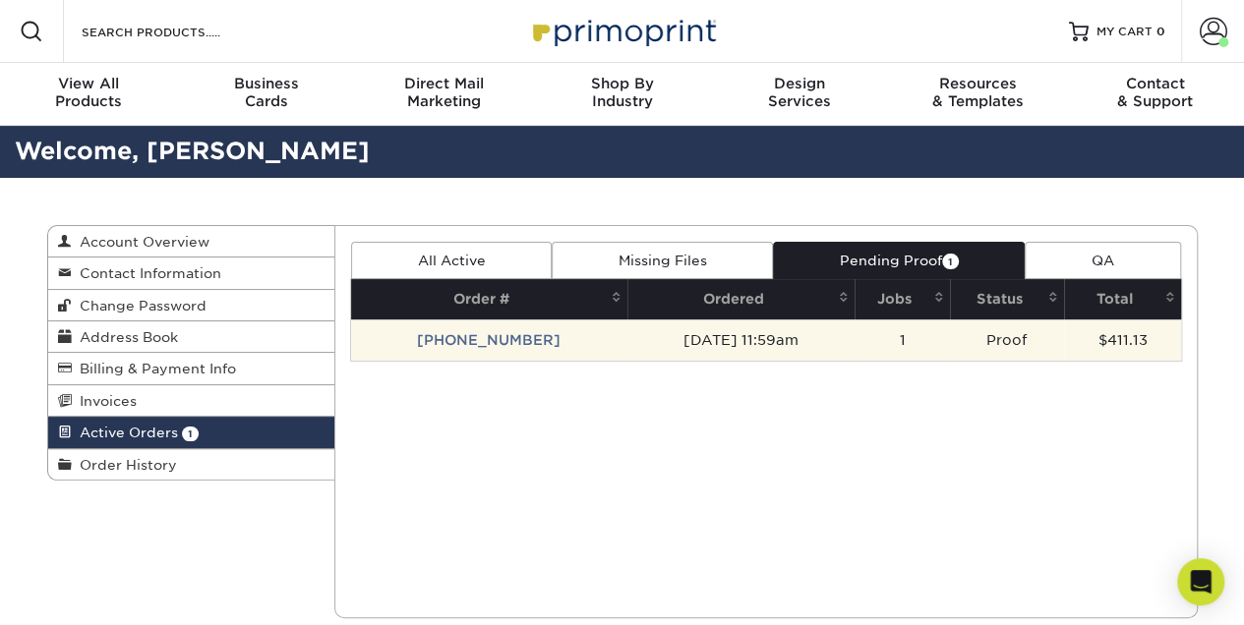
click at [1022, 344] on td "Proof" at bounding box center [1007, 340] width 115 height 41
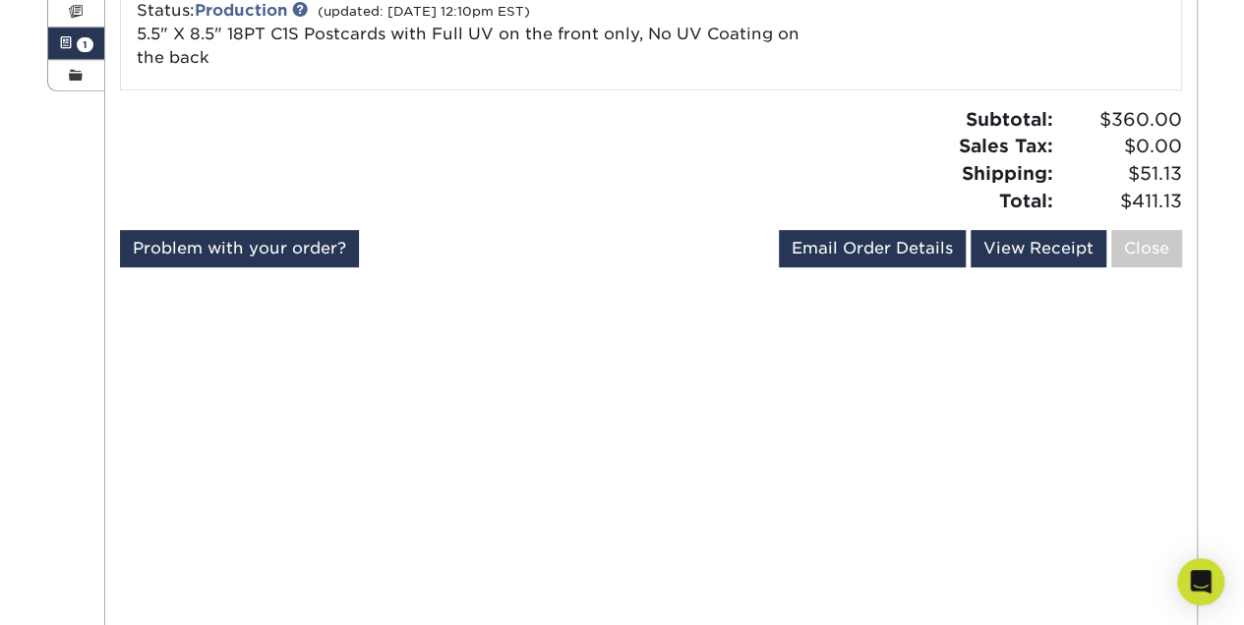
scroll to position [393, 0]
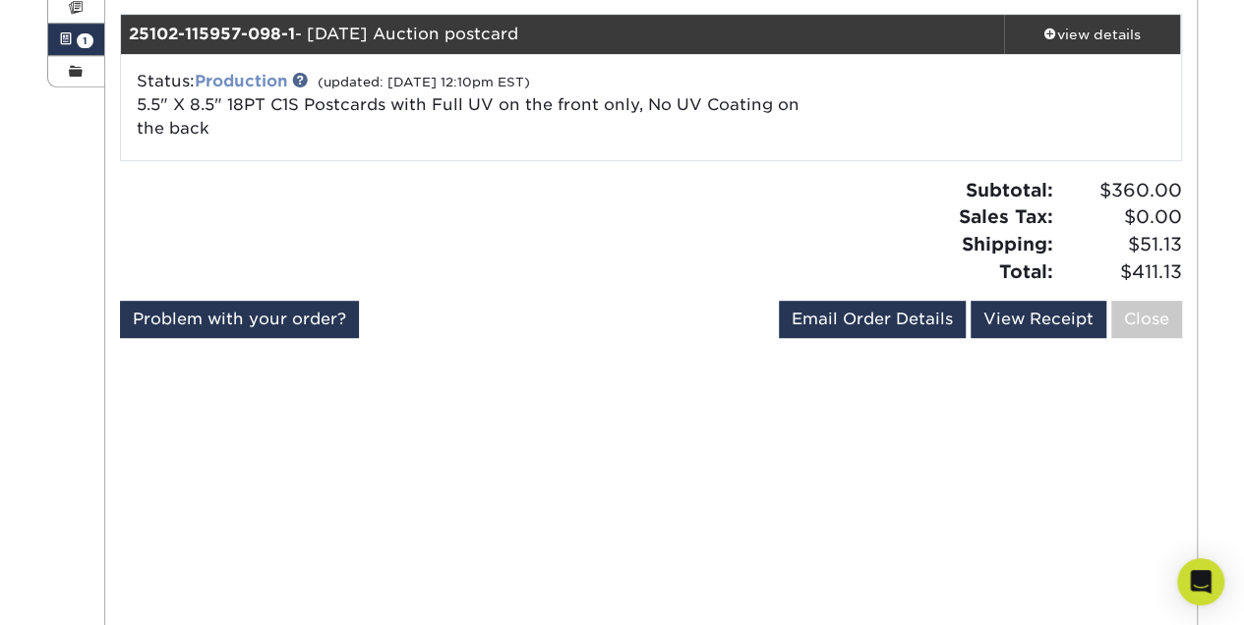
click at [228, 79] on link "Production" at bounding box center [241, 81] width 92 height 19
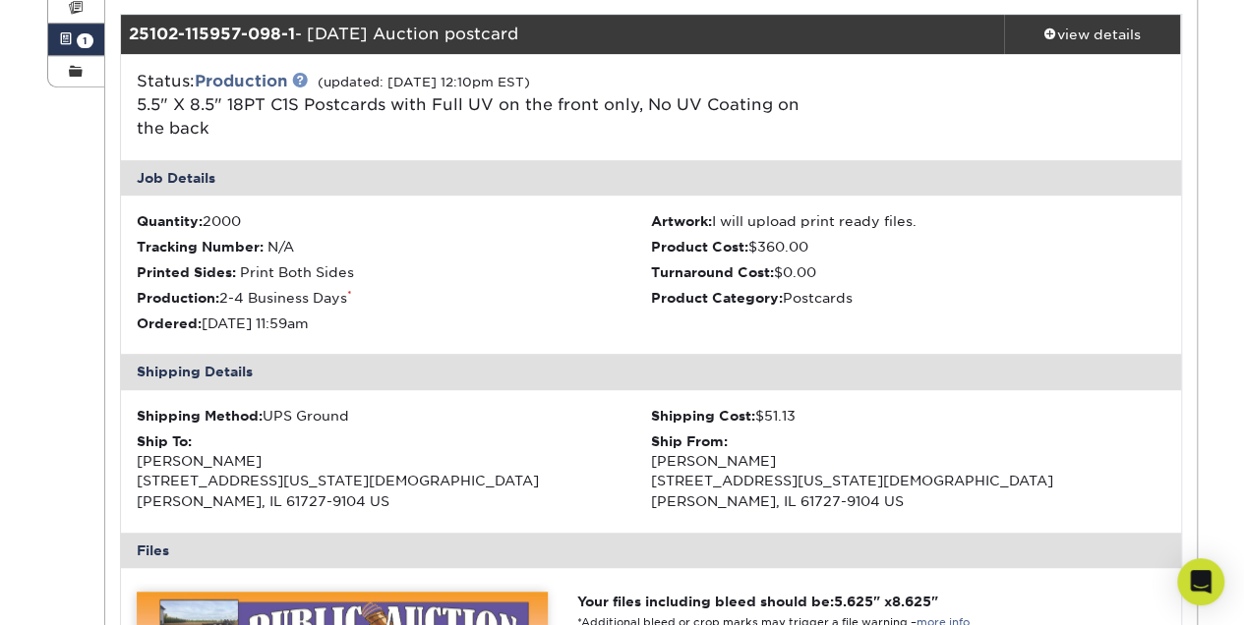
click at [303, 77] on link at bounding box center [300, 80] width 16 height 16
